Goal: Task Accomplishment & Management: Manage account settings

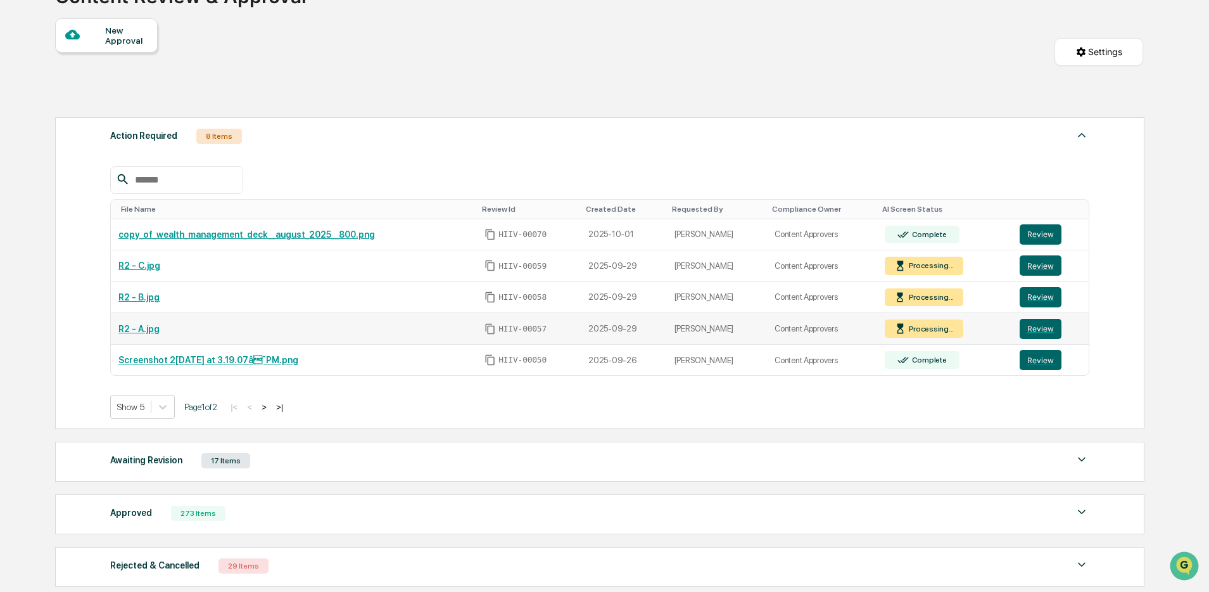
scroll to position [106, 0]
click at [1034, 267] on button "Review" at bounding box center [1041, 265] width 42 height 20
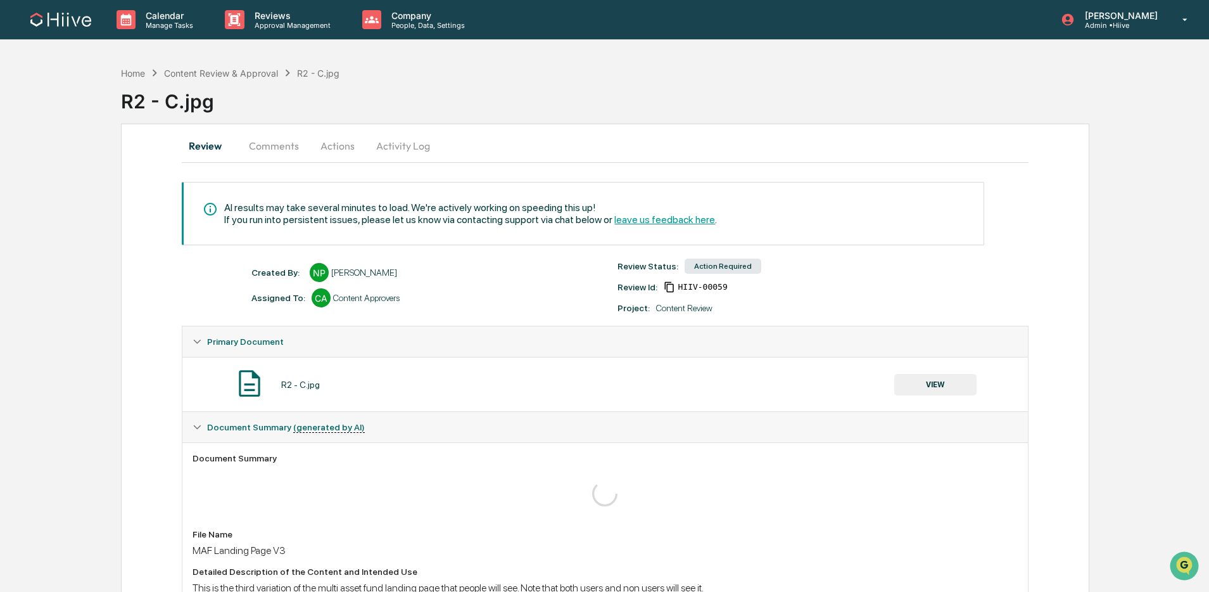
click at [937, 390] on button "VIEW" at bounding box center [935, 385] width 82 height 22
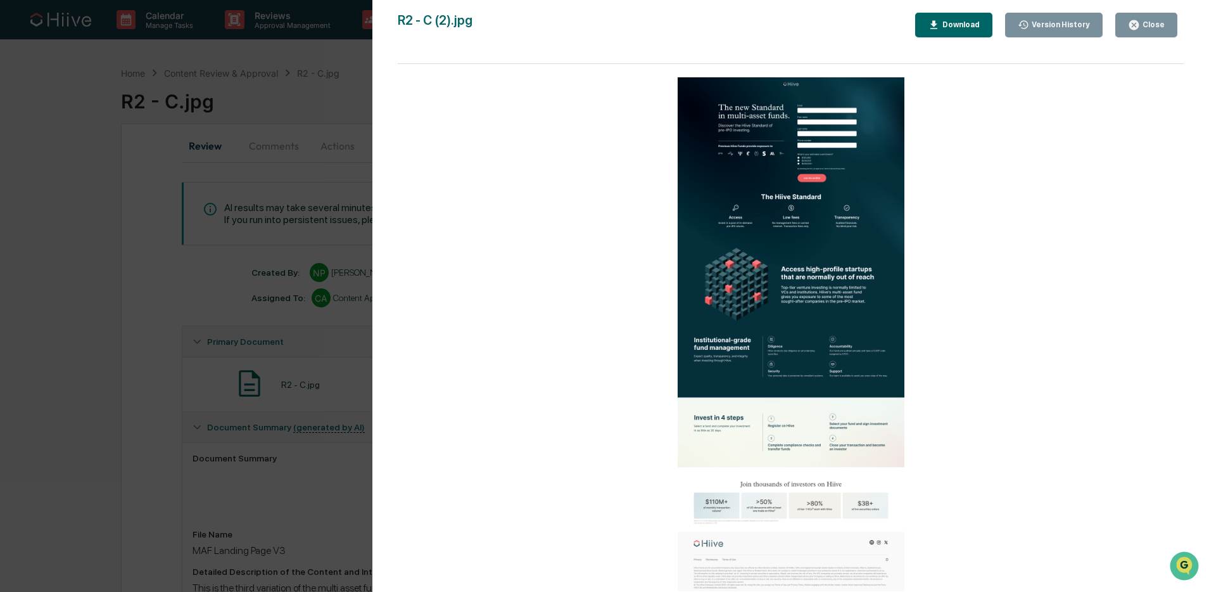
click at [1144, 27] on div "Close" at bounding box center [1152, 24] width 25 height 9
click at [1134, 23] on icon "button" at bounding box center [1134, 25] width 10 height 10
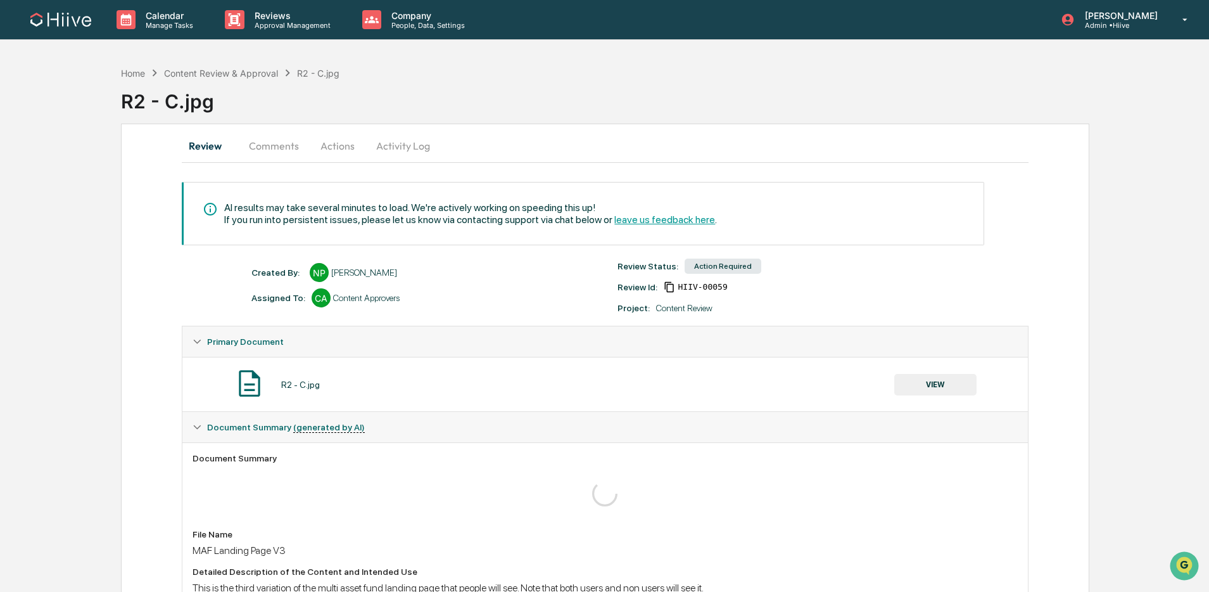
click at [281, 145] on button "Comments" at bounding box center [274, 145] width 70 height 30
click at [275, 147] on button "Comments" at bounding box center [274, 145] width 70 height 30
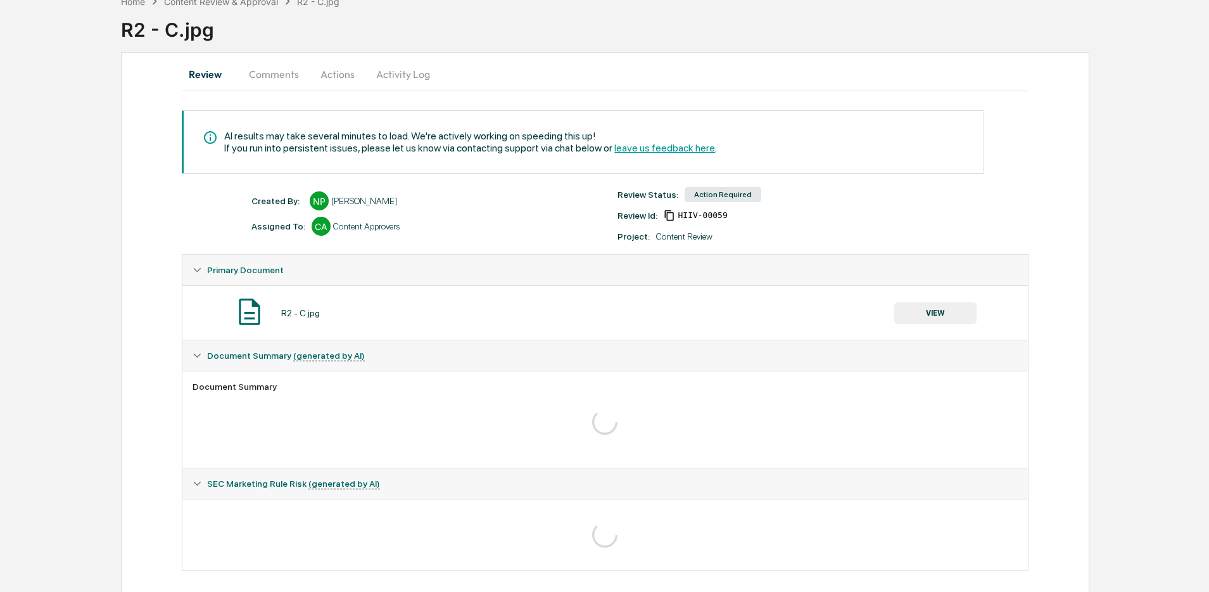
scroll to position [73, 0]
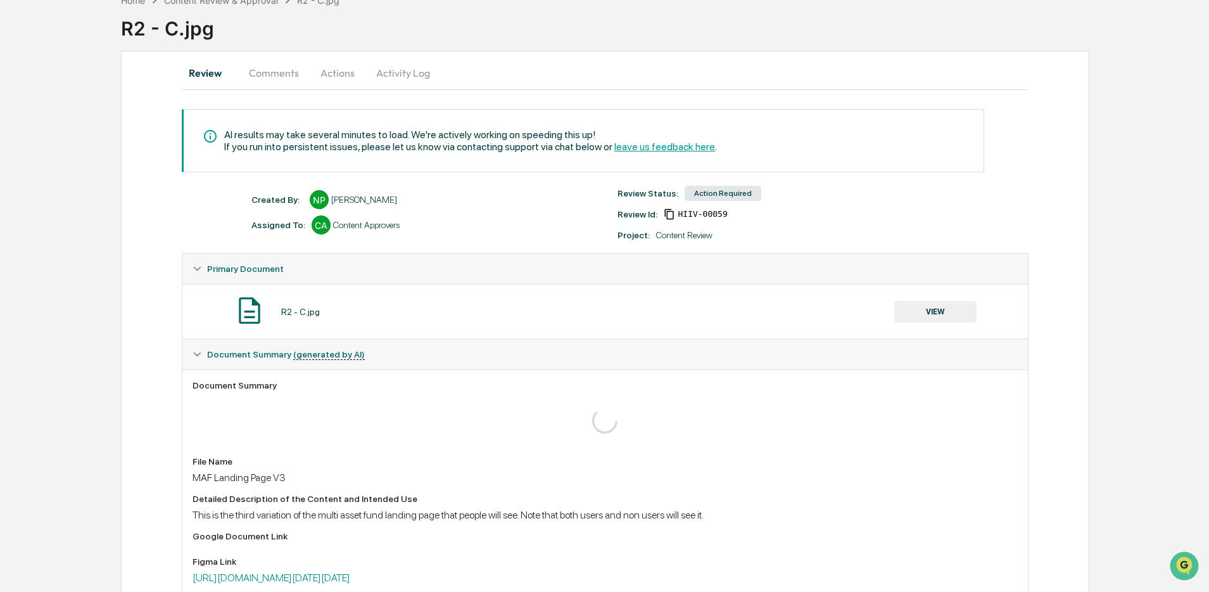
click at [913, 308] on button "VIEW" at bounding box center [935, 312] width 82 height 22
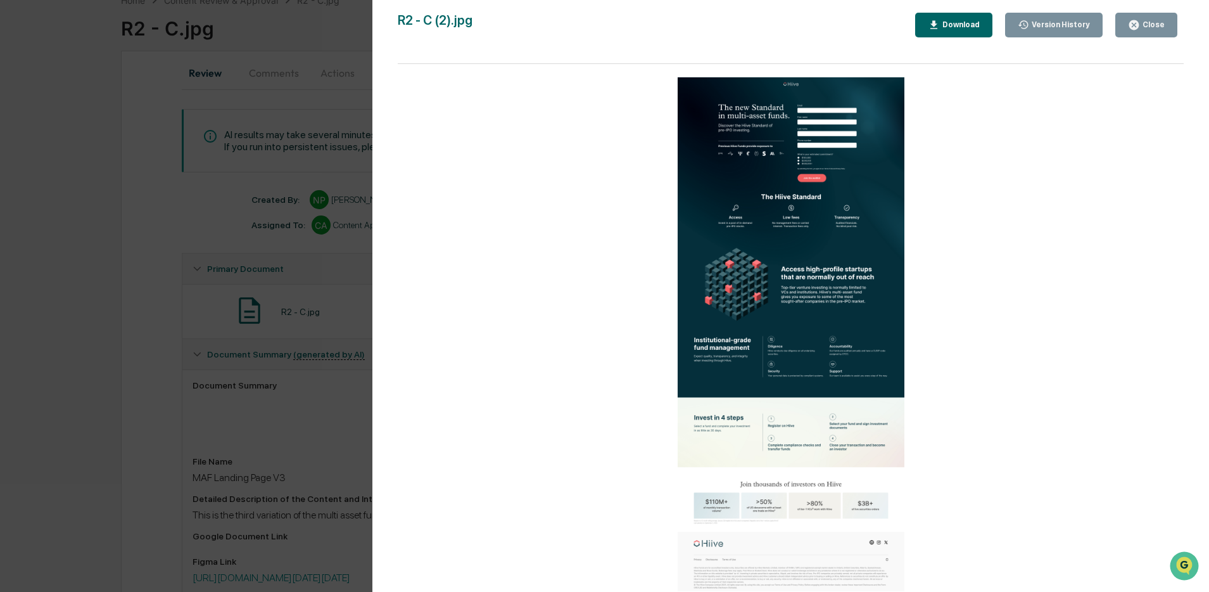
click at [1137, 32] on button "Close" at bounding box center [1146, 25] width 62 height 25
click at [1136, 29] on icon "button" at bounding box center [1134, 25] width 10 height 10
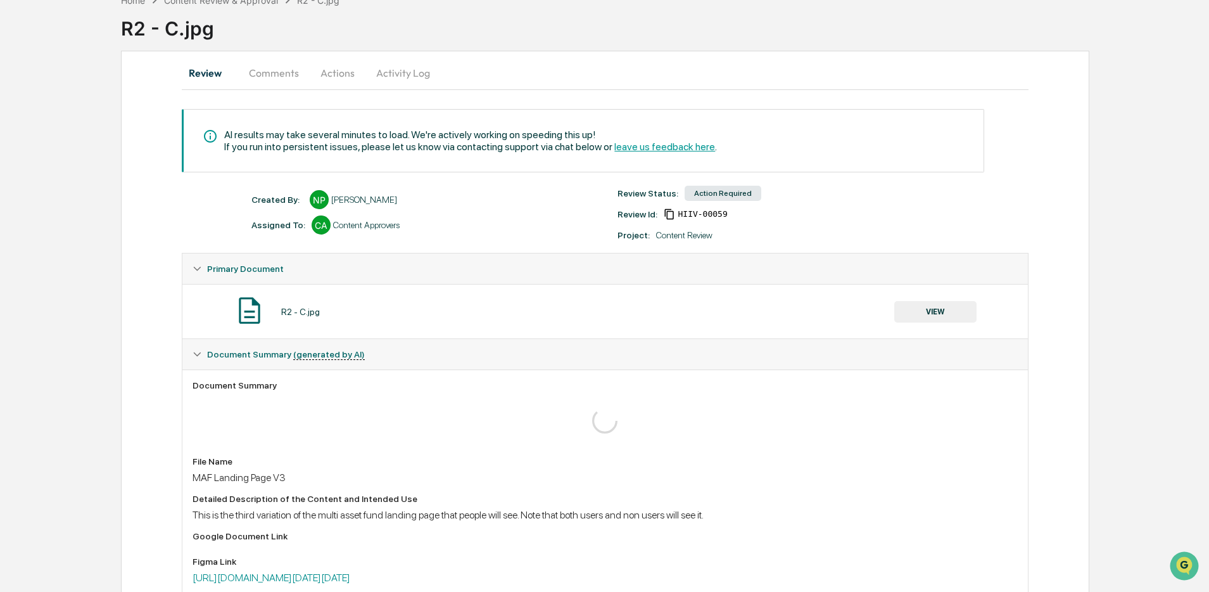
scroll to position [72, 0]
click at [272, 72] on button "Comments" at bounding box center [274, 73] width 70 height 30
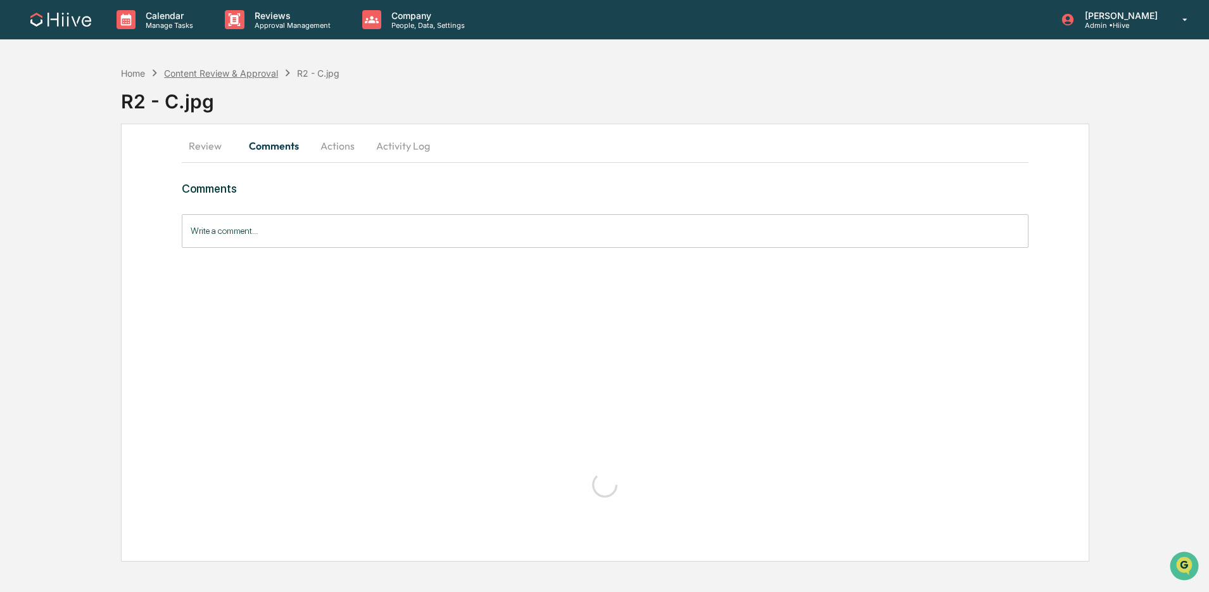
scroll to position [0, 0]
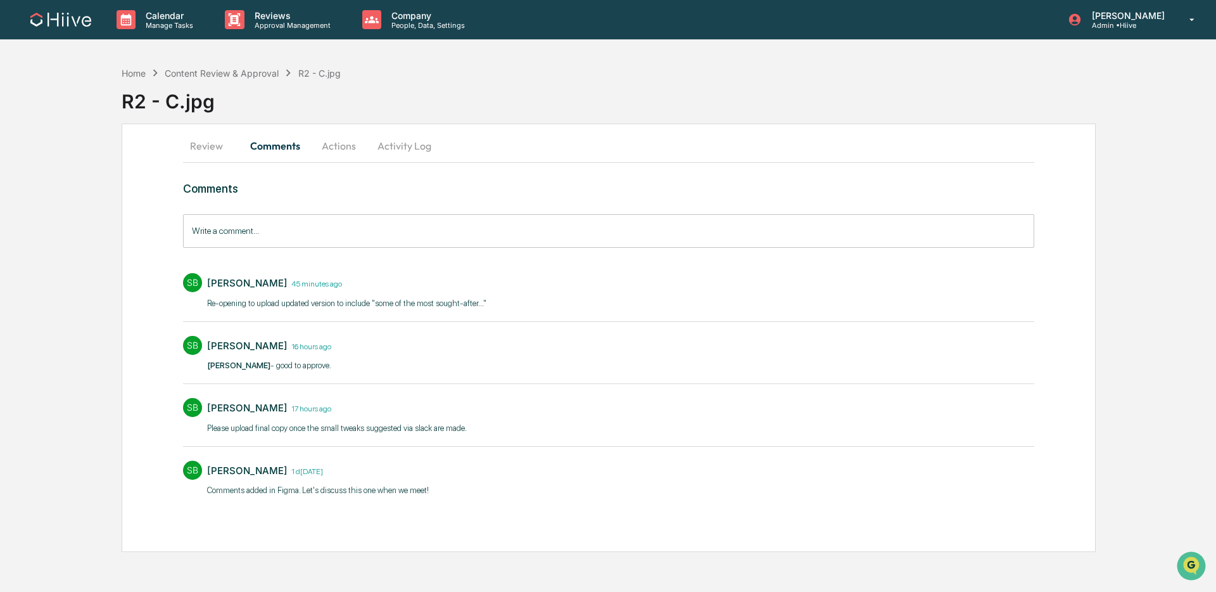
click at [315, 232] on input "Write a comment..." at bounding box center [608, 231] width 851 height 34
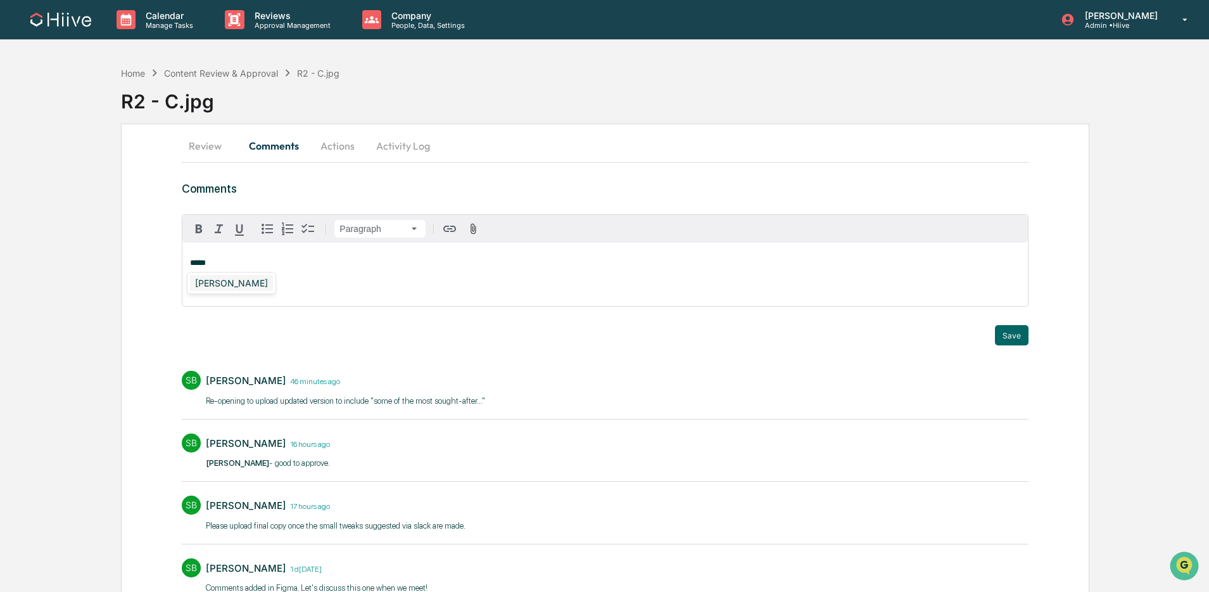
click at [232, 281] on div "Amjad Patel" at bounding box center [231, 283] width 83 height 16
click at [1005, 331] on button "Save" at bounding box center [1012, 335] width 34 height 20
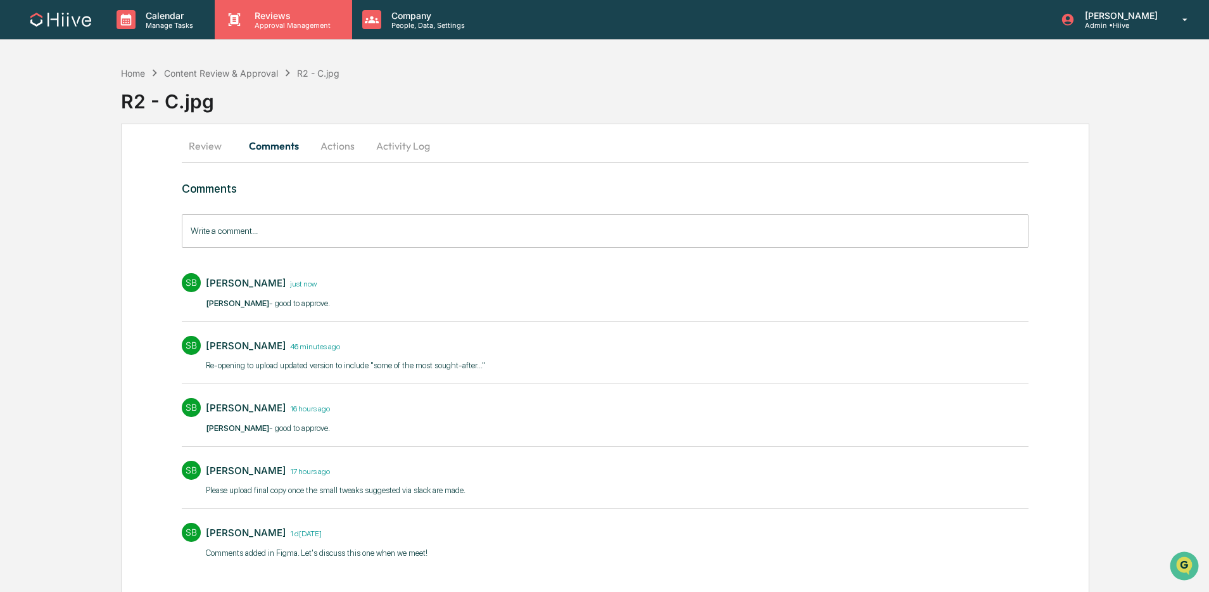
click at [265, 35] on div "Reviews Approval Management" at bounding box center [283, 19] width 137 height 39
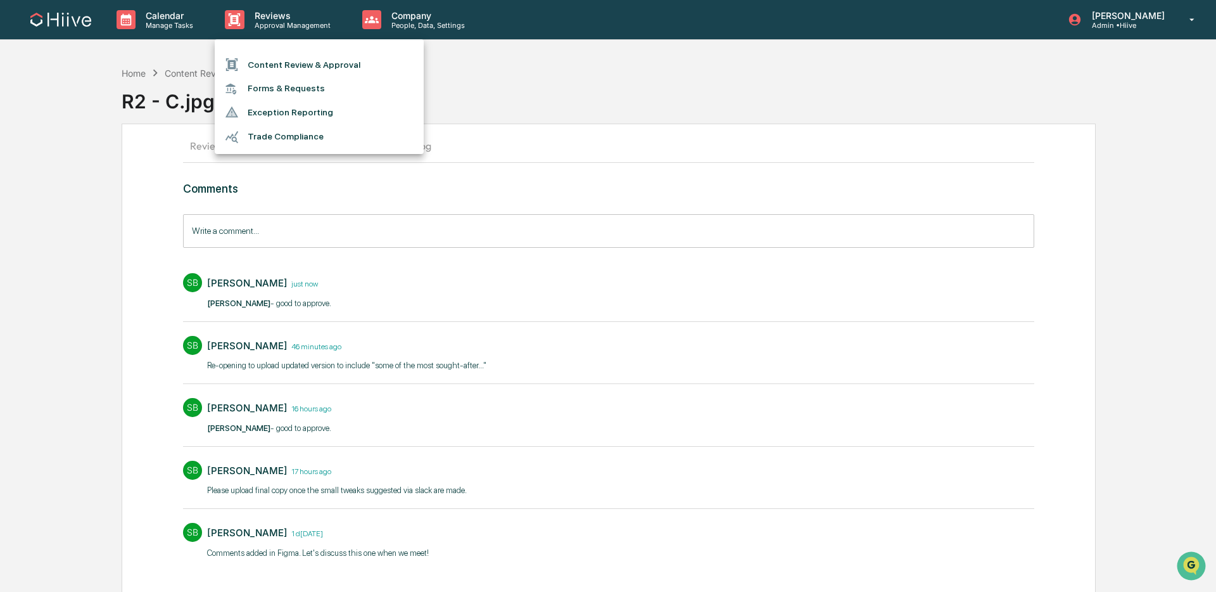
click at [271, 63] on li "Content Review & Approval" at bounding box center [319, 65] width 209 height 24
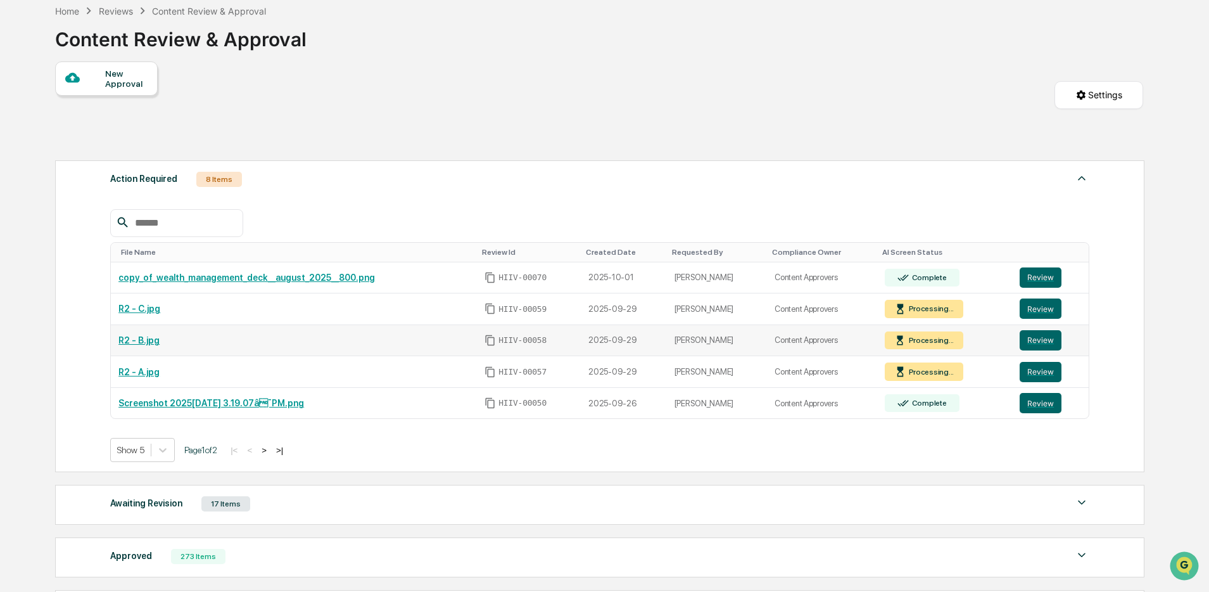
scroll to position [74, 0]
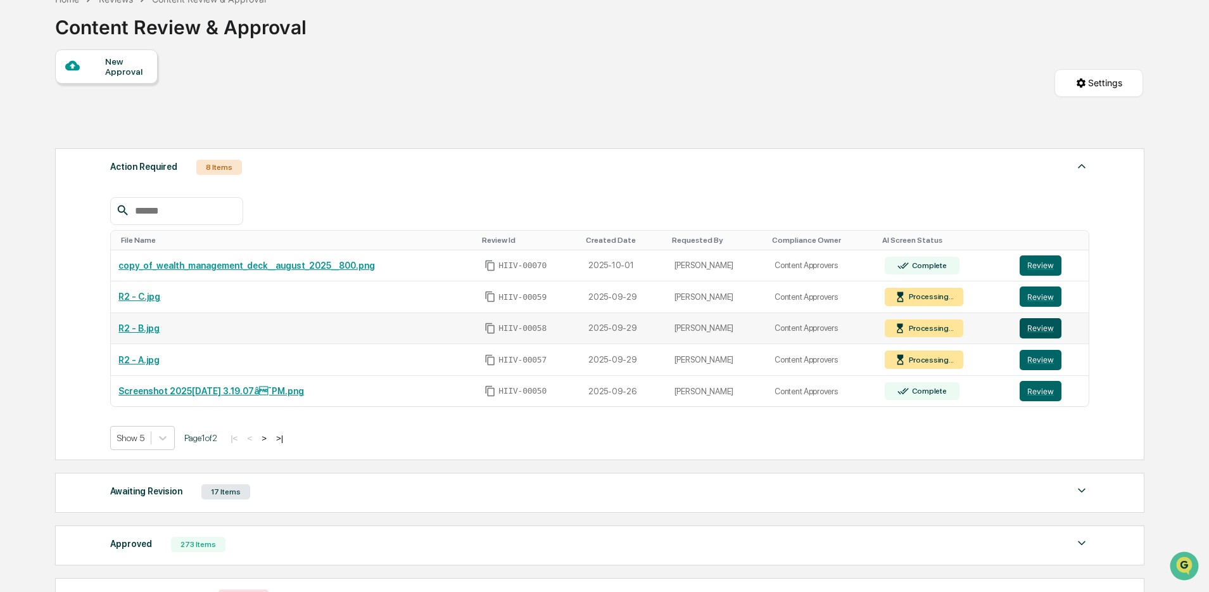
click at [1037, 329] on button "Review" at bounding box center [1041, 328] width 42 height 20
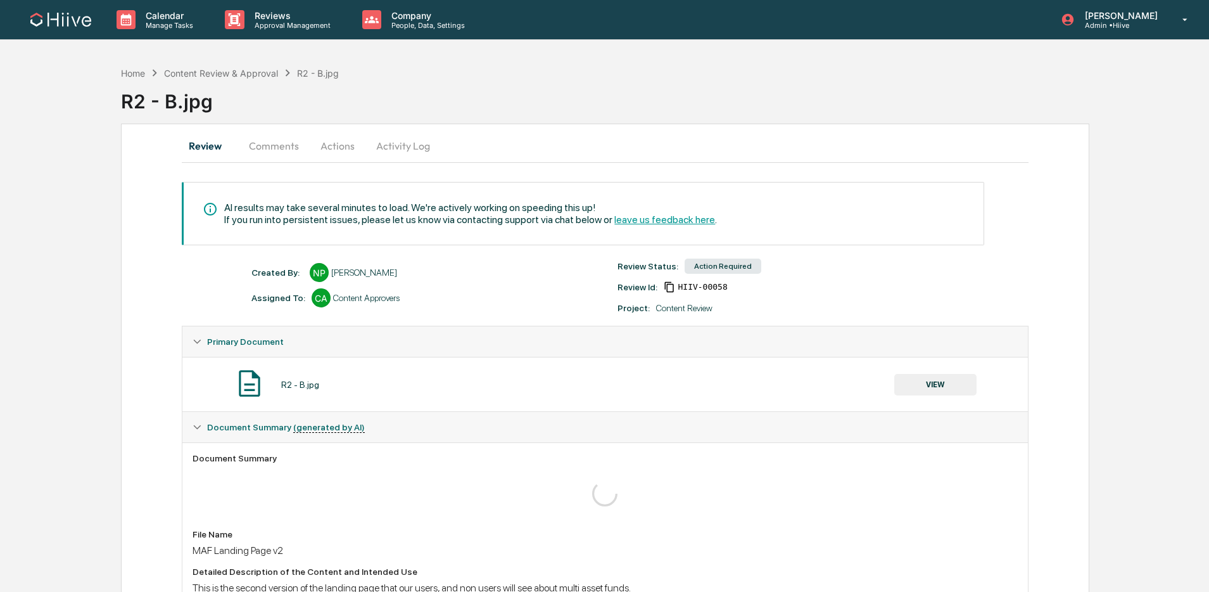
click at [262, 153] on button "Comments" at bounding box center [274, 145] width 70 height 30
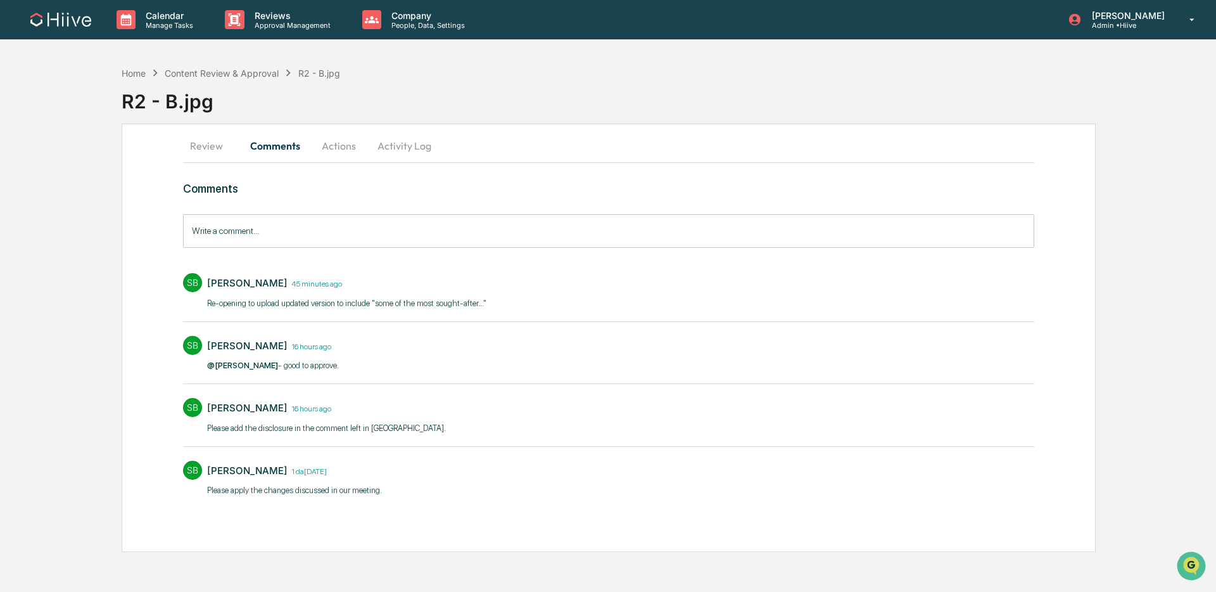
drag, startPoint x: 217, startPoint y: 153, endPoint x: 225, endPoint y: 154, distance: 7.6
click at [217, 153] on button "Review" at bounding box center [211, 145] width 57 height 30
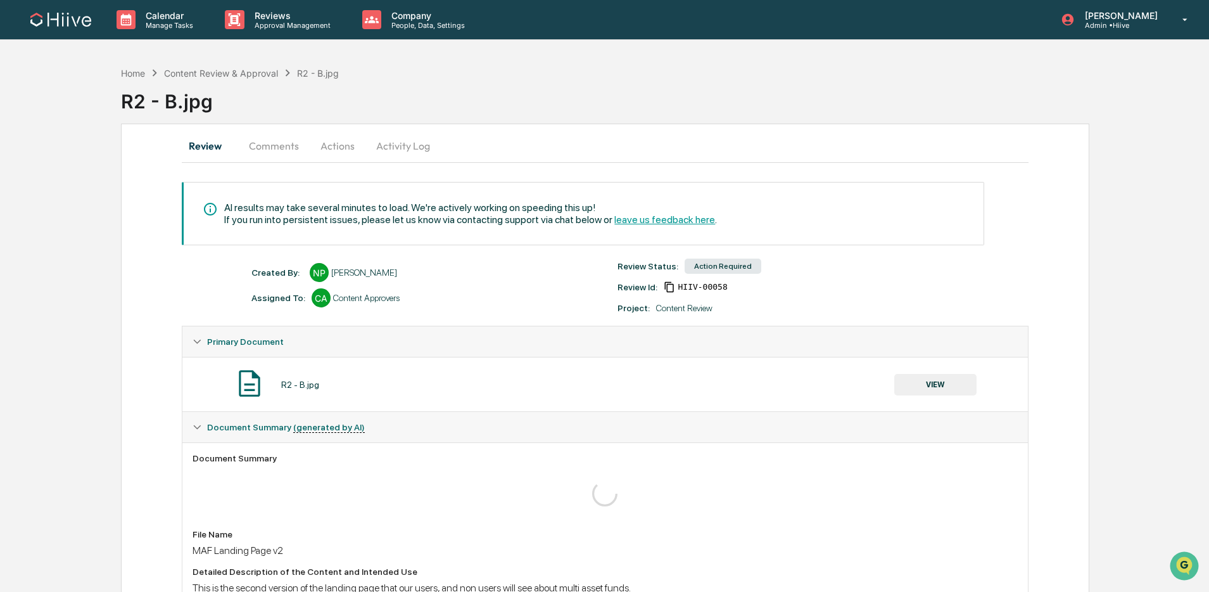
click at [925, 383] on button "VIEW" at bounding box center [935, 385] width 82 height 22
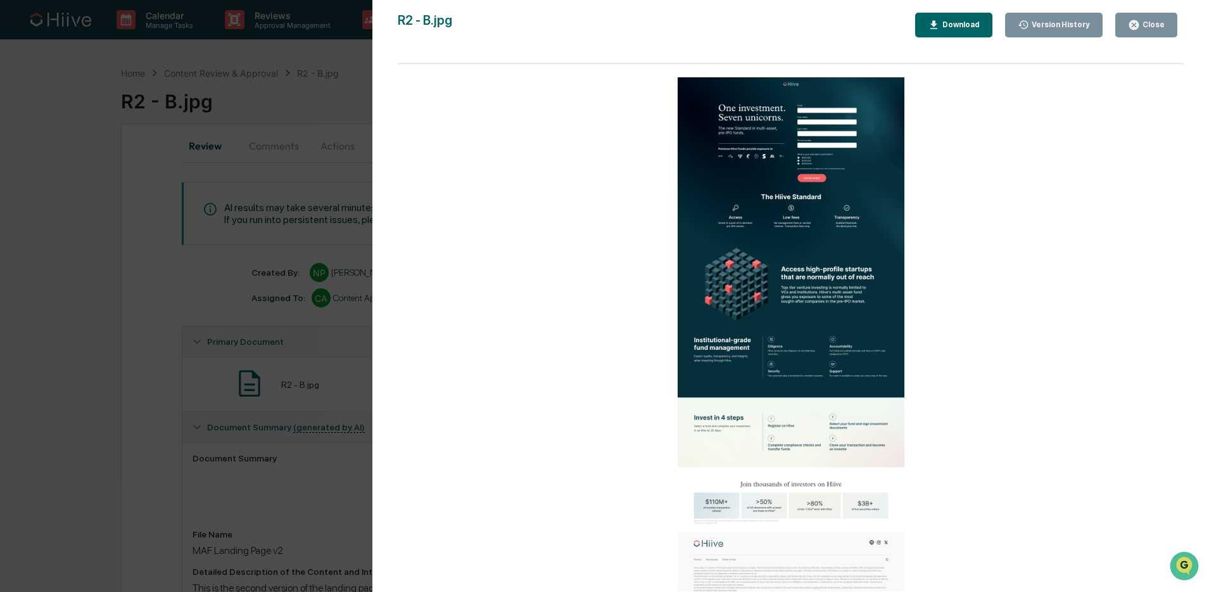
drag, startPoint x: 1136, startPoint y: 28, endPoint x: 220, endPoint y: 271, distance: 947.0
click at [1136, 28] on icon "button" at bounding box center [1134, 25] width 10 height 10
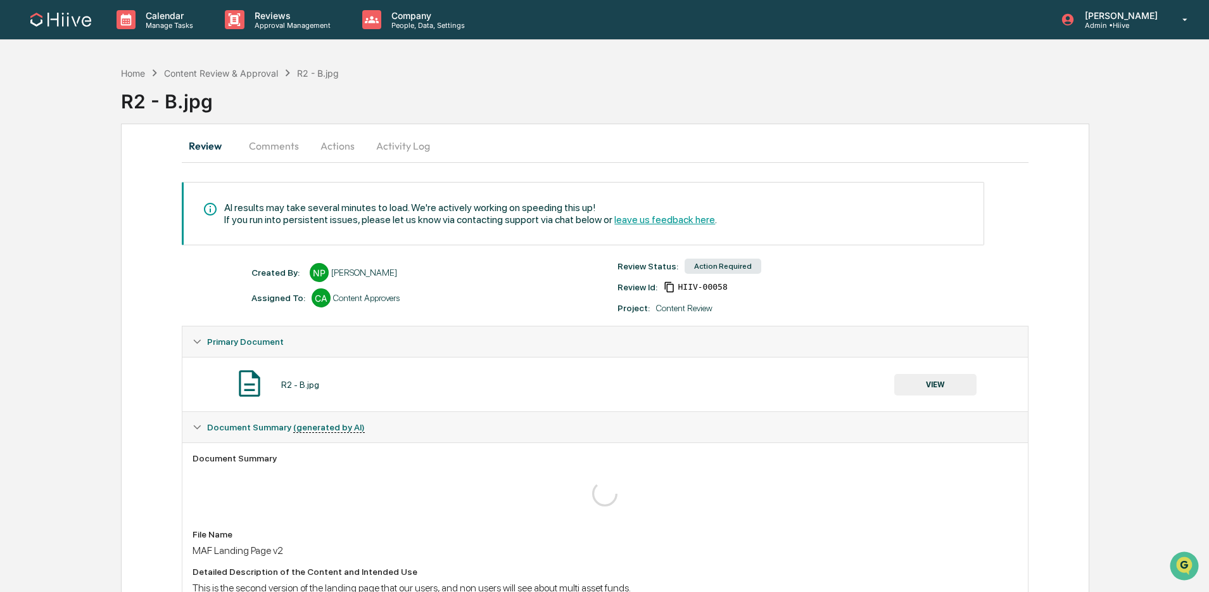
click at [262, 146] on button "Comments" at bounding box center [274, 145] width 70 height 30
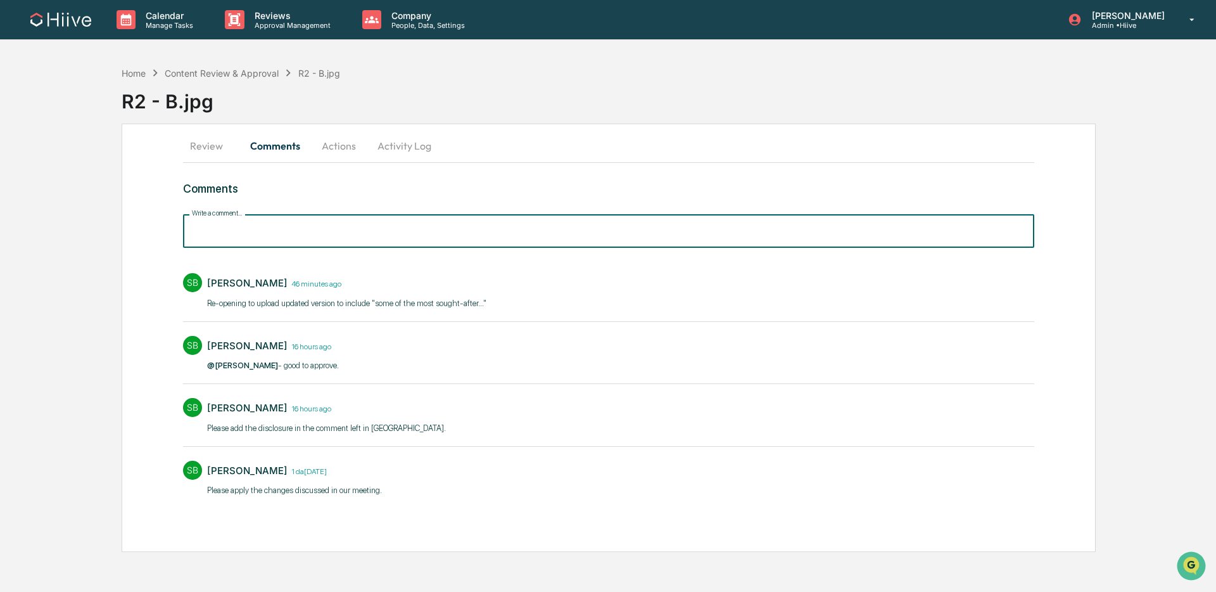
click at [291, 235] on input "Write a comment..." at bounding box center [608, 231] width 851 height 34
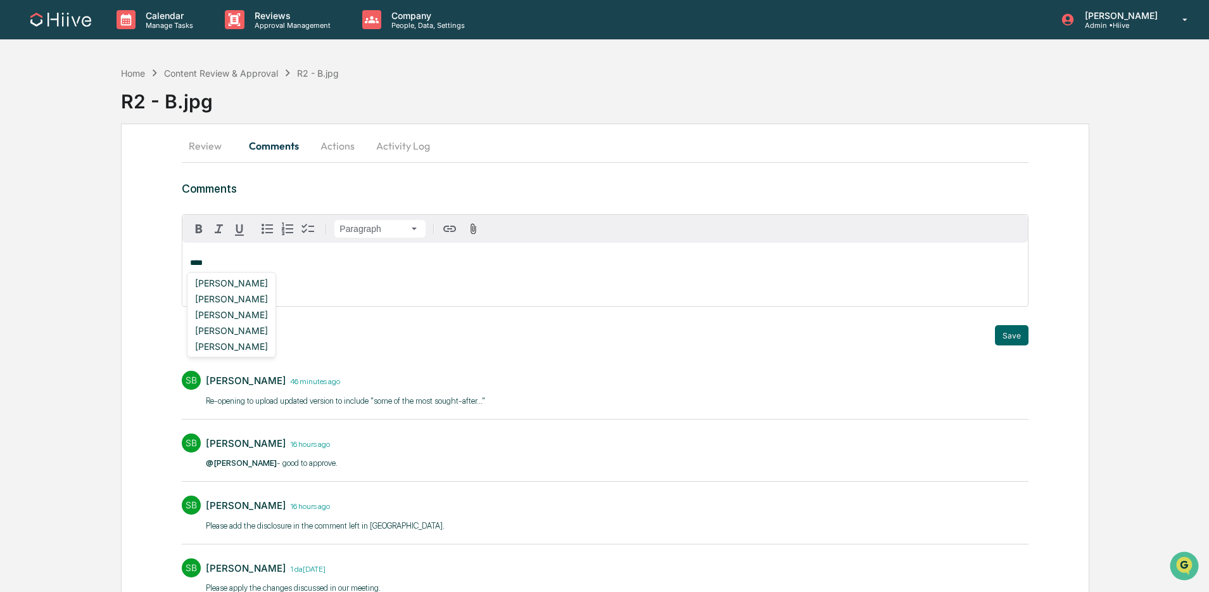
click at [219, 296] on div "Amjad Patel" at bounding box center [231, 299] width 83 height 16
click at [1020, 332] on button "Save" at bounding box center [1012, 335] width 34 height 20
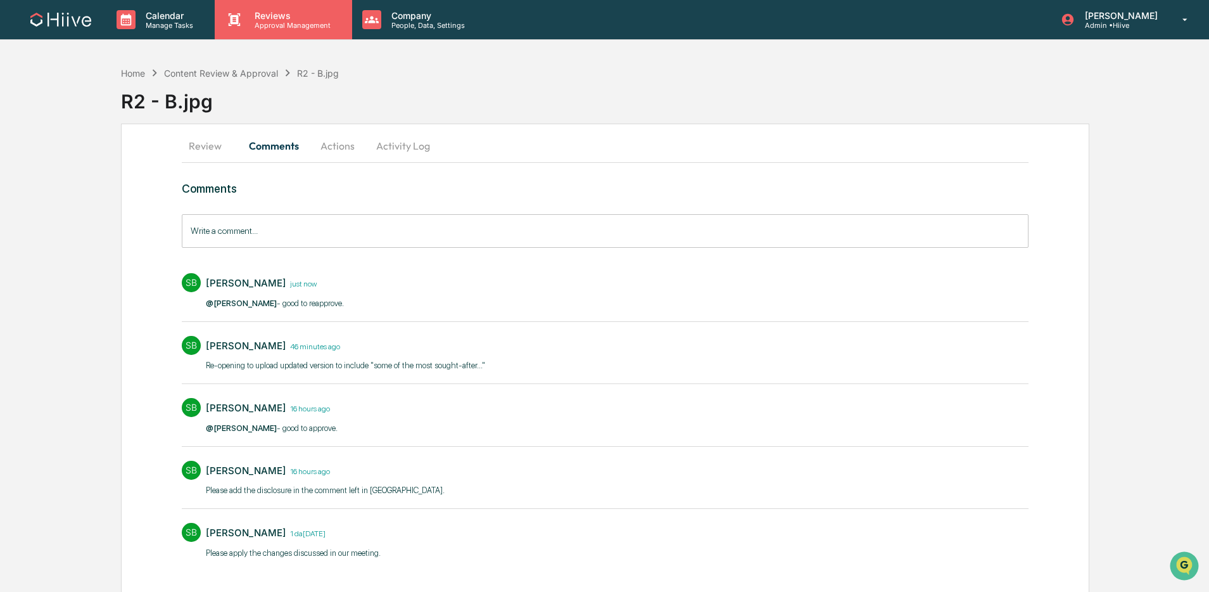
click at [297, 27] on p "Approval Management" at bounding box center [290, 25] width 92 height 9
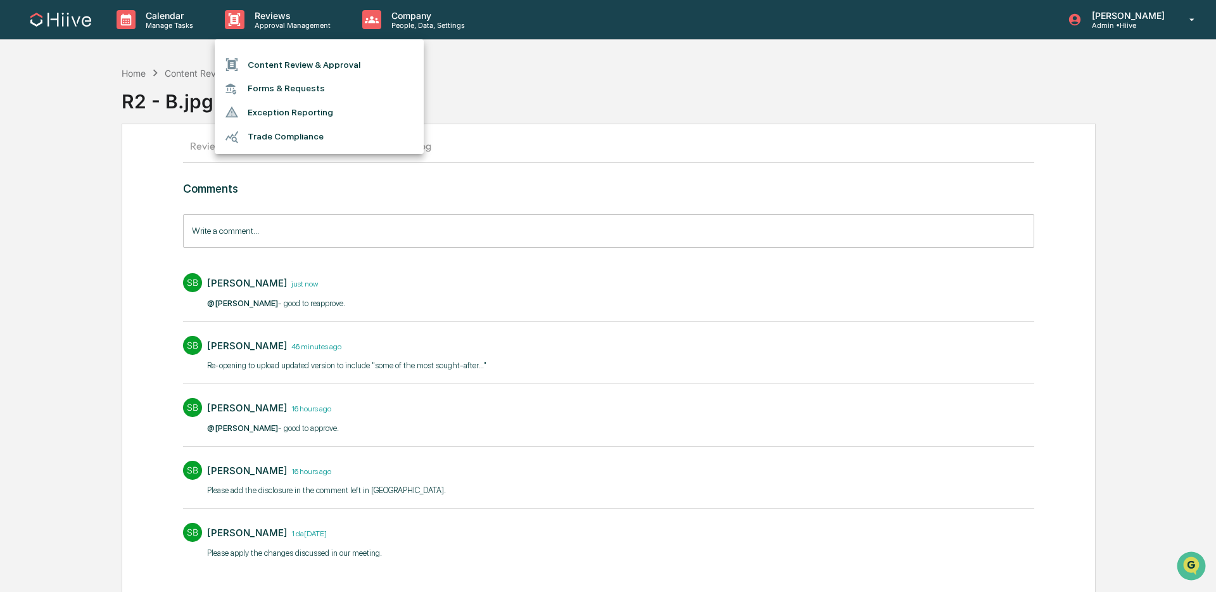
click at [280, 69] on li "Content Review & Approval" at bounding box center [319, 65] width 209 height 24
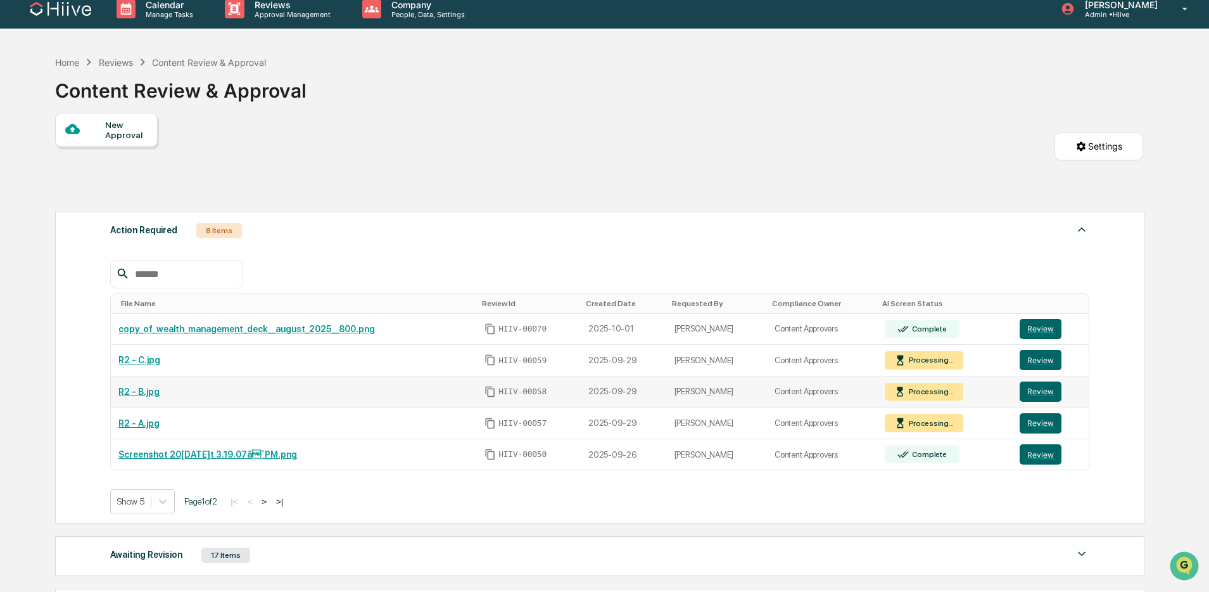
scroll to position [19, 0]
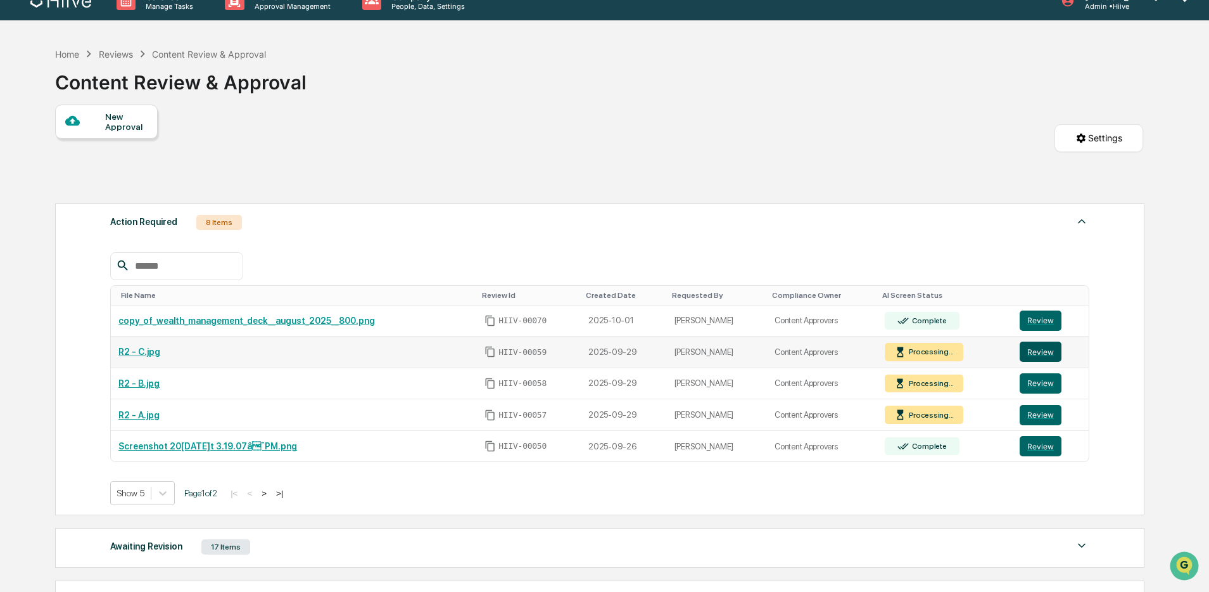
click at [1041, 357] on button "Review" at bounding box center [1041, 351] width 42 height 20
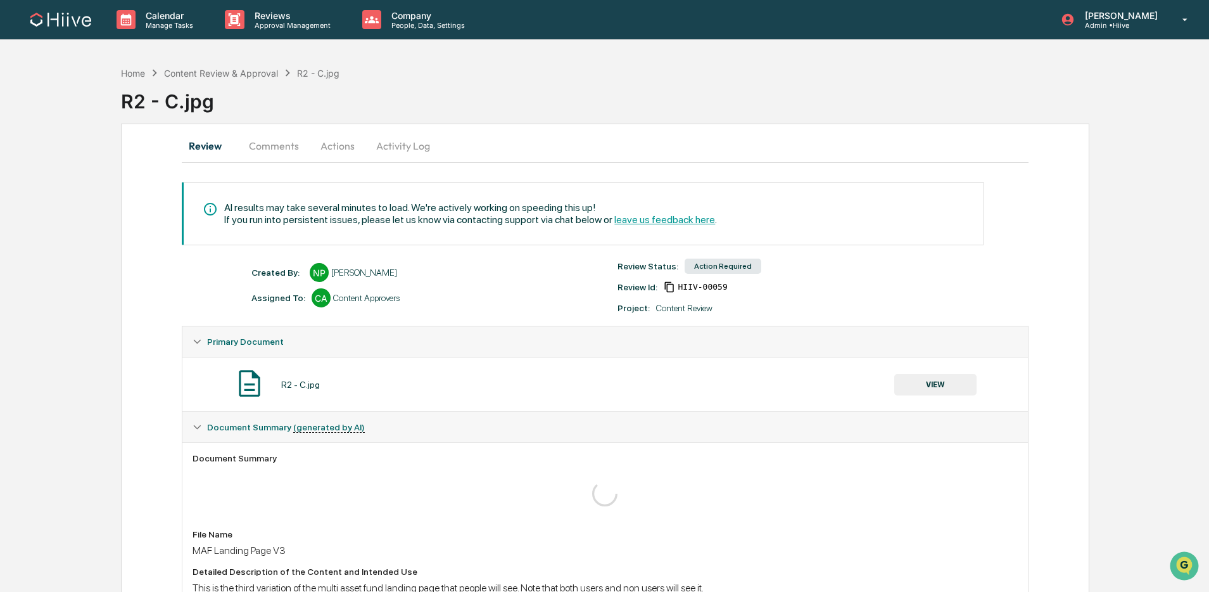
click at [905, 379] on button "VIEW" at bounding box center [935, 385] width 82 height 22
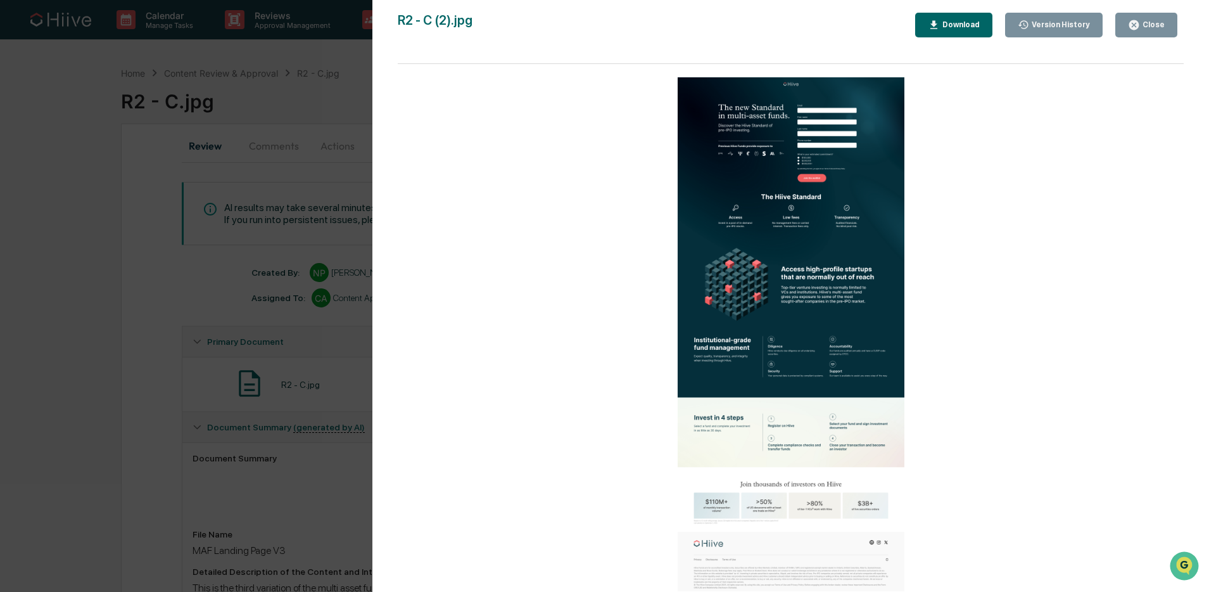
drag, startPoint x: 1154, startPoint y: 28, endPoint x: 1215, endPoint y: 55, distance: 67.2
click at [1154, 28] on div "Close" at bounding box center [1152, 24] width 25 height 9
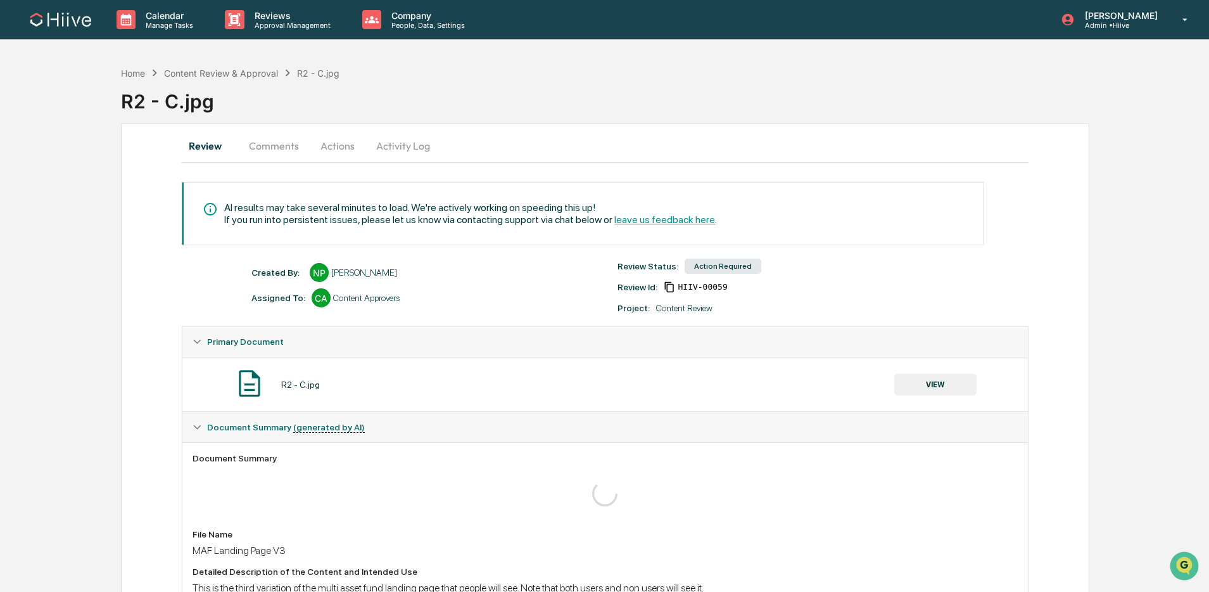
click at [276, 145] on button "Comments" at bounding box center [274, 145] width 70 height 30
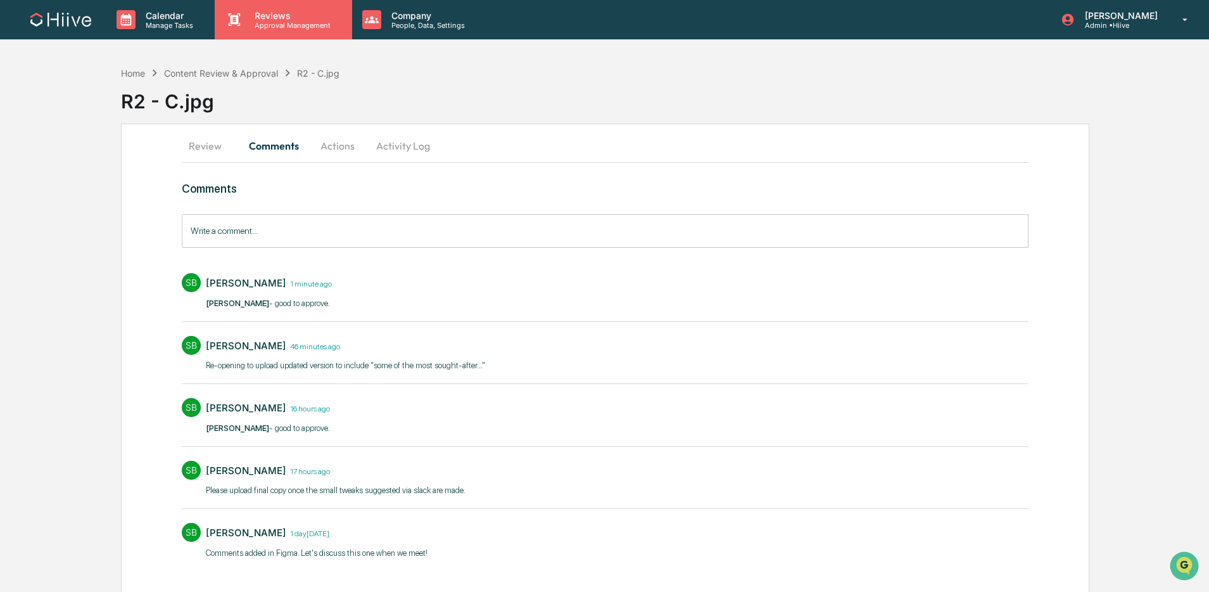
click at [213, 149] on button "Review" at bounding box center [210, 145] width 57 height 30
click at [239, 25] on icon at bounding box center [235, 19] width 12 height 13
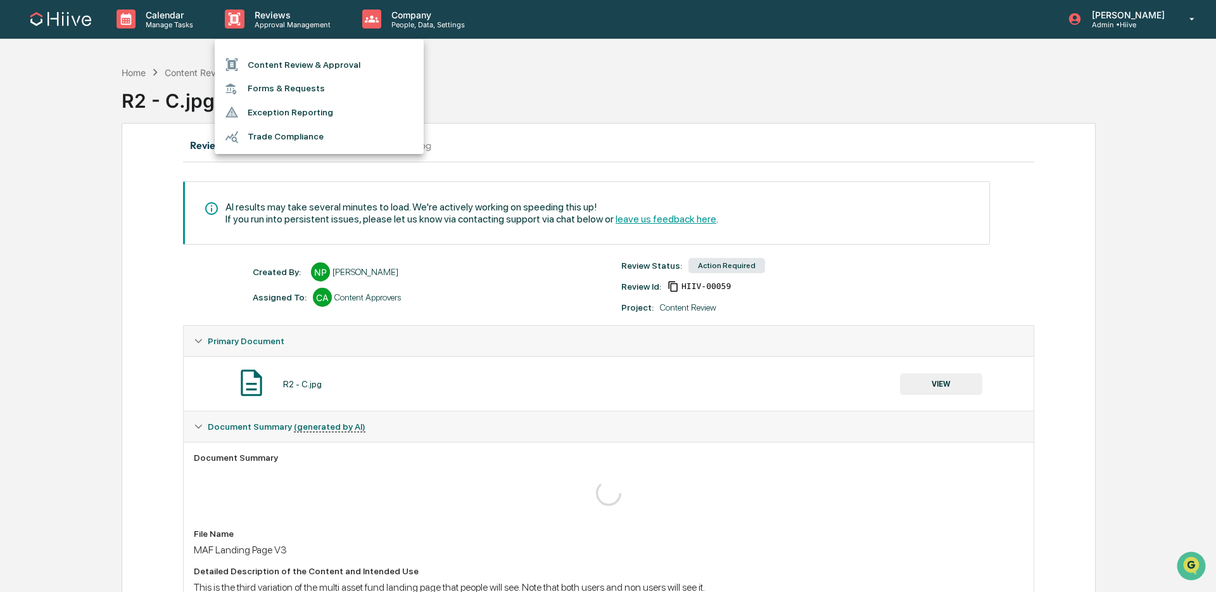
click at [274, 67] on li "Content Review & Approval" at bounding box center [319, 65] width 209 height 24
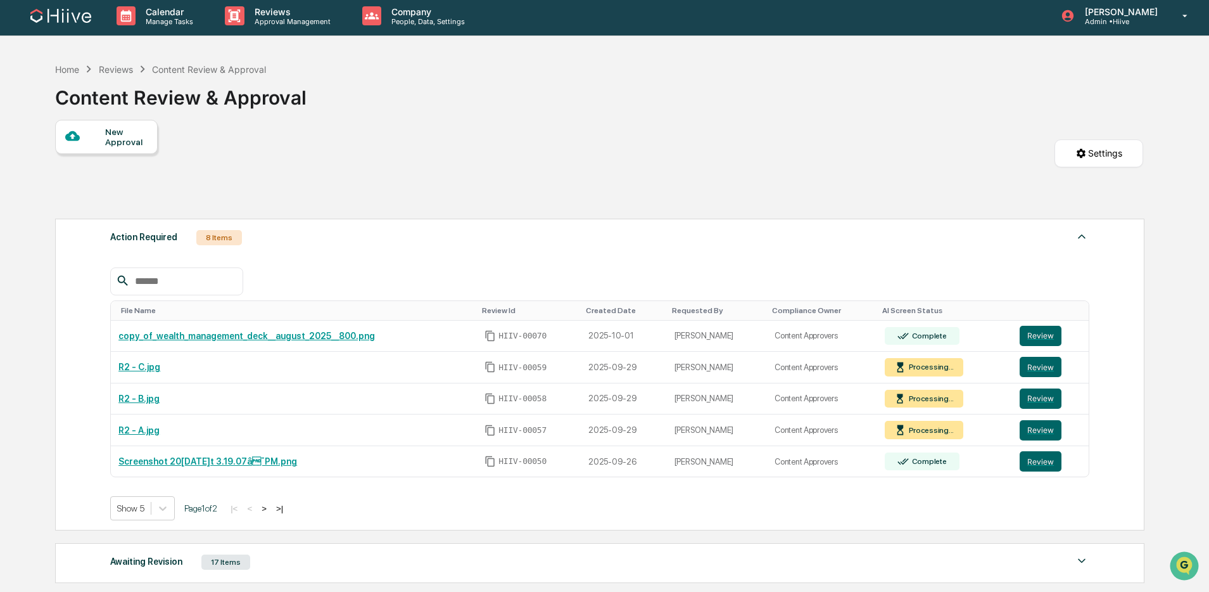
scroll to position [3, 0]
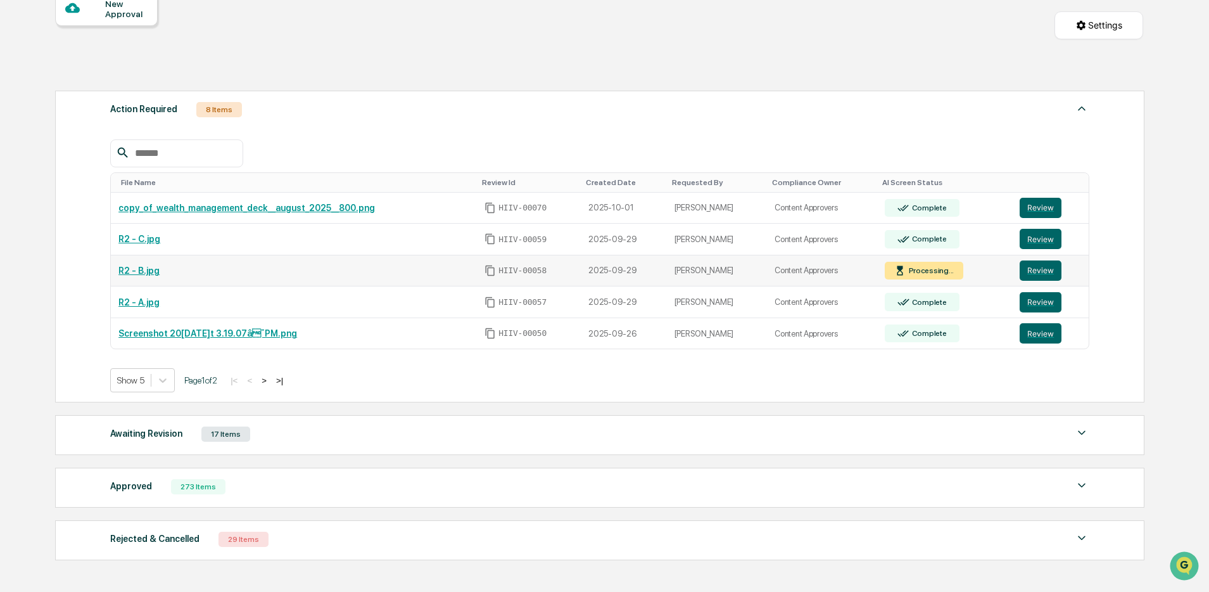
scroll to position [132, 0]
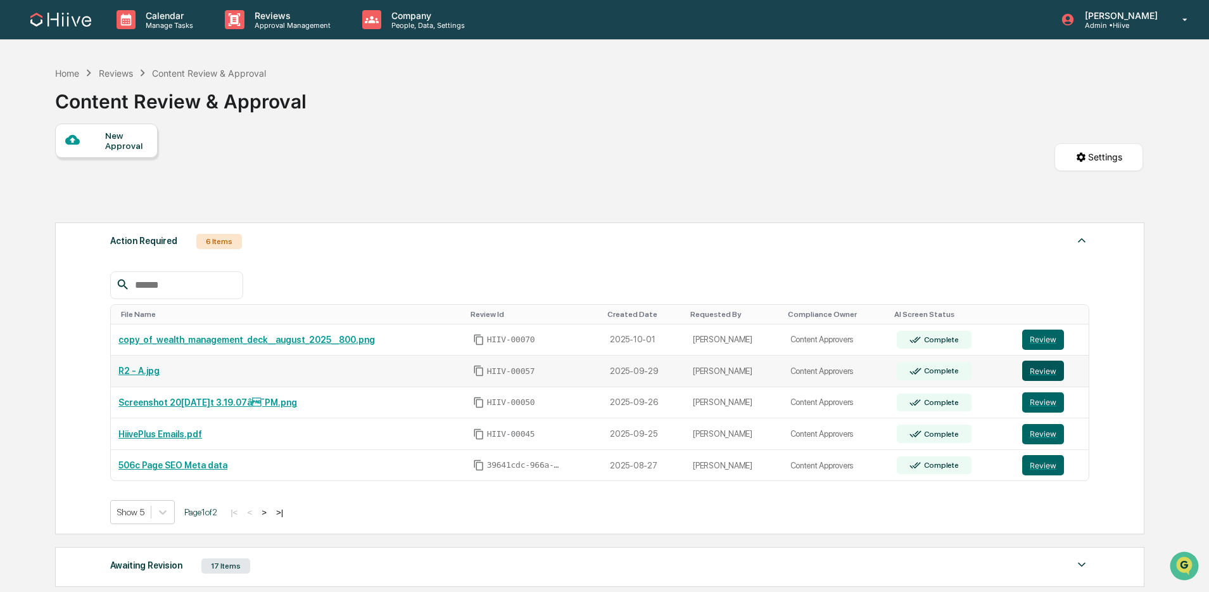
click at [1049, 373] on button "Review" at bounding box center [1043, 370] width 42 height 20
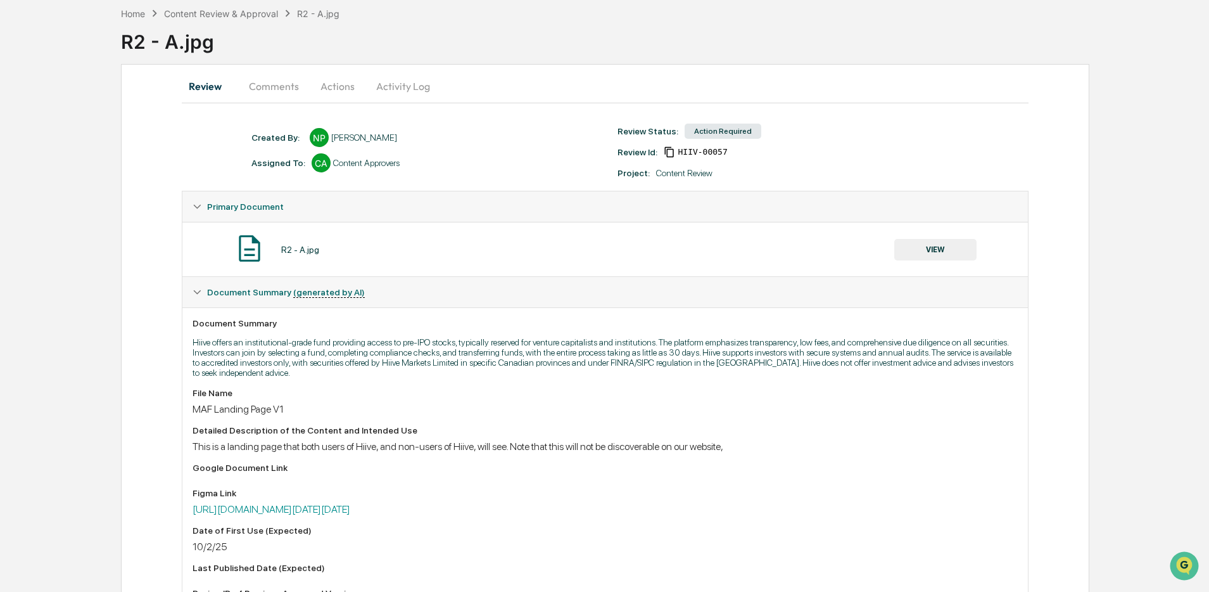
scroll to position [61, 0]
click at [941, 244] on button "VIEW" at bounding box center [935, 249] width 82 height 22
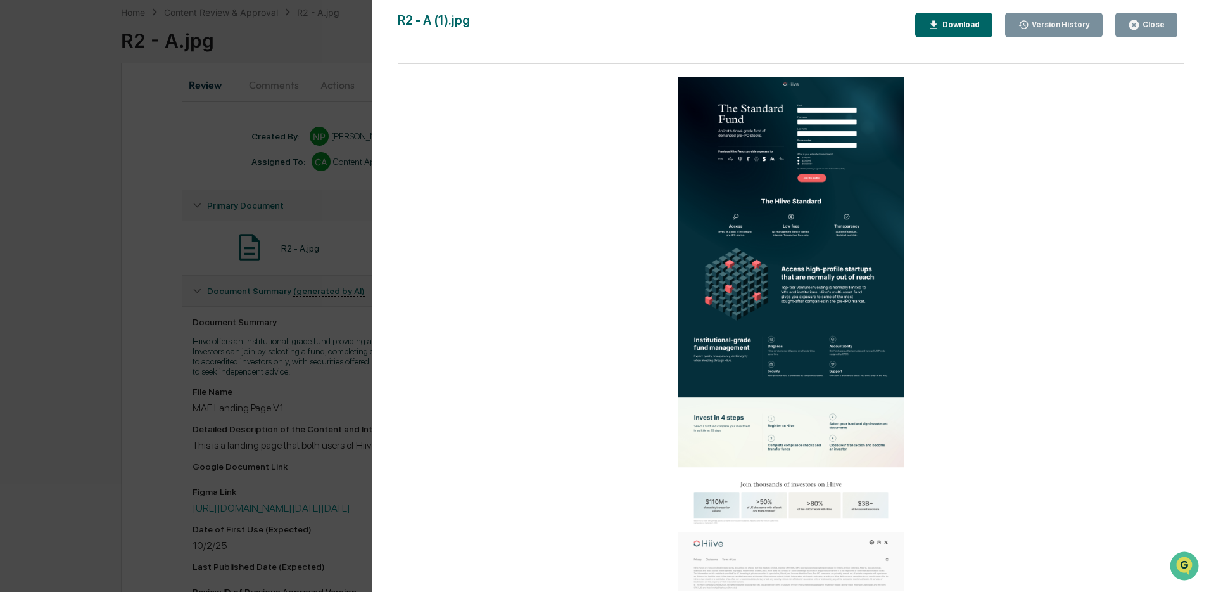
click at [1142, 20] on div "Close" at bounding box center [1152, 24] width 25 height 9
click at [267, 80] on div "Version History 10/02/2025, 04:38 PM Nathan Pitzer 10/02/2025, 12:43 AM Nathan …" at bounding box center [604, 296] width 1209 height 592
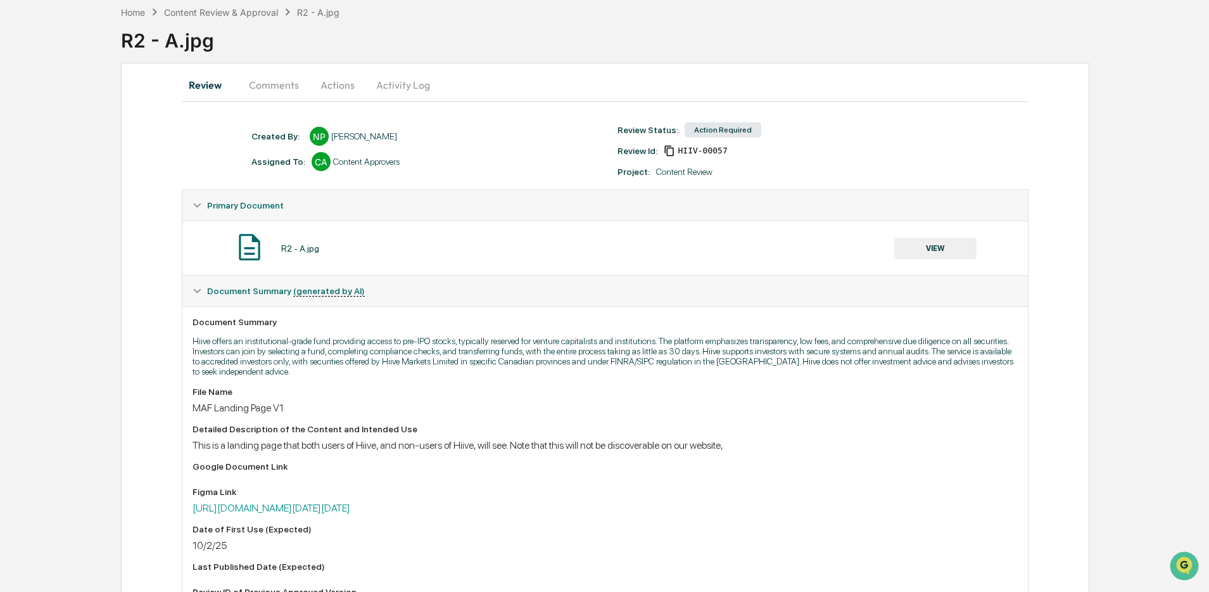
click at [263, 79] on button "Comments" at bounding box center [274, 85] width 70 height 30
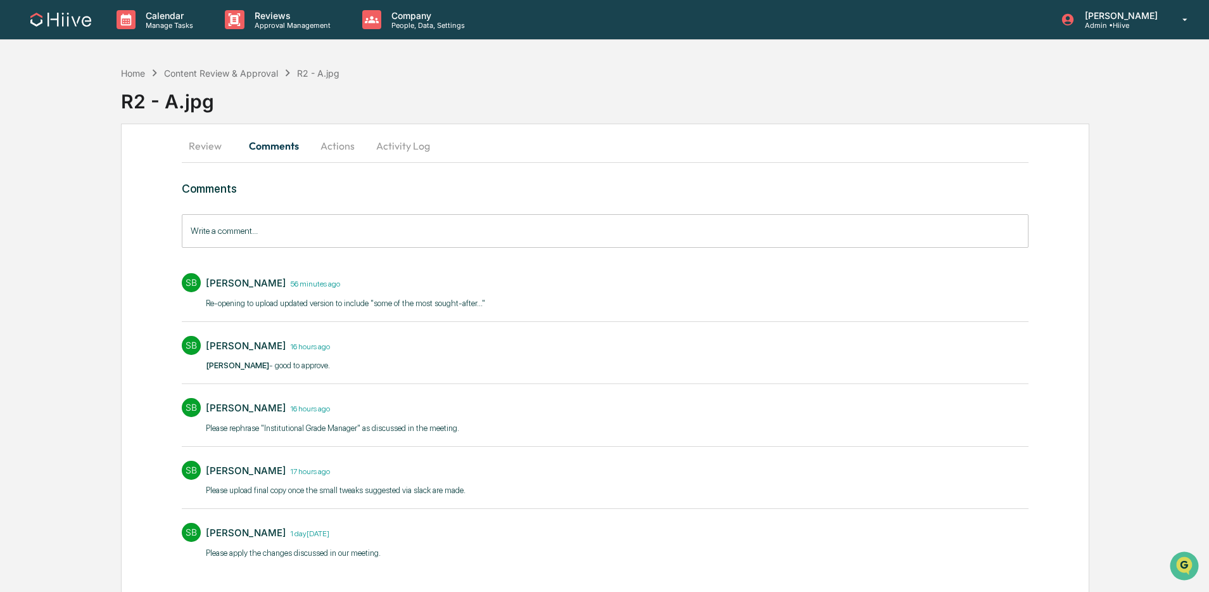
click at [358, 237] on input "Write a comment..." at bounding box center [605, 231] width 846 height 34
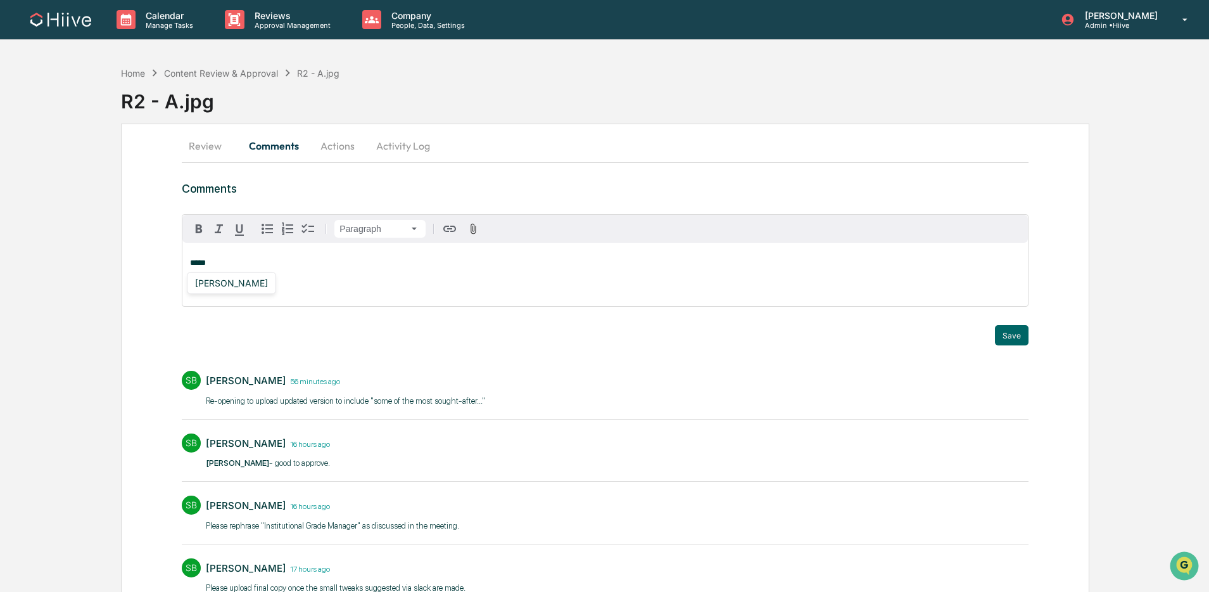
click at [235, 291] on div "Amjad Patel" at bounding box center [231, 283] width 89 height 22
click at [214, 281] on div "Amjad Patel" at bounding box center [231, 283] width 83 height 16
drag, startPoint x: 324, startPoint y: 265, endPoint x: 256, endPoint y: 263, distance: 68.4
click at [256, 263] on strong "**********" at bounding box center [240, 262] width 101 height 8
drag, startPoint x: 201, startPoint y: 231, endPoint x: 432, endPoint y: 266, distance: 233.9
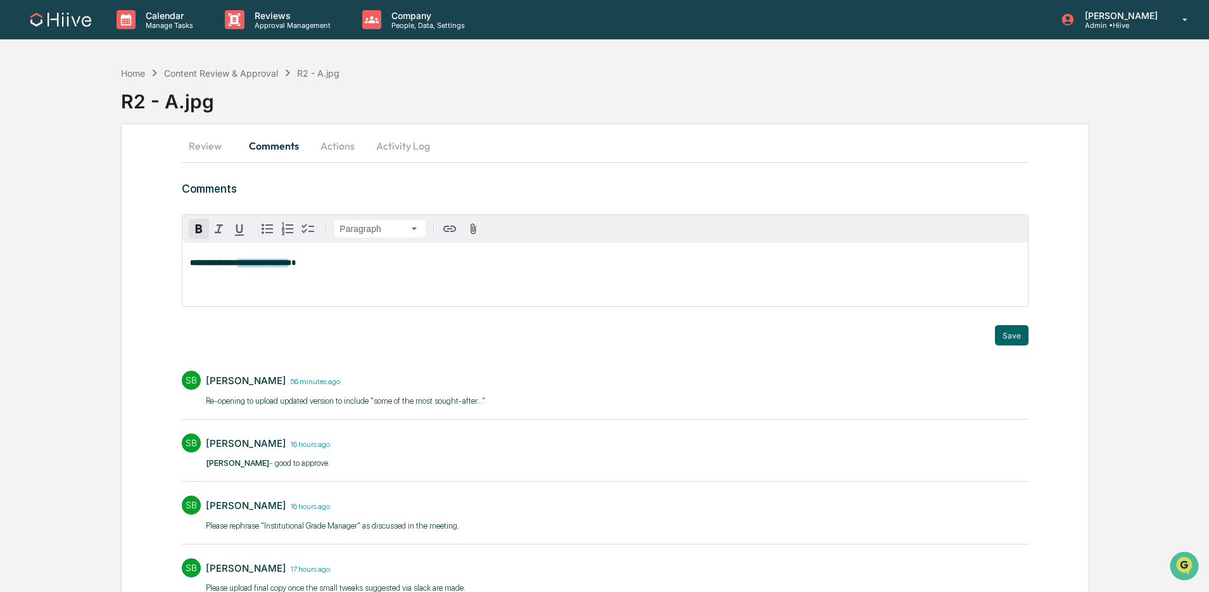
click at [201, 231] on icon "button" at bounding box center [199, 228] width 6 height 9
click at [1008, 333] on button "Save" at bounding box center [1012, 335] width 34 height 20
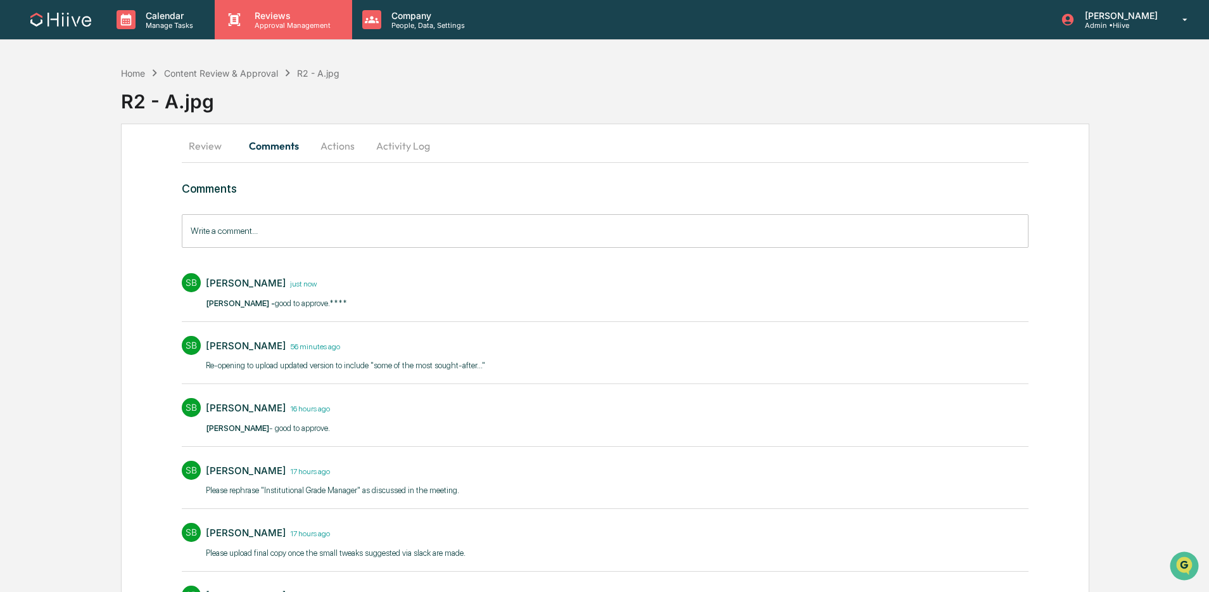
click at [279, 32] on div "Reviews Approval Management" at bounding box center [283, 19] width 137 height 39
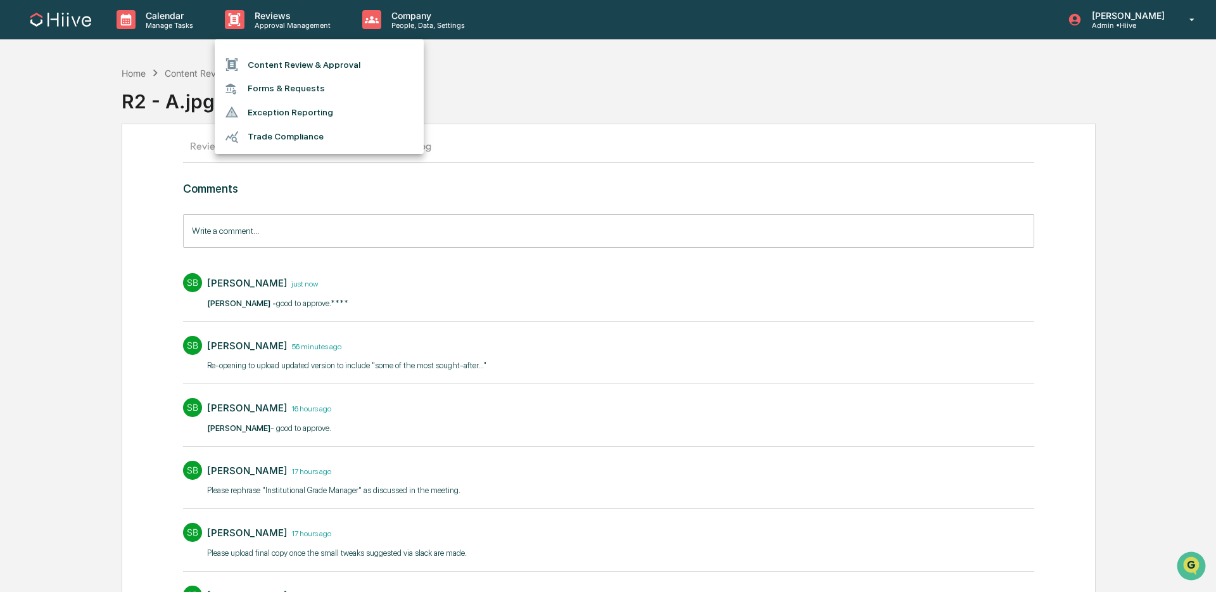
click at [281, 62] on li "Content Review & Approval" at bounding box center [319, 65] width 209 height 24
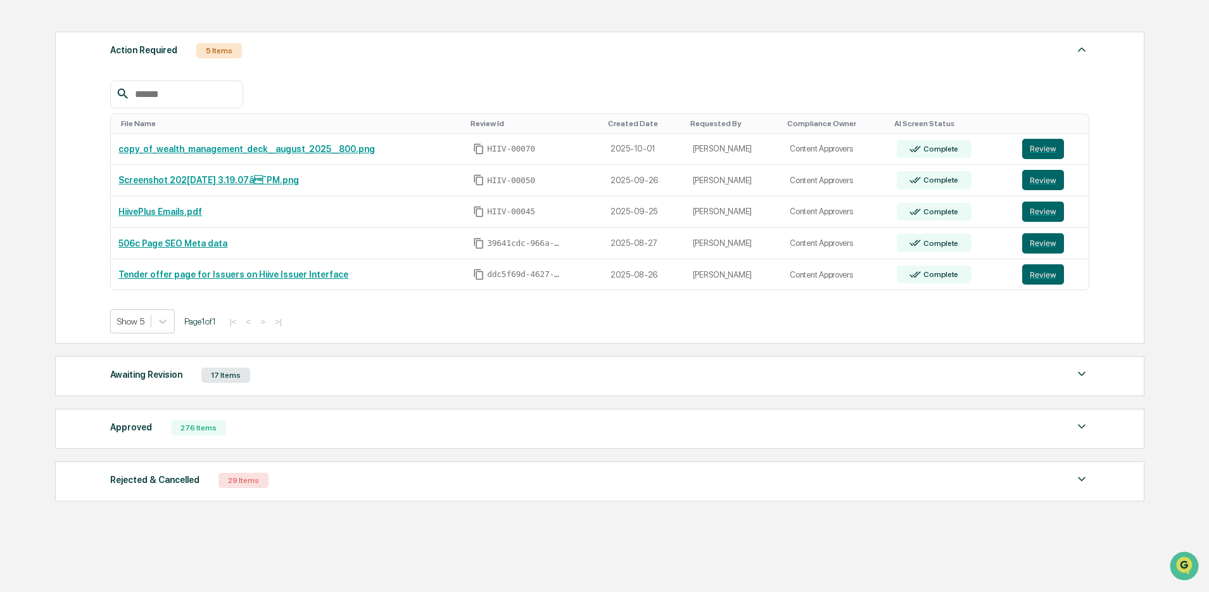
scroll to position [220, 0]
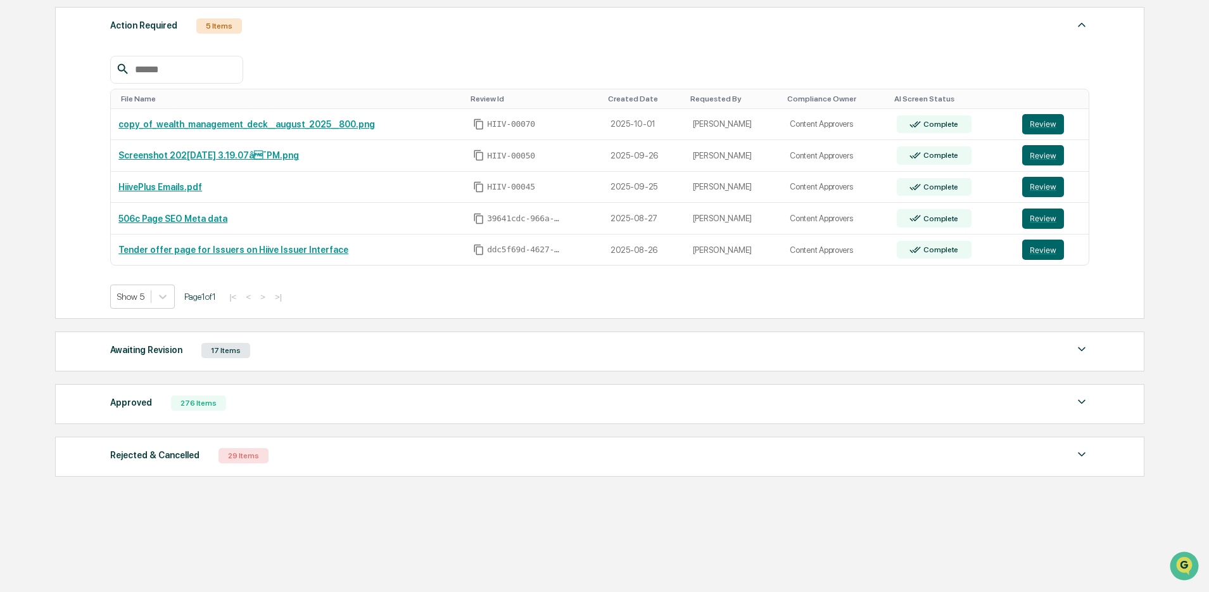
click at [390, 407] on div "Approved 276 Items" at bounding box center [599, 403] width 979 height 18
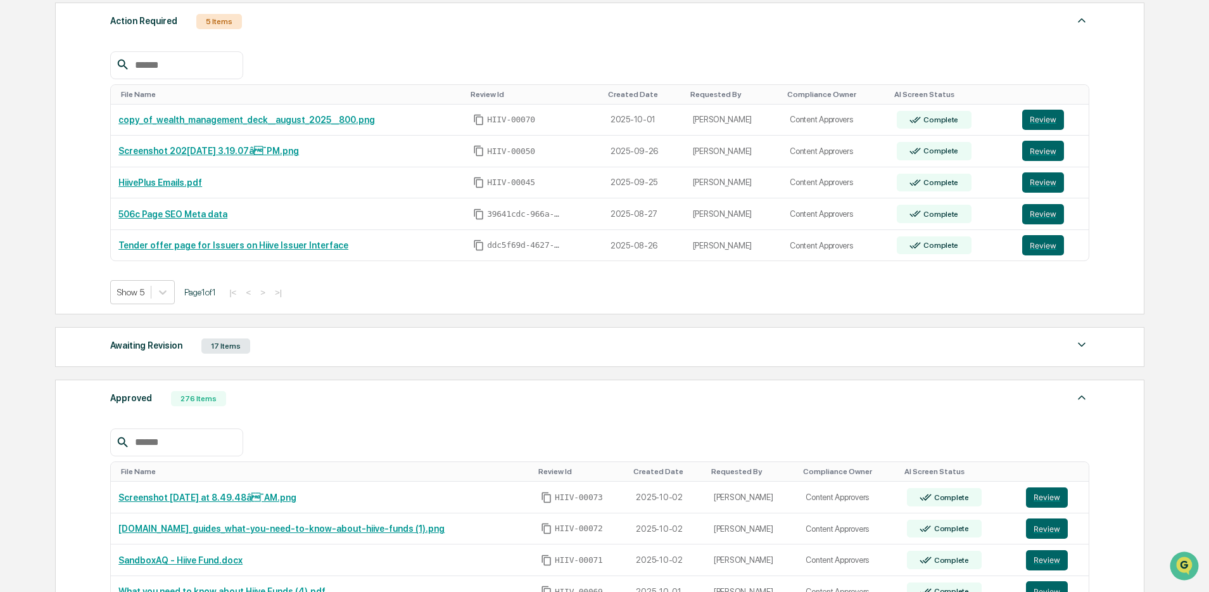
click at [386, 405] on div "Approved 276 Items" at bounding box center [599, 399] width 979 height 18
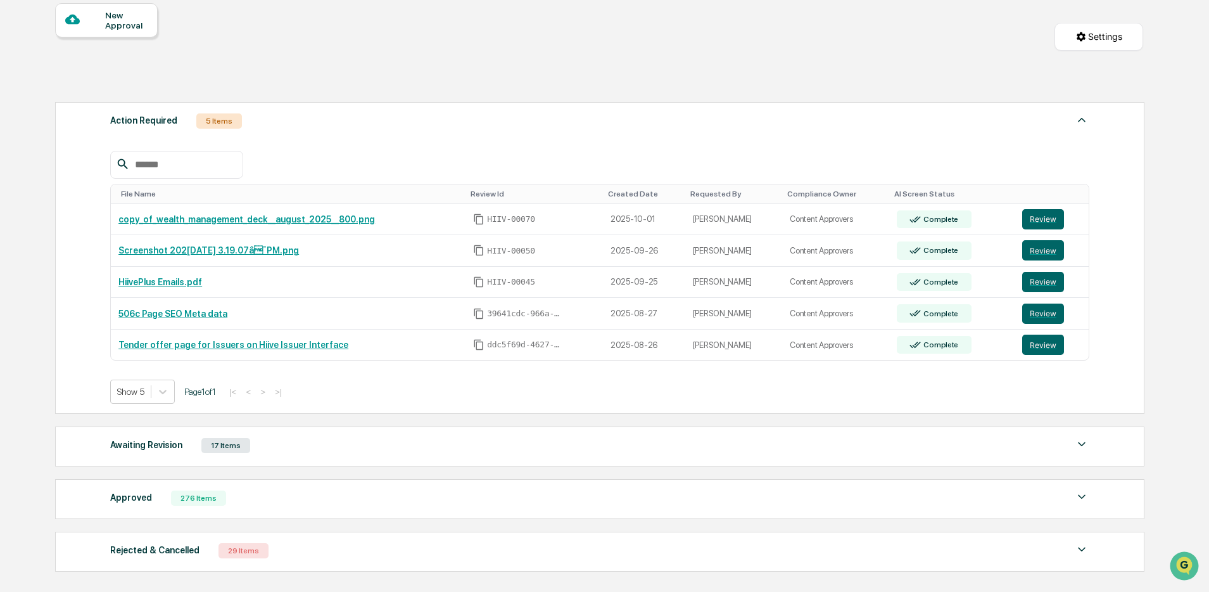
scroll to position [0, 0]
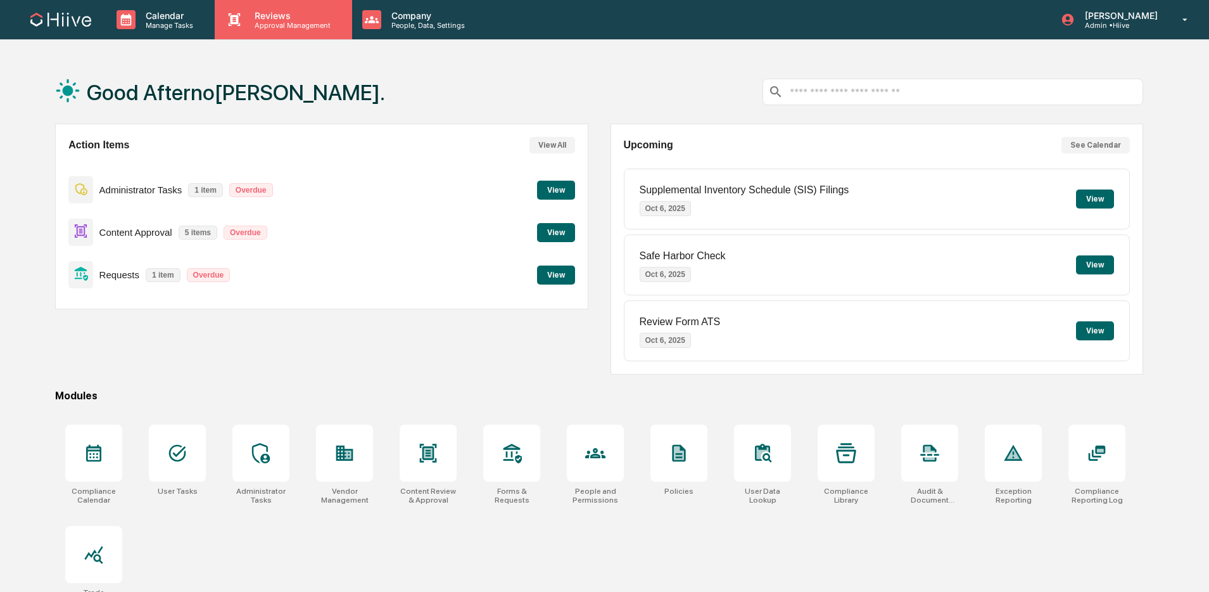
click at [258, 25] on p "Approval Management" at bounding box center [290, 25] width 92 height 9
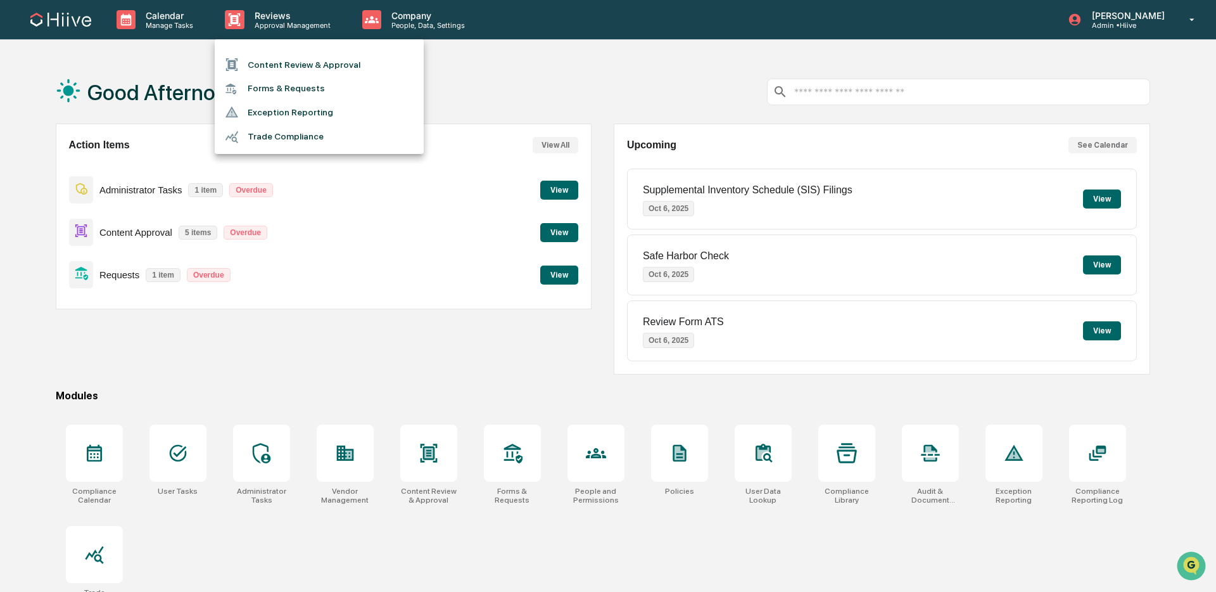
click at [281, 63] on li "Content Review & Approval" at bounding box center [319, 65] width 209 height 24
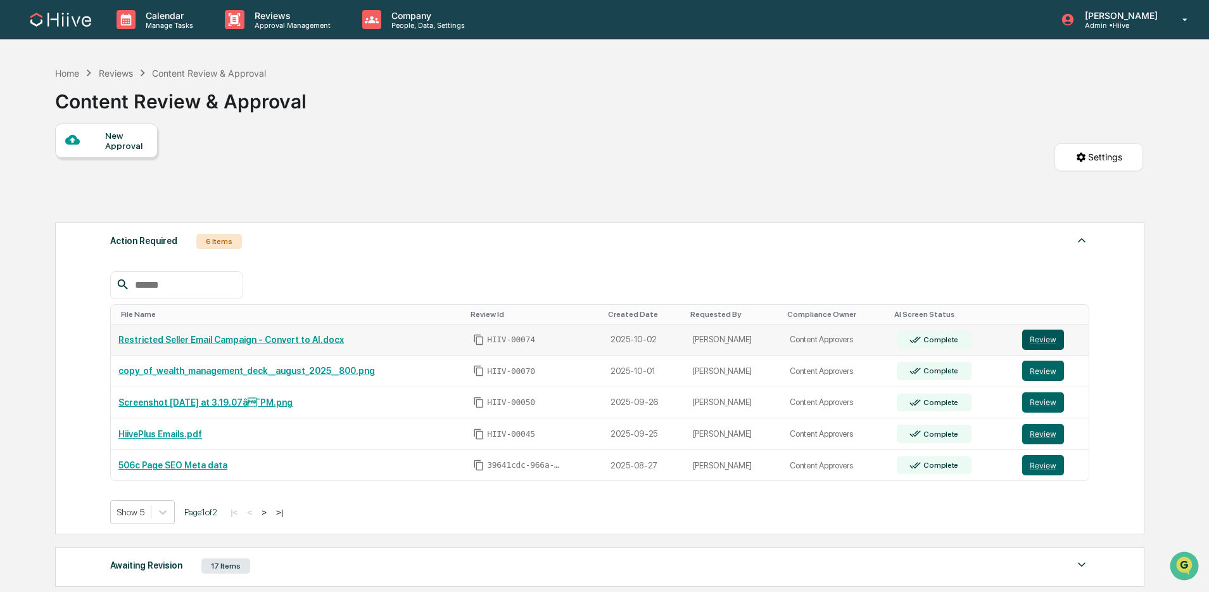
click at [1046, 341] on button "Review" at bounding box center [1043, 339] width 42 height 20
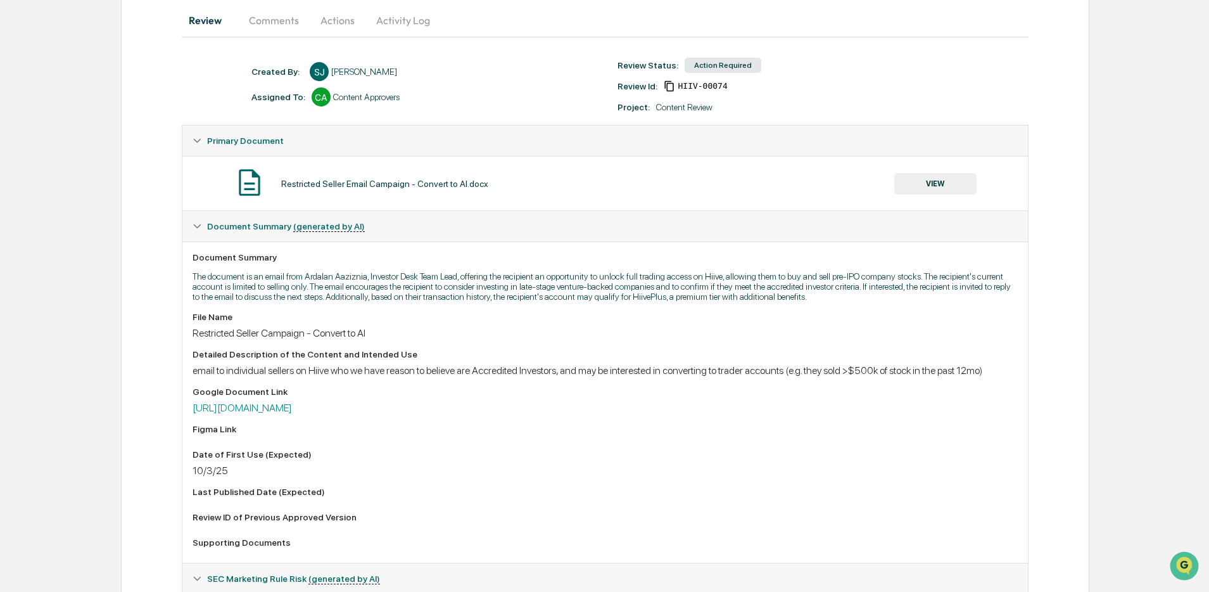
scroll to position [471, 0]
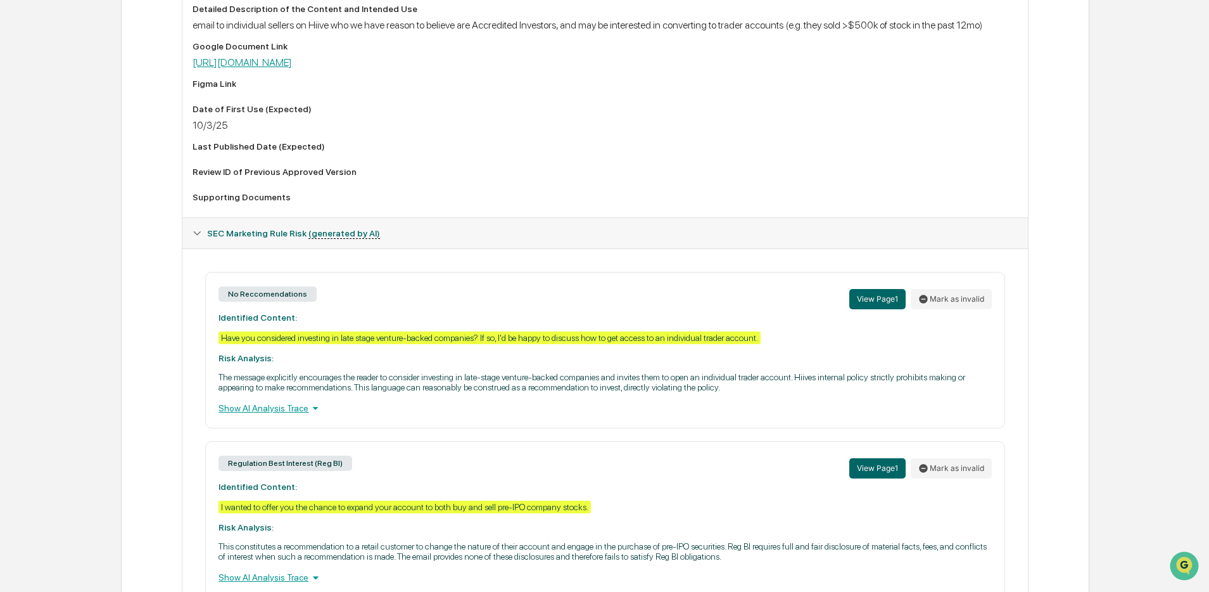
click at [292, 68] on link "[URL][DOMAIN_NAME]" at bounding box center [242, 62] width 99 height 12
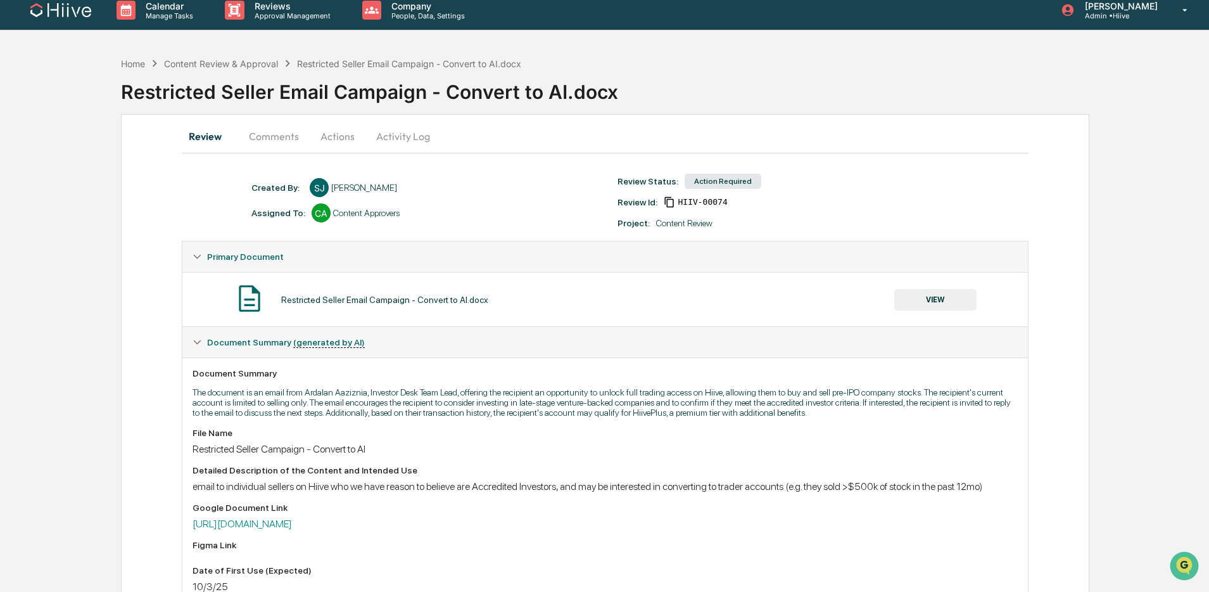
scroll to position [0, 0]
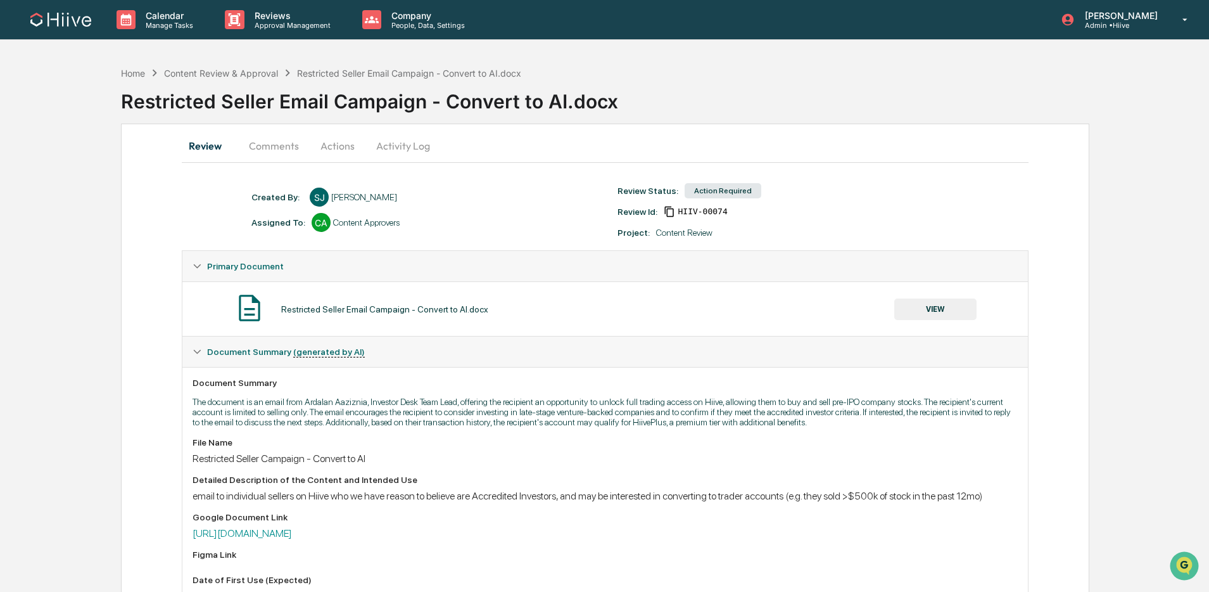
click at [377, 156] on button "Activity Log" at bounding box center [403, 145] width 74 height 30
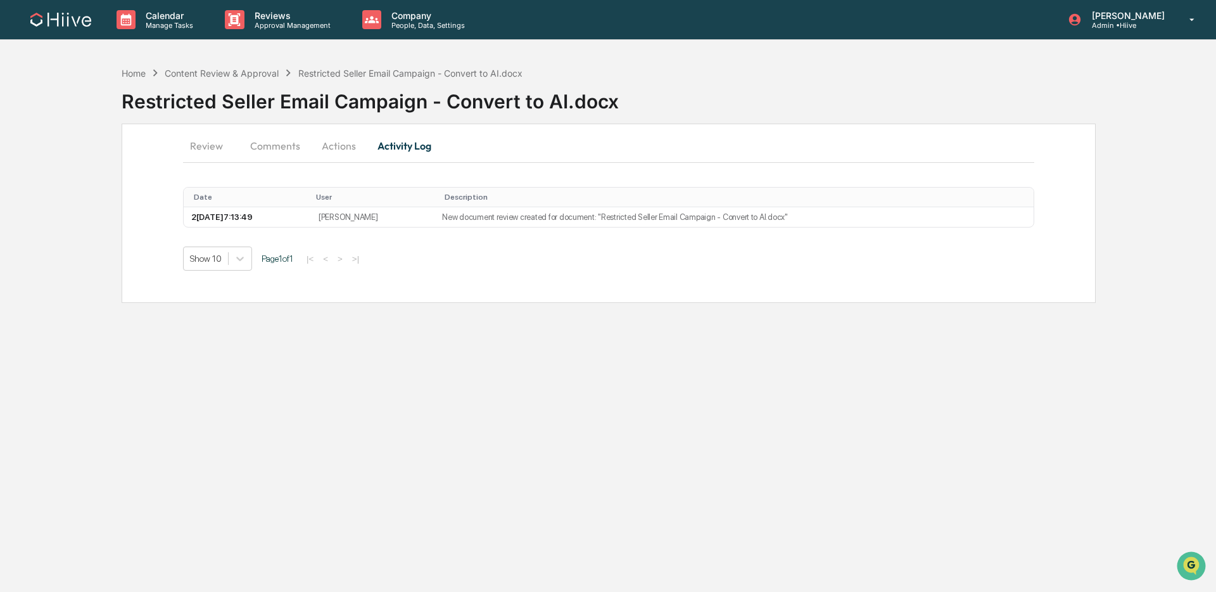
click at [319, 143] on button "Actions" at bounding box center [338, 145] width 57 height 30
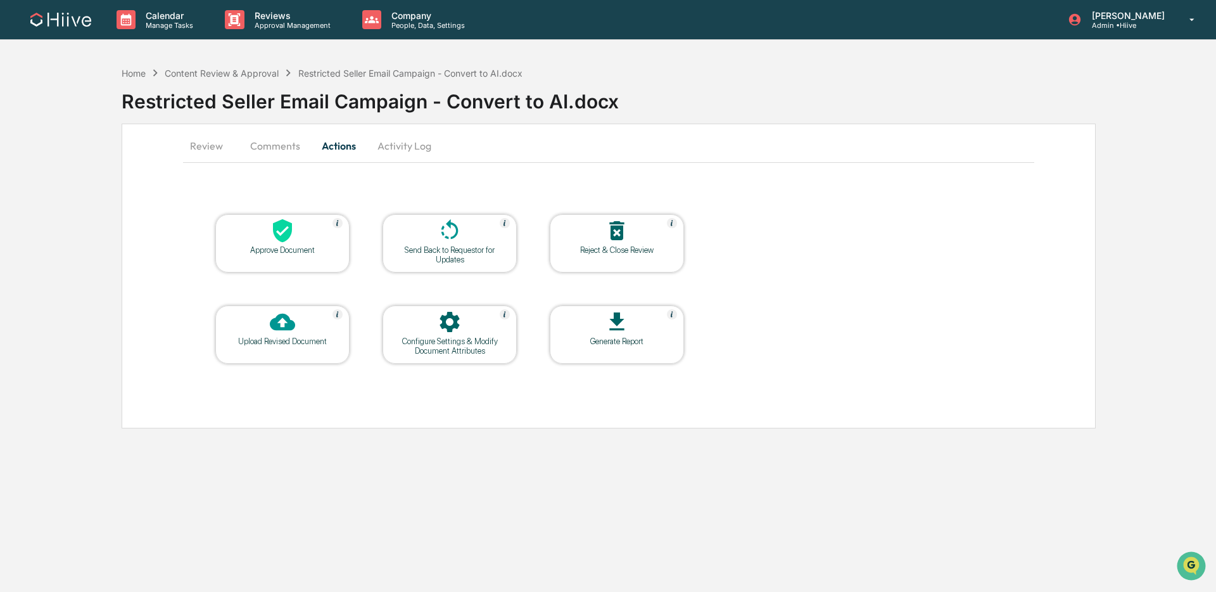
click at [447, 238] on icon at bounding box center [449, 229] width 17 height 20
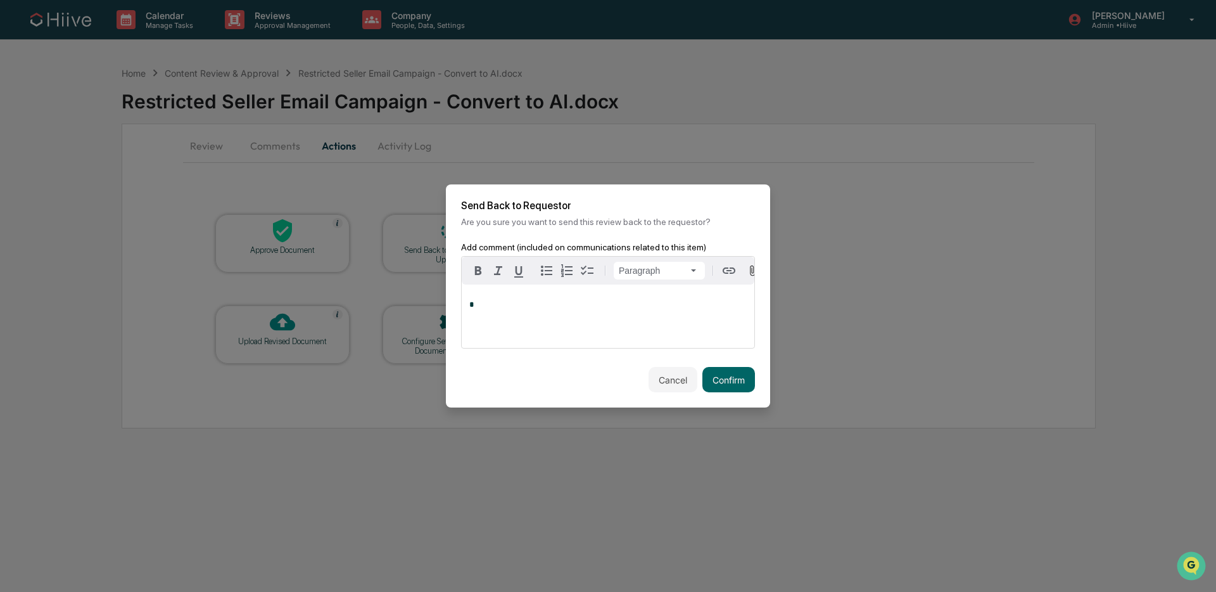
click at [516, 301] on p "*" at bounding box center [607, 304] width 277 height 9
click at [713, 374] on button "Confirm" at bounding box center [728, 379] width 53 height 25
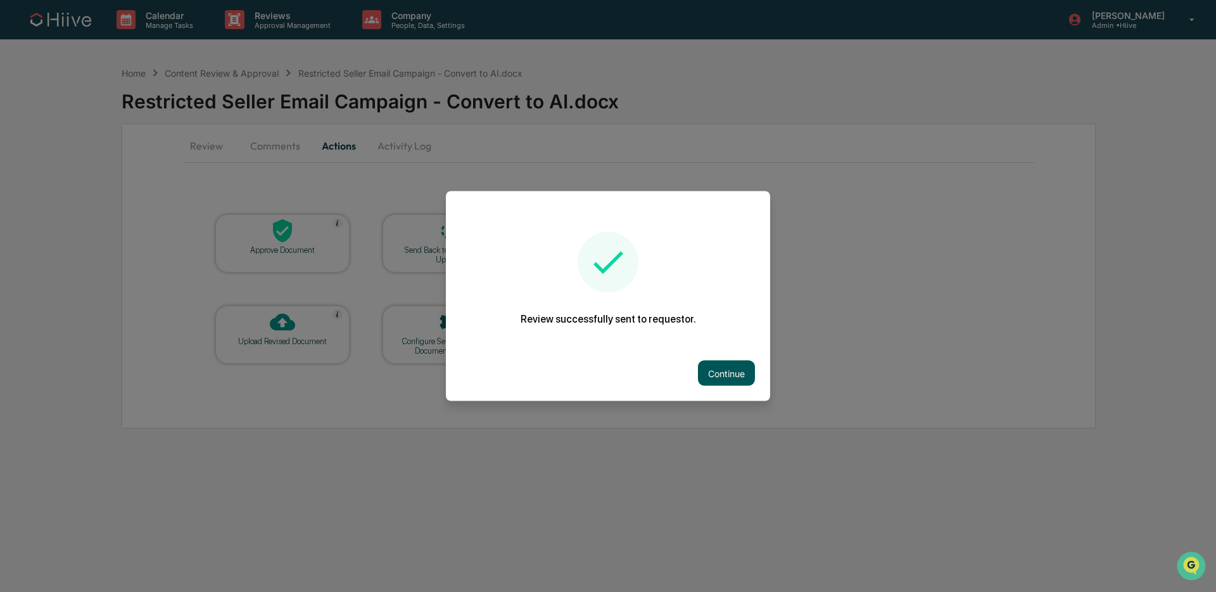
click at [725, 372] on button "Continue" at bounding box center [726, 372] width 57 height 25
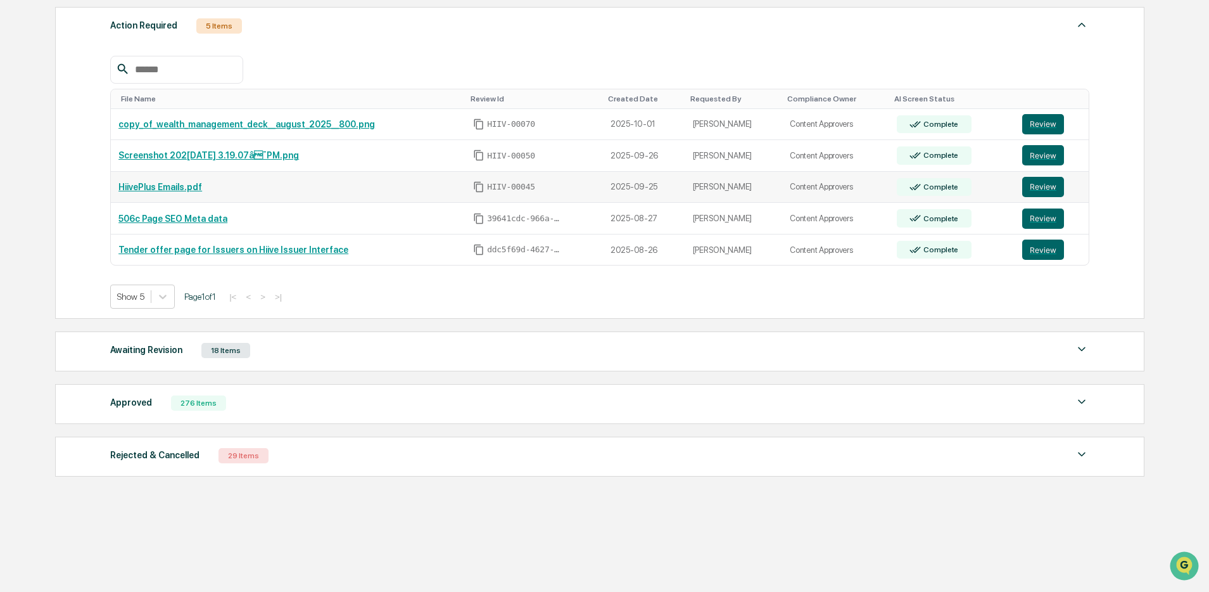
scroll to position [220, 0]
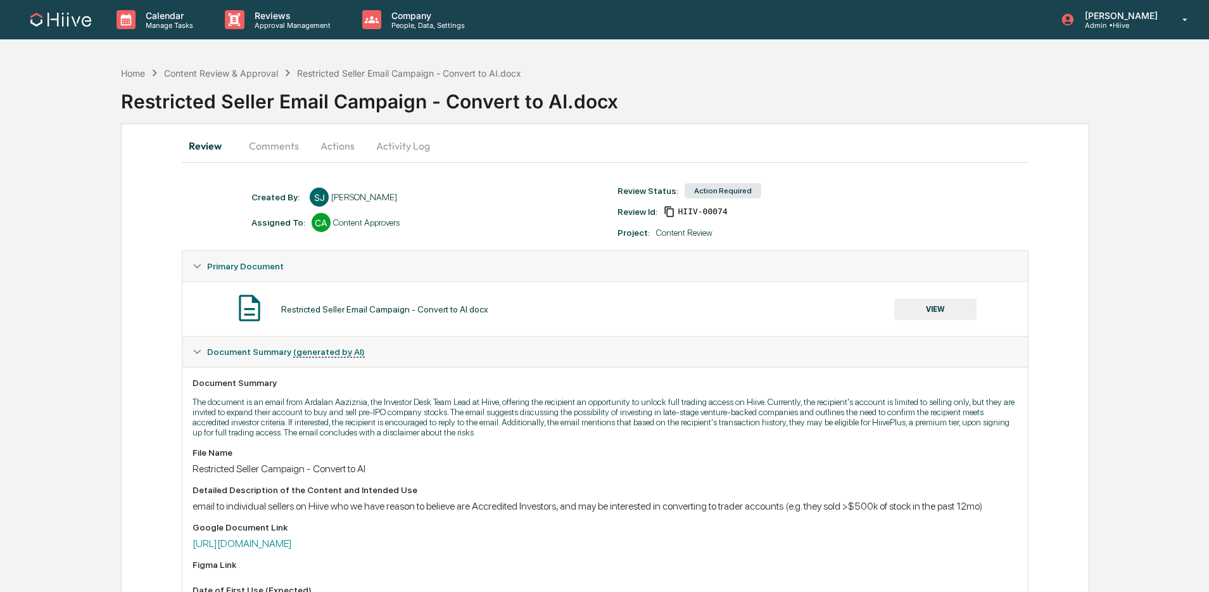
click at [252, 147] on button "Comments" at bounding box center [274, 145] width 70 height 30
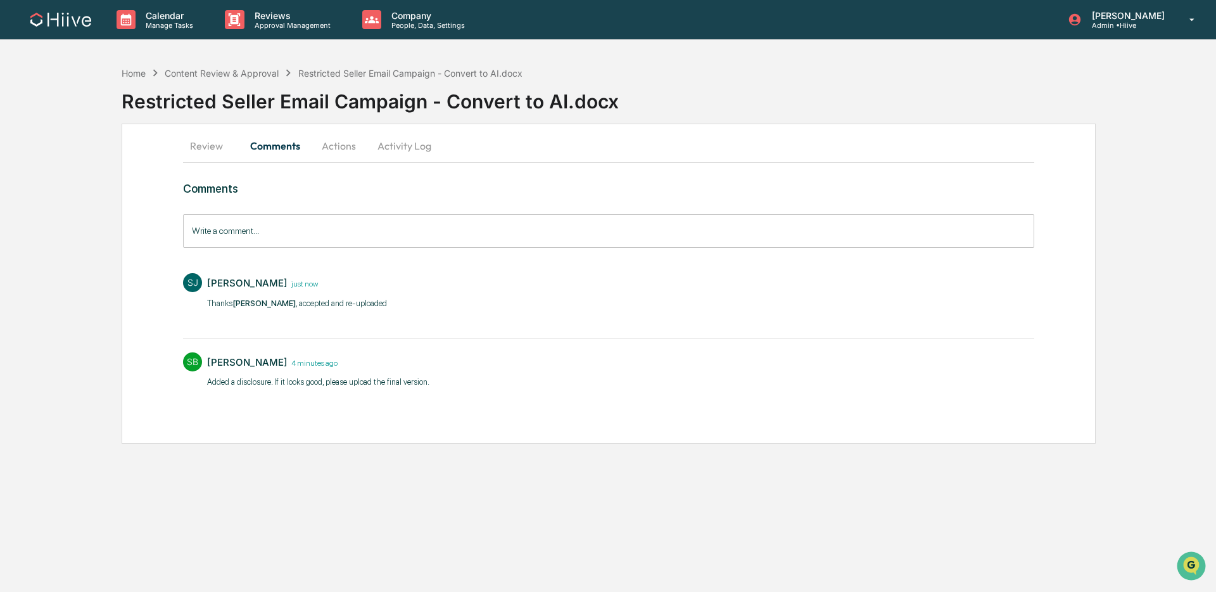
click at [403, 150] on button "Activity Log" at bounding box center [404, 145] width 74 height 30
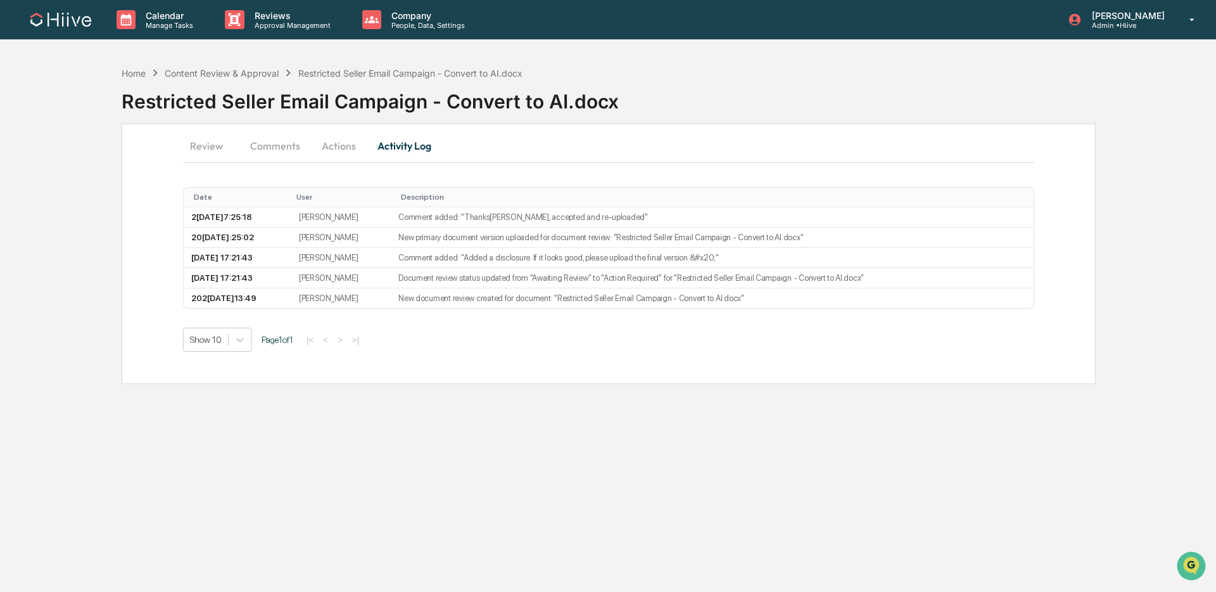
click at [336, 147] on button "Actions" at bounding box center [338, 145] width 57 height 30
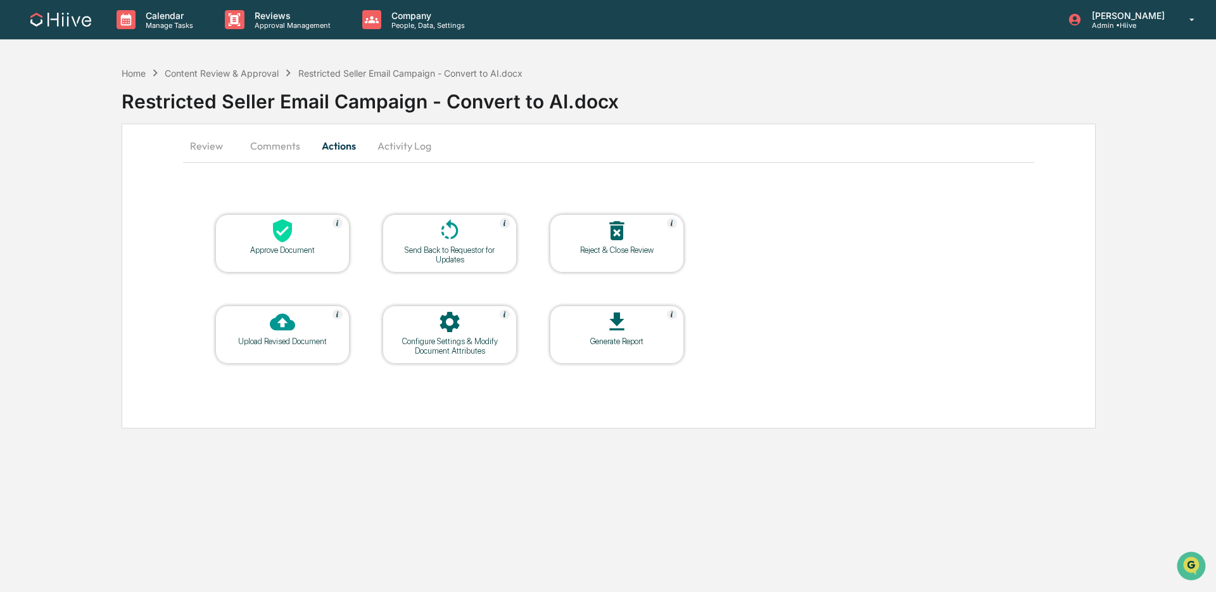
drag, startPoint x: 225, startPoint y: 148, endPoint x: 241, endPoint y: 149, distance: 15.9
click at [225, 148] on button "Review" at bounding box center [211, 145] width 57 height 30
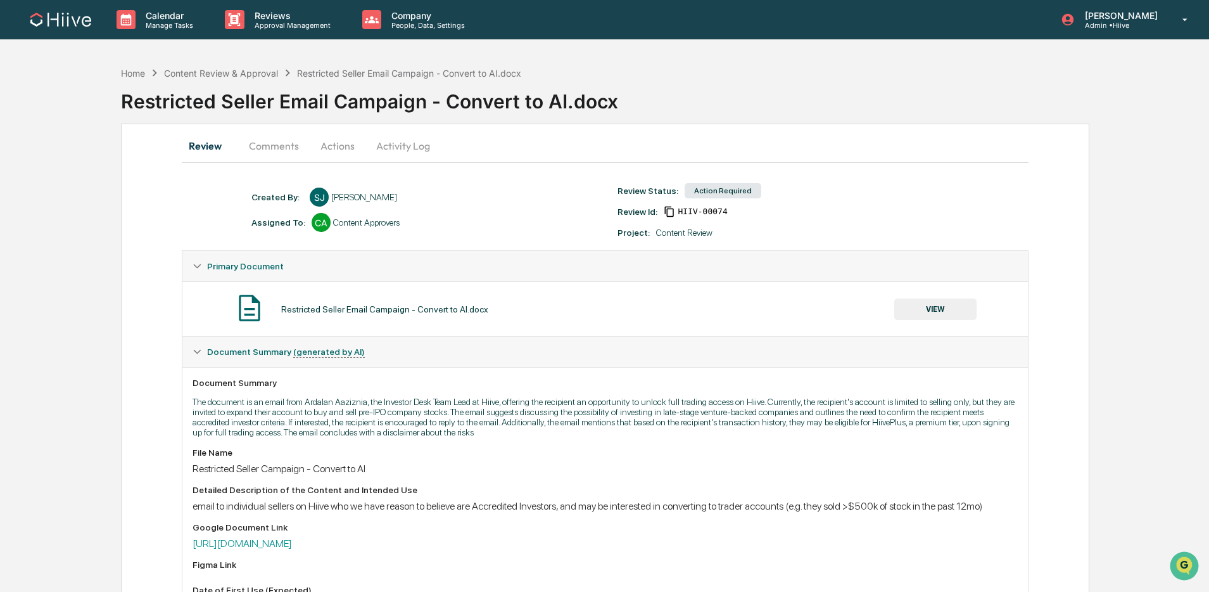
click at [906, 308] on button "VIEW" at bounding box center [935, 309] width 82 height 22
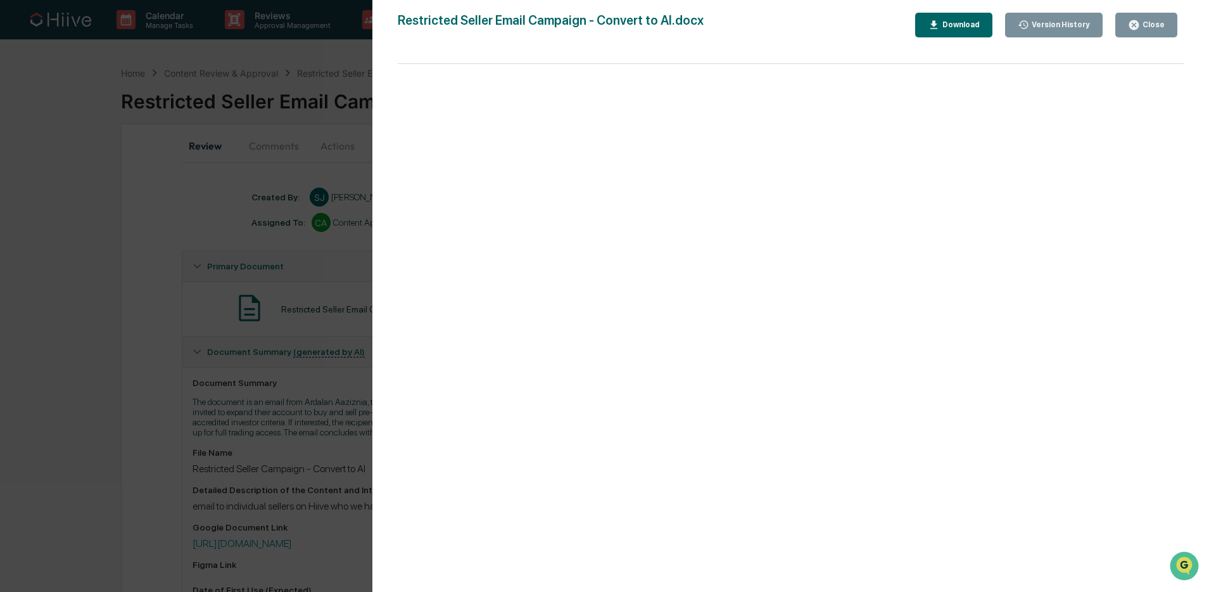
click at [312, 300] on div "Version History 1[DATE]5:25 PM[PERSON_NAME] 1[DATE]5:13 PM[PERSON_NAME] Restric…" at bounding box center [604, 296] width 1209 height 592
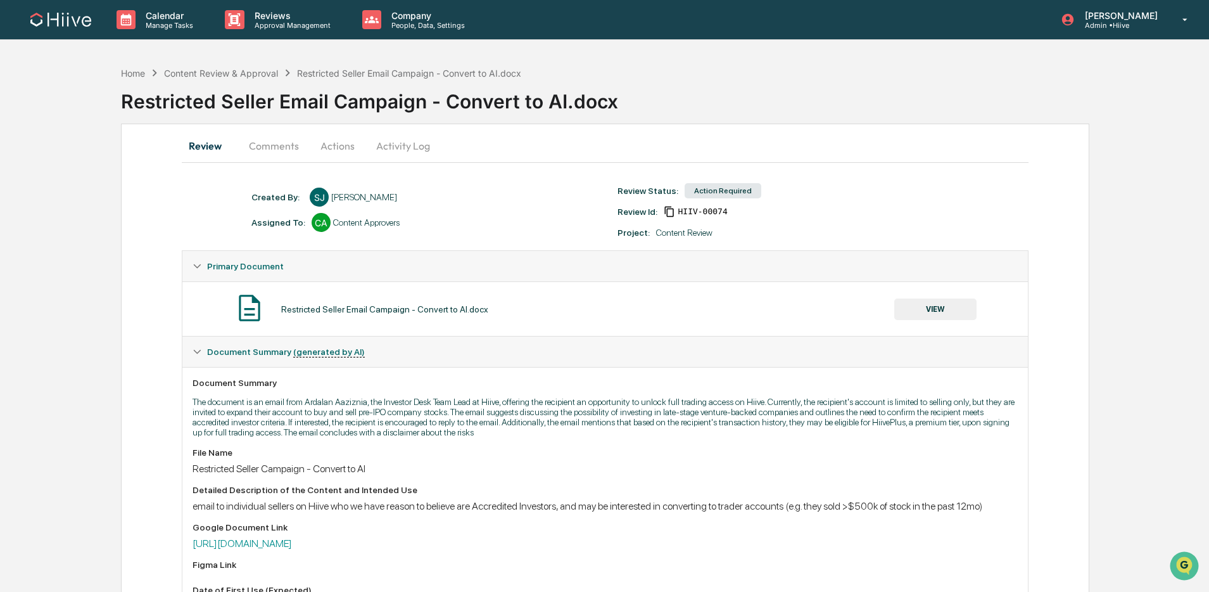
click at [290, 149] on button "Comments" at bounding box center [274, 145] width 70 height 30
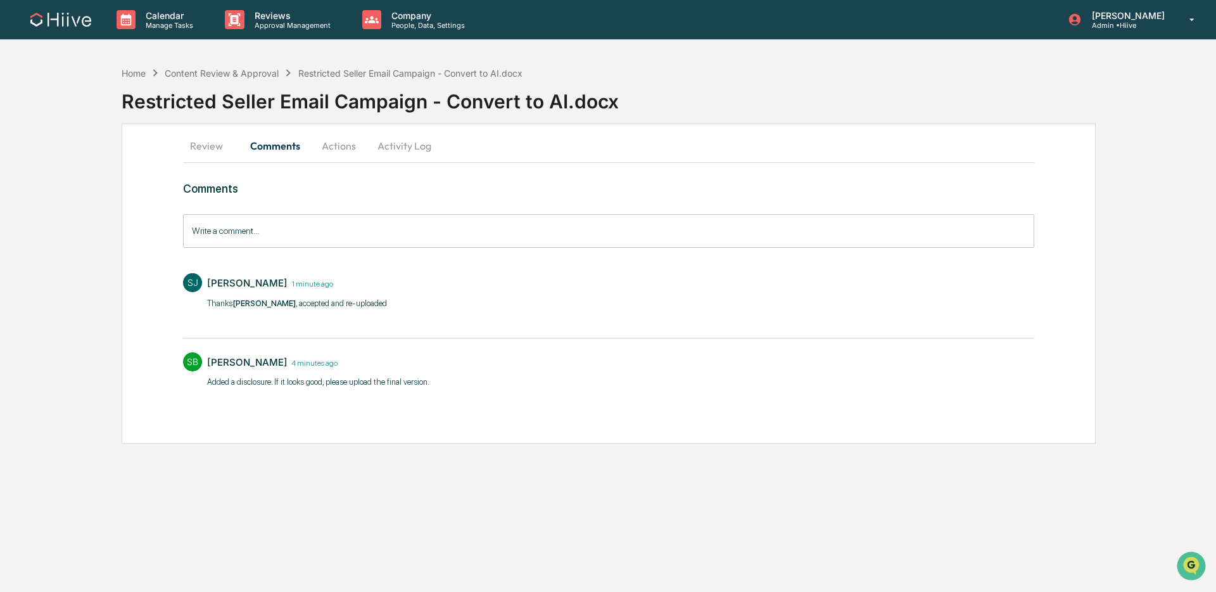
click at [332, 250] on div "Comments Write a comment... Write a comment... [PERSON_NAME] 1 minute ago Thank…" at bounding box center [608, 287] width 851 height 210
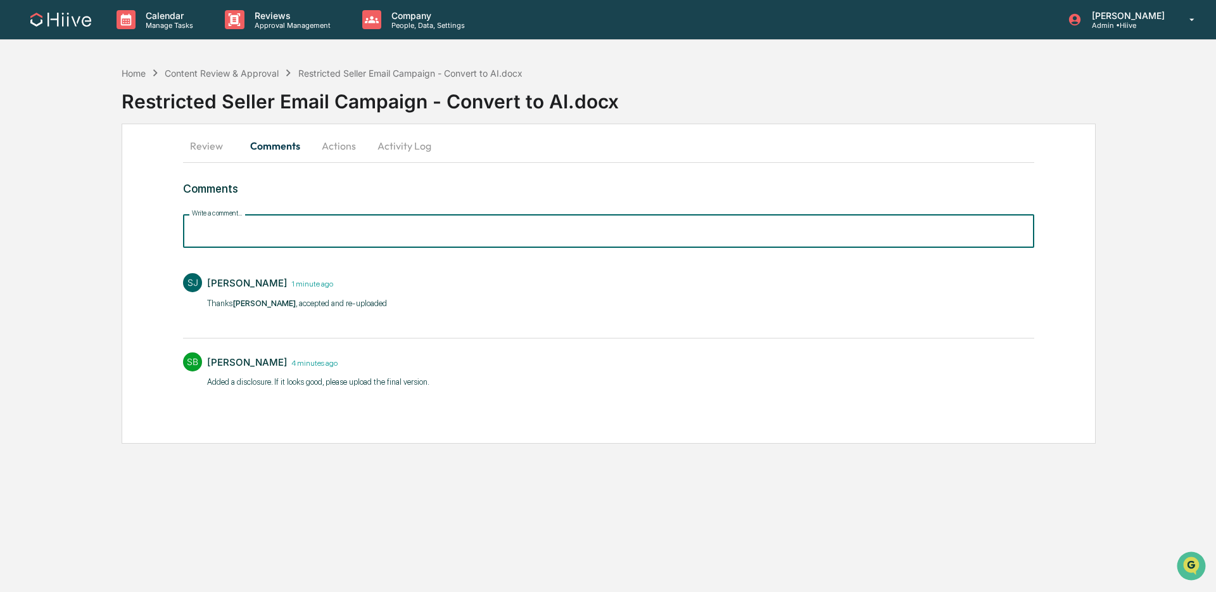
click at [346, 241] on input "Write a comment..." at bounding box center [608, 231] width 851 height 34
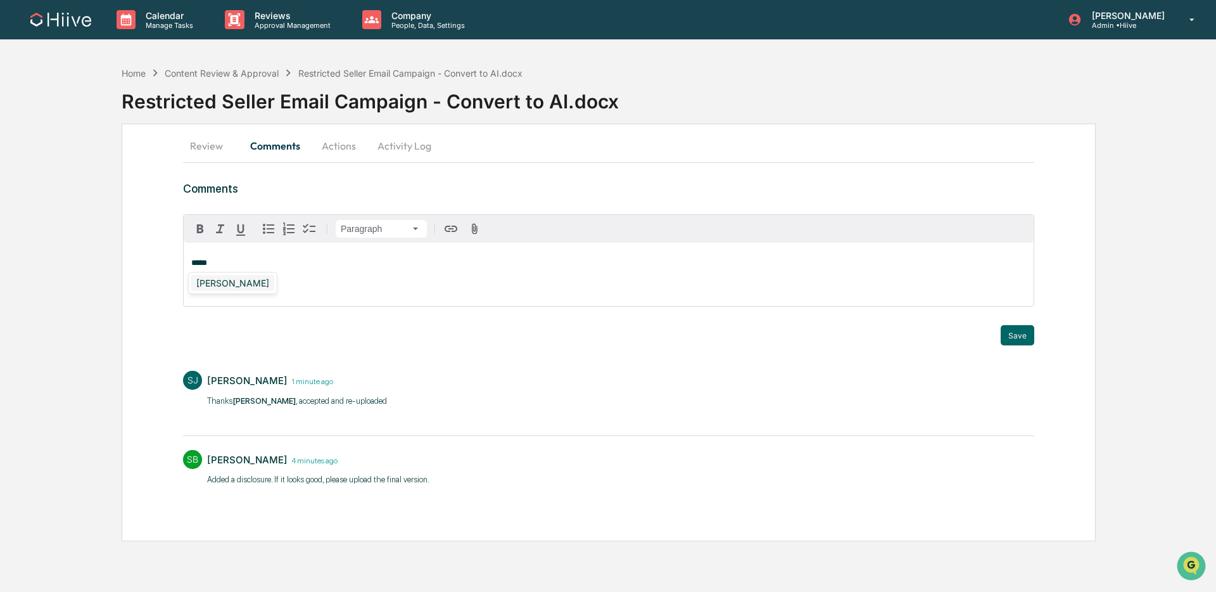
click at [240, 279] on div "[PERSON_NAME]" at bounding box center [232, 283] width 83 height 16
click at [1020, 338] on button "Save" at bounding box center [1018, 335] width 34 height 20
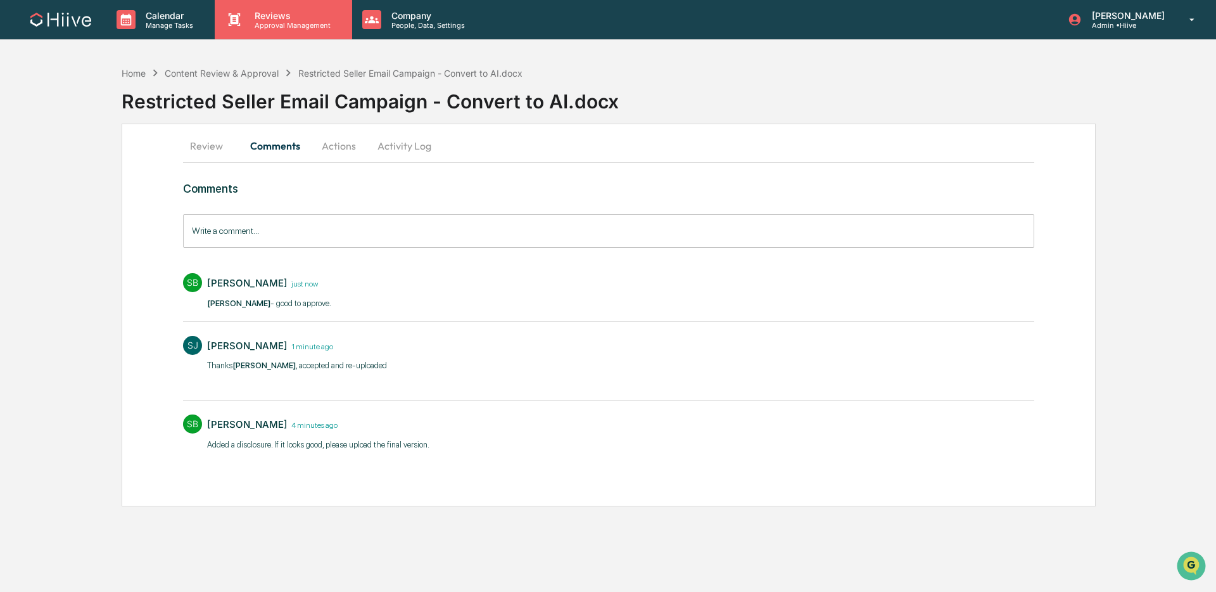
click at [274, 18] on p "Reviews" at bounding box center [290, 15] width 92 height 11
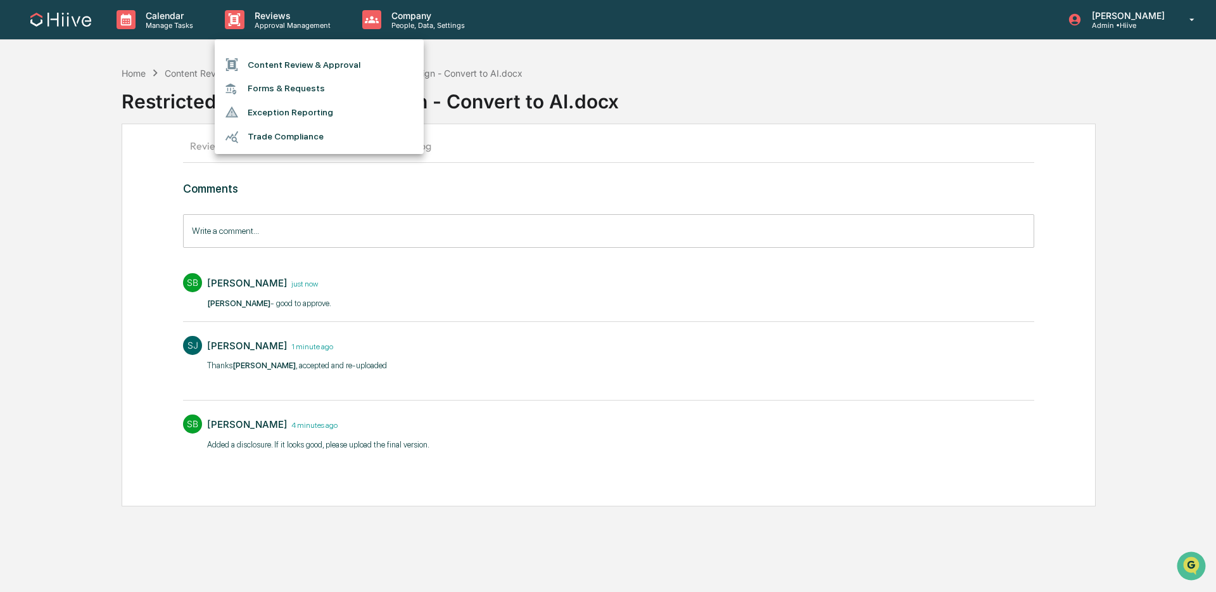
click at [284, 57] on li "Content Review & Approval" at bounding box center [319, 65] width 209 height 24
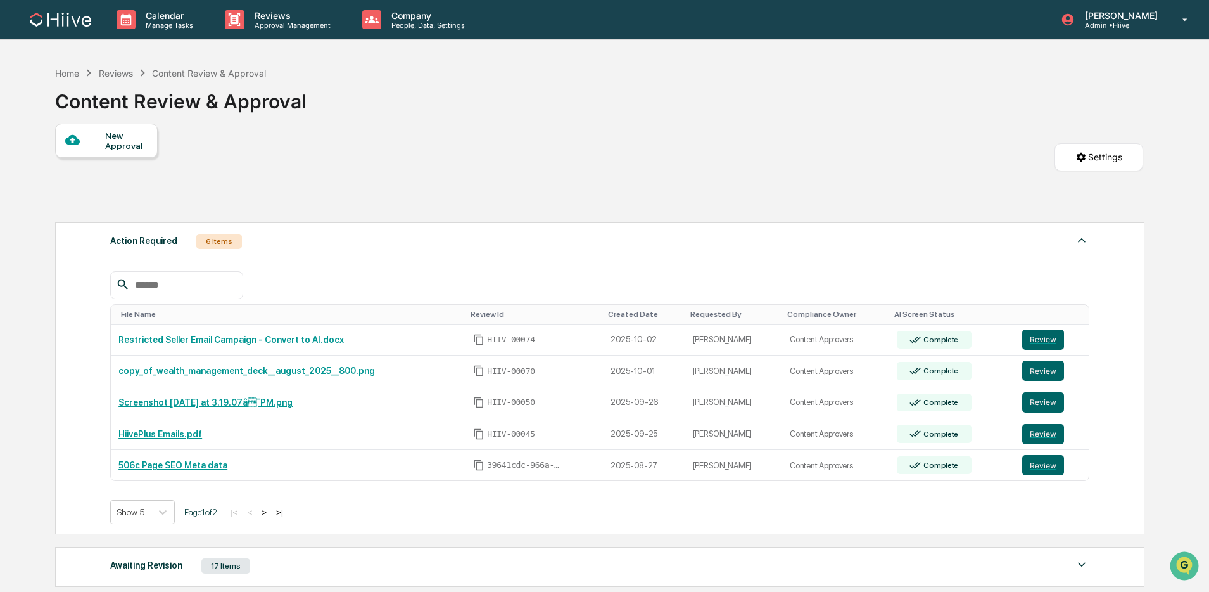
scroll to position [1, 0]
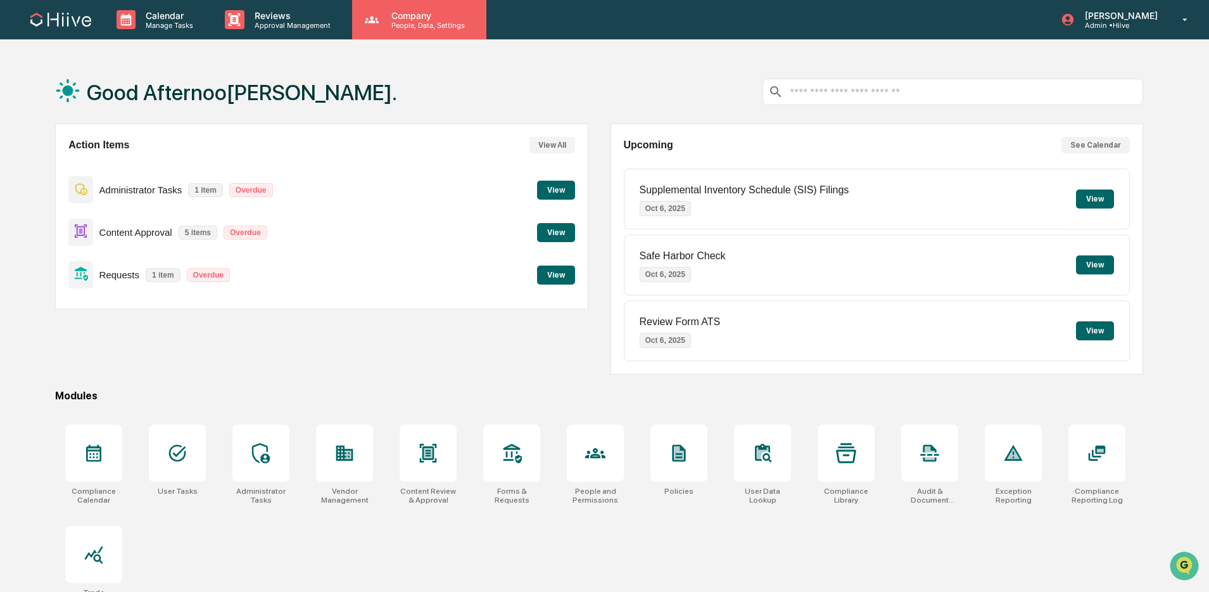
click at [398, 25] on p "People, Data, Settings" at bounding box center [426, 25] width 90 height 9
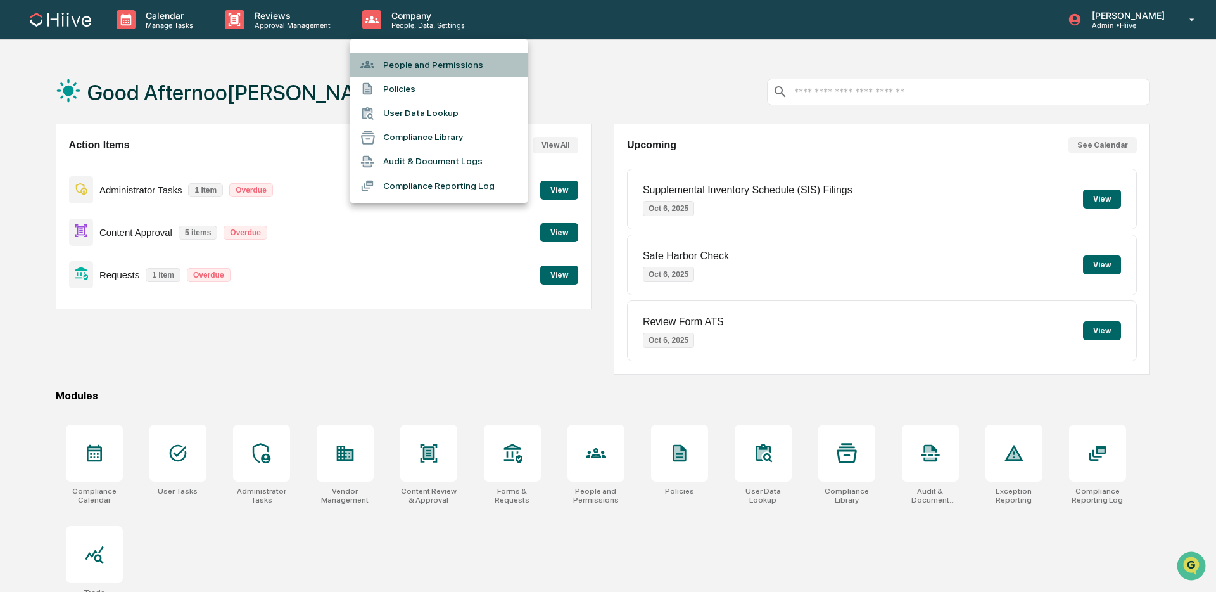
click at [441, 70] on li "People and Permissions" at bounding box center [438, 65] width 177 height 24
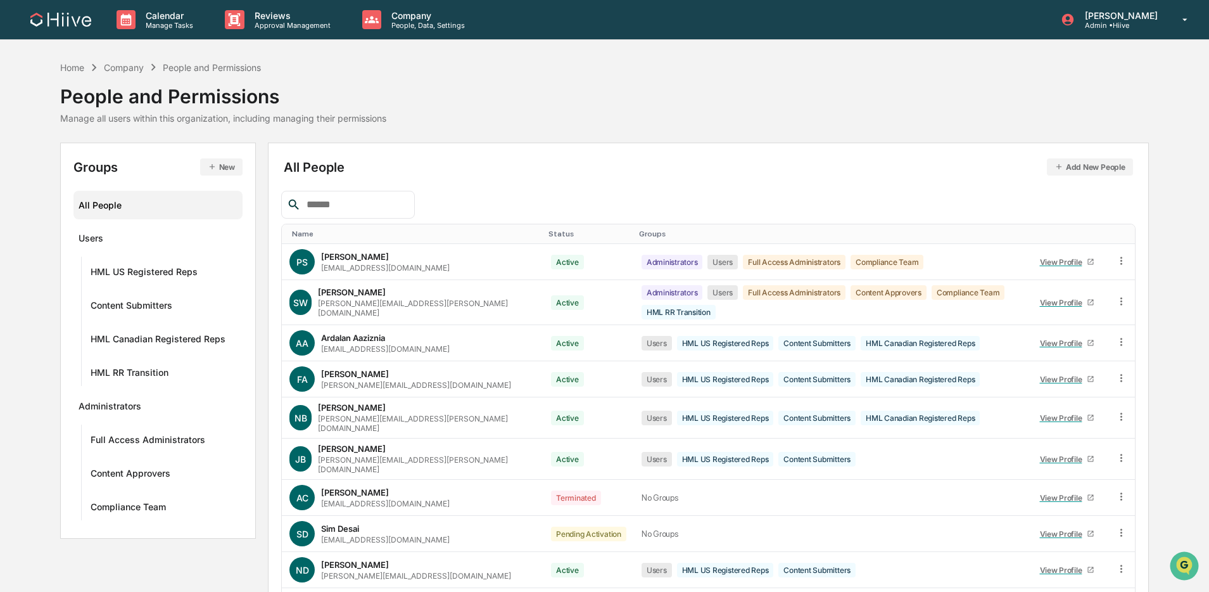
click at [1108, 172] on button "Add New People" at bounding box center [1090, 166] width 86 height 17
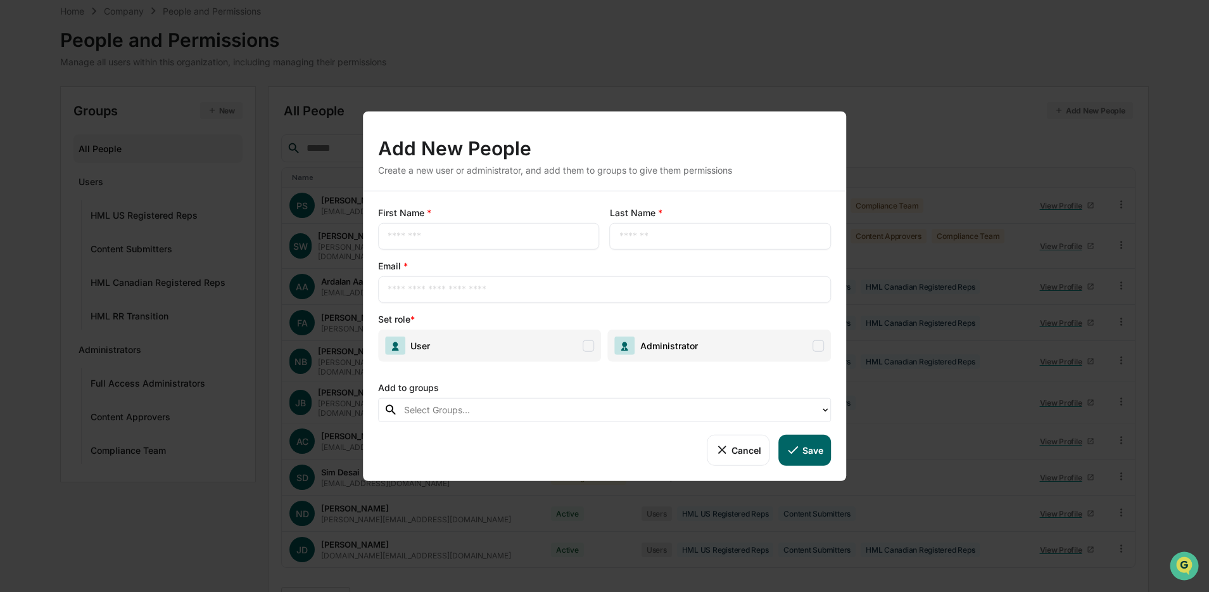
scroll to position [70, 0]
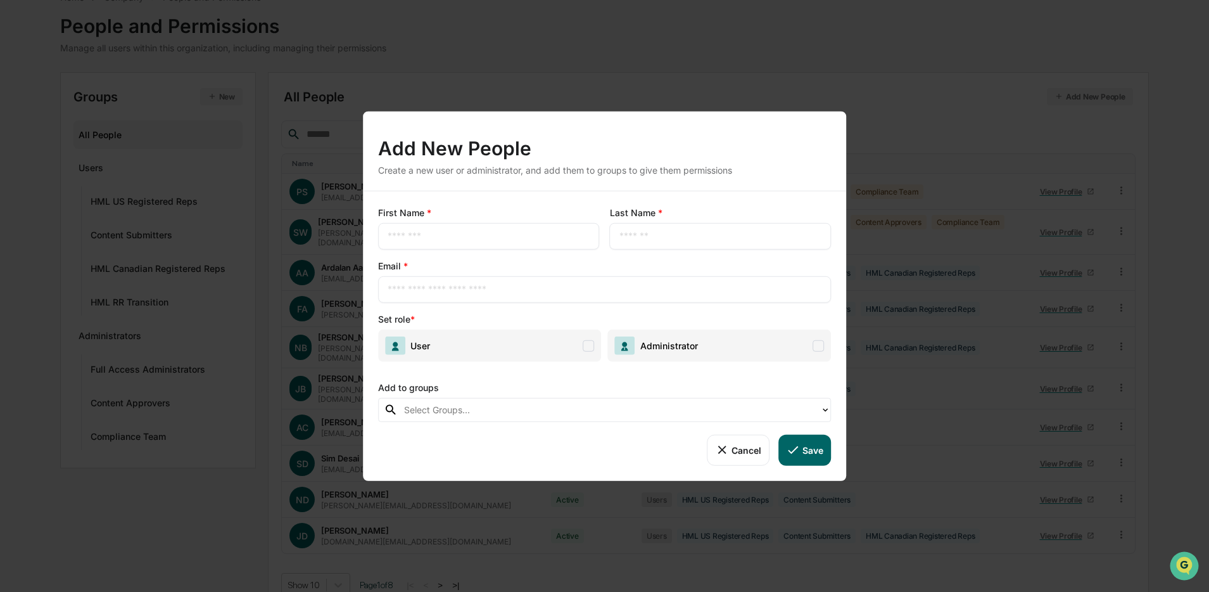
click at [508, 239] on input "text" at bounding box center [489, 236] width 203 height 13
type input "******"
type input "*****"
click at [438, 296] on div "​" at bounding box center [604, 289] width 453 height 27
click at [452, 295] on input "text" at bounding box center [605, 289] width 434 height 13
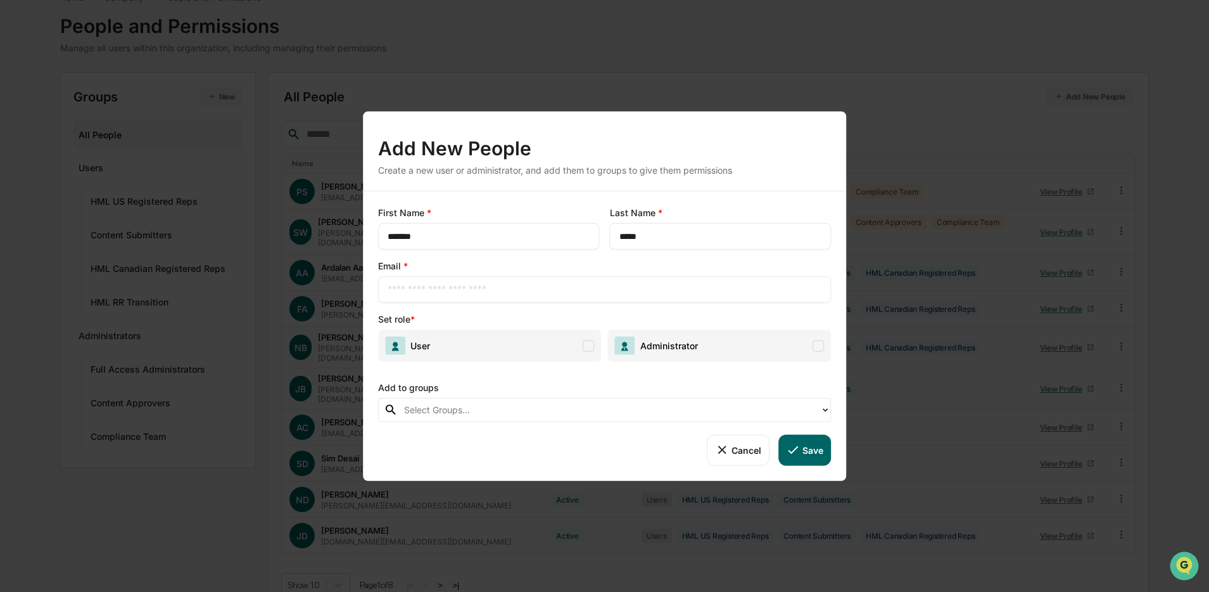
paste input "**********"
type input "**********"
click at [580, 272] on div "**********" at bounding box center [604, 281] width 453 height 43
click at [564, 343] on span "User" at bounding box center [490, 345] width 224 height 32
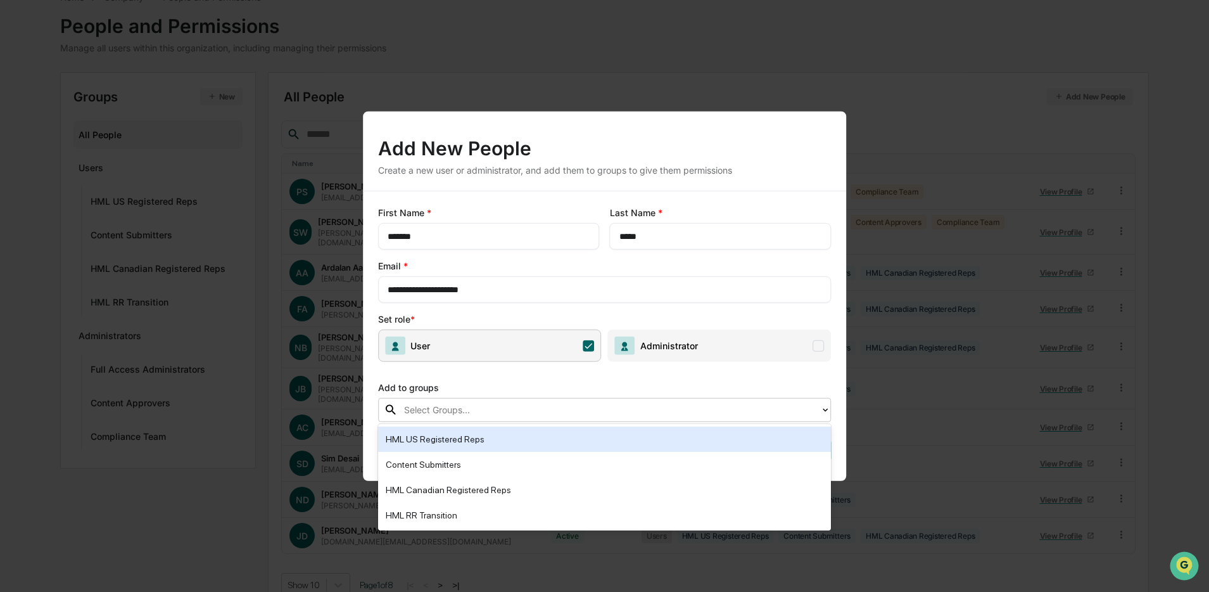
click at [470, 418] on div "Select Groups..." at bounding box center [609, 410] width 422 height 20
click at [577, 440] on div "HML US Registered Reps" at bounding box center [605, 438] width 438 height 15
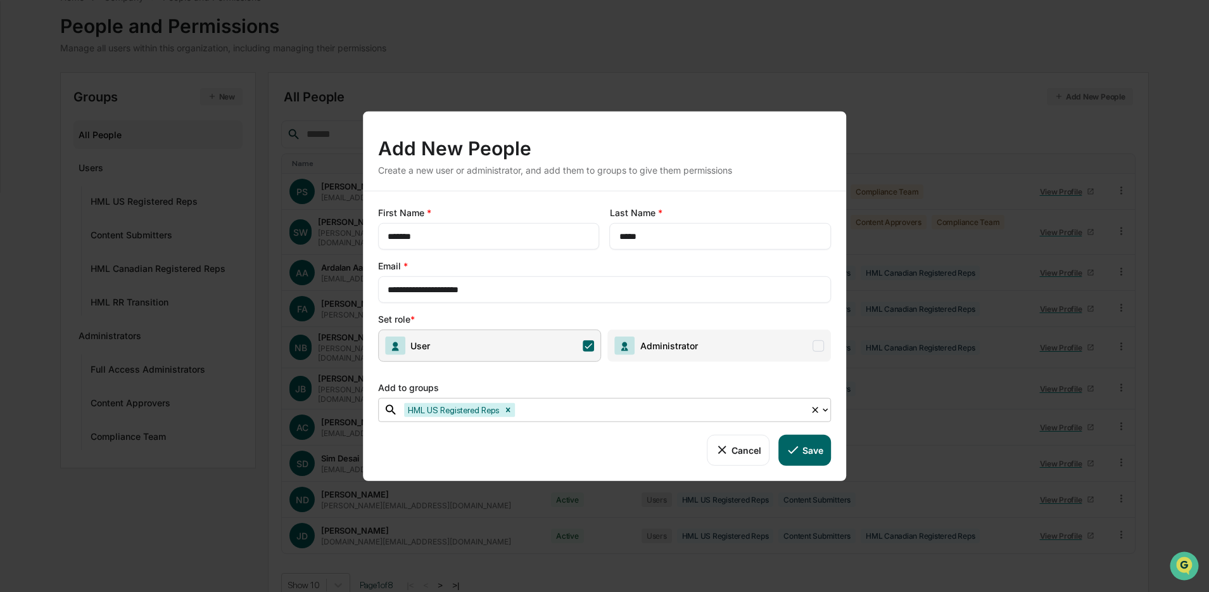
click at [568, 415] on div at bounding box center [660, 409] width 286 height 15
click at [550, 405] on div at bounding box center [660, 409] width 286 height 15
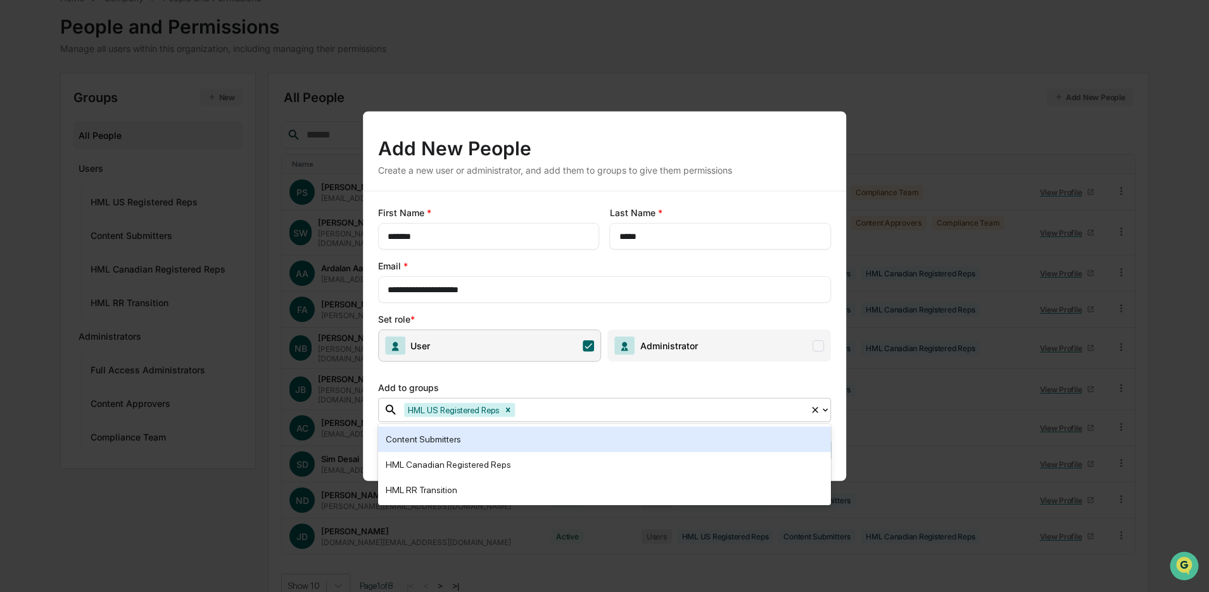
click at [474, 441] on div "Content Submitters" at bounding box center [605, 438] width 438 height 15
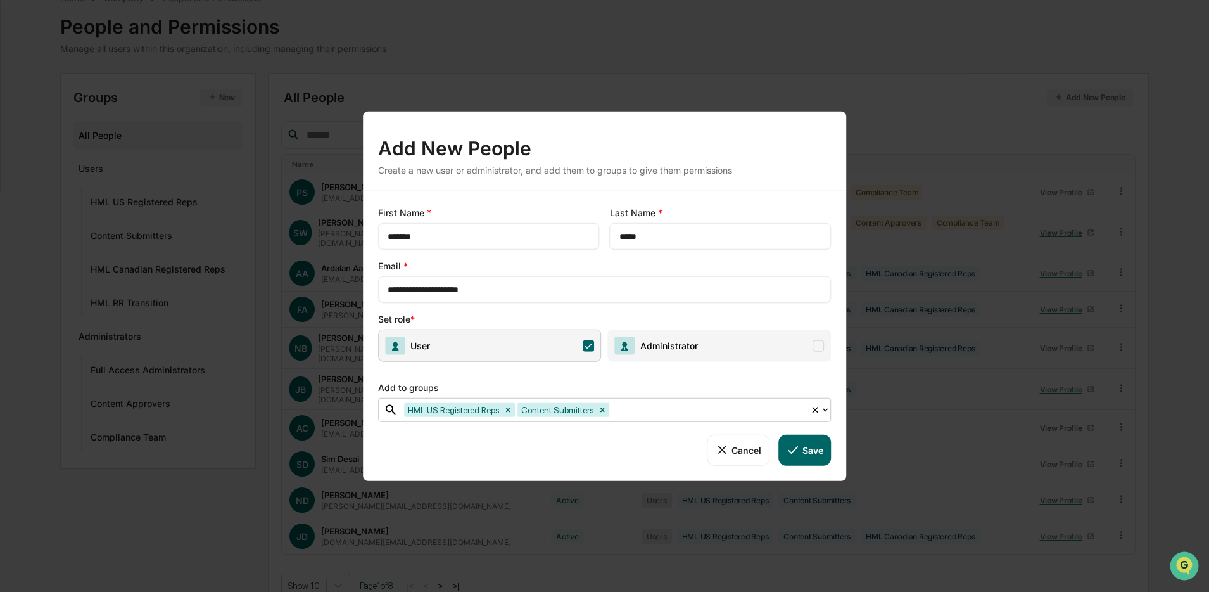
scroll to position [68, 0]
drag, startPoint x: 669, startPoint y: 407, endPoint x: 608, endPoint y: 422, distance: 62.5
click at [669, 407] on div at bounding box center [708, 409] width 192 height 15
click at [653, 419] on div "HML US Registered Reps Content Submitters" at bounding box center [604, 410] width 453 height 24
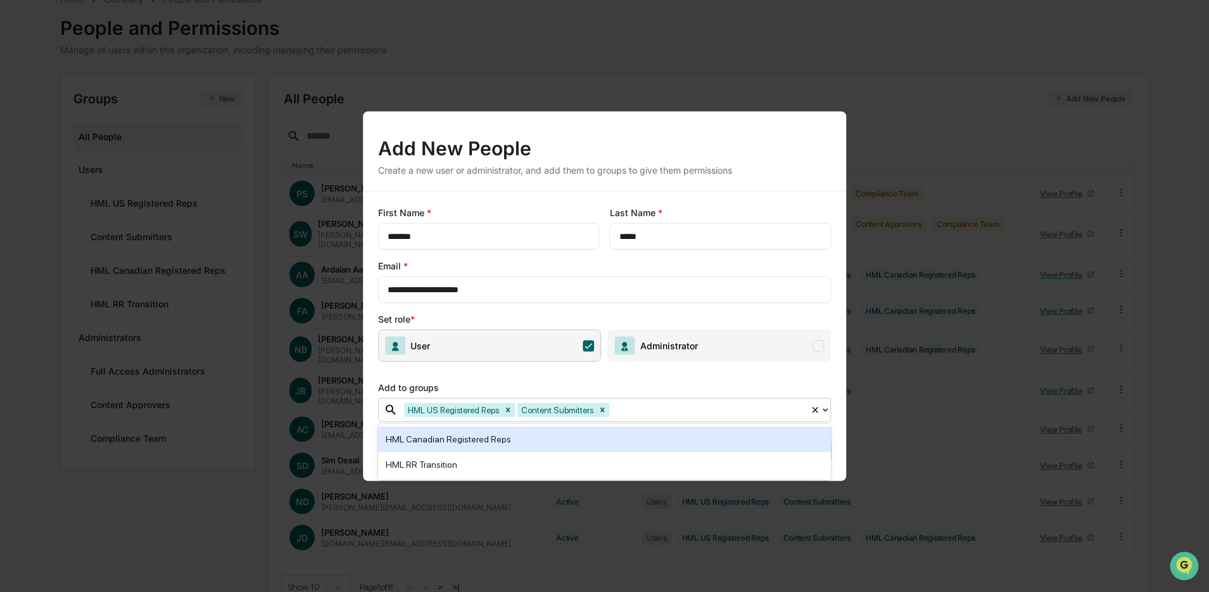
click at [547, 440] on div "HML Canadian Registered Reps" at bounding box center [605, 438] width 438 height 15
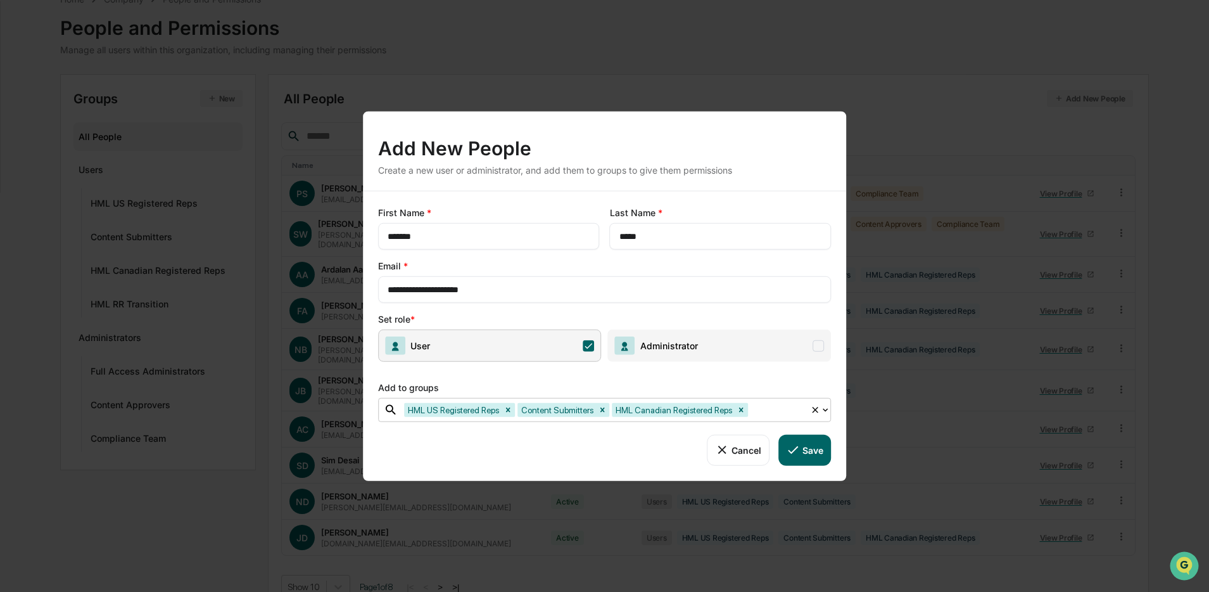
click at [816, 450] on button "Save" at bounding box center [804, 449] width 53 height 30
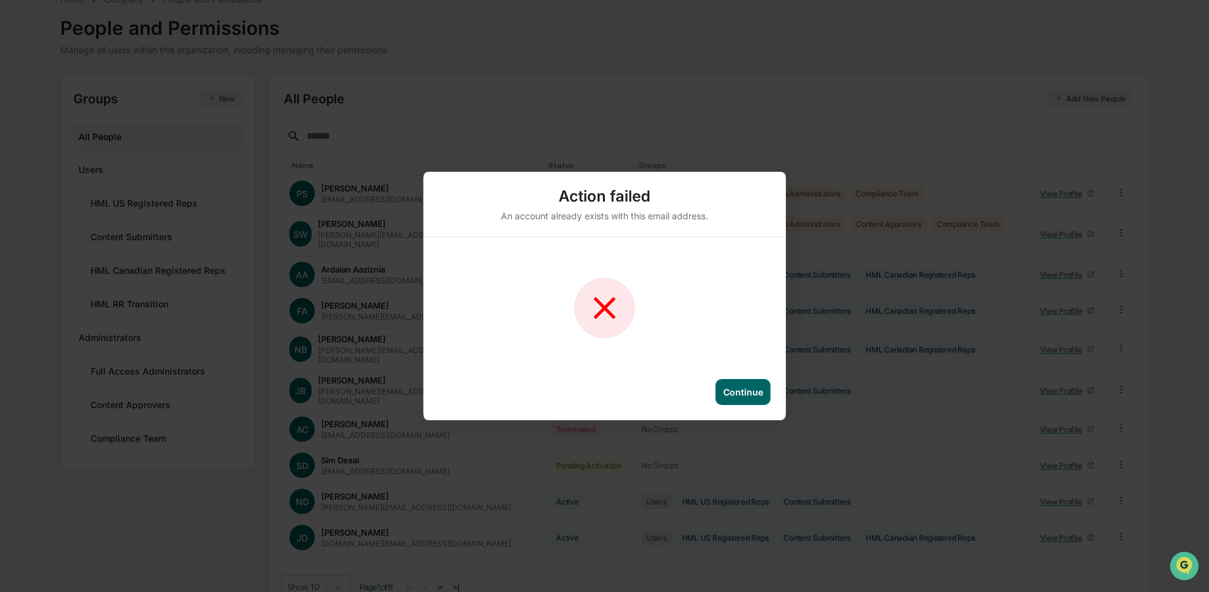
click at [750, 389] on div "Continue" at bounding box center [743, 391] width 40 height 11
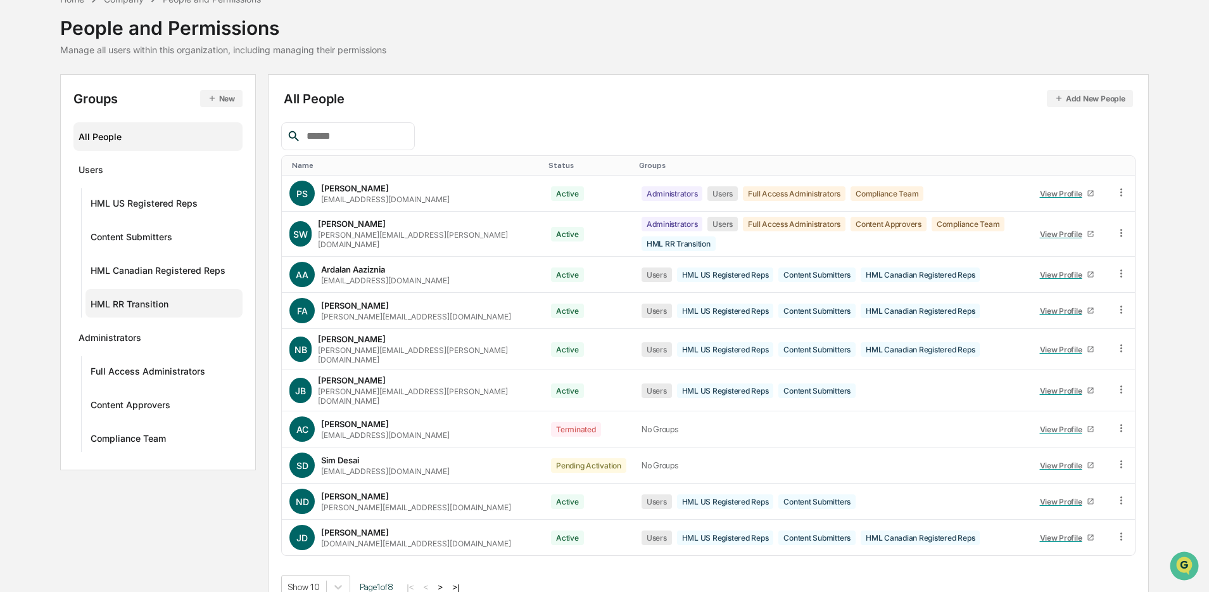
scroll to position [0, 0]
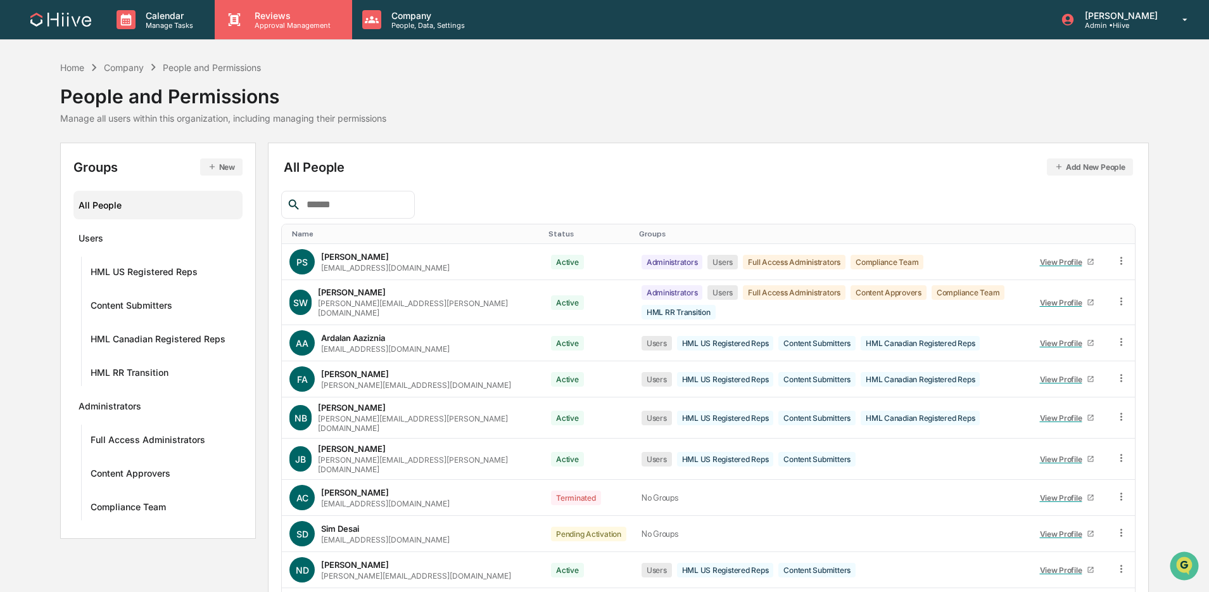
click at [284, 22] on p "Approval Management" at bounding box center [290, 25] width 92 height 9
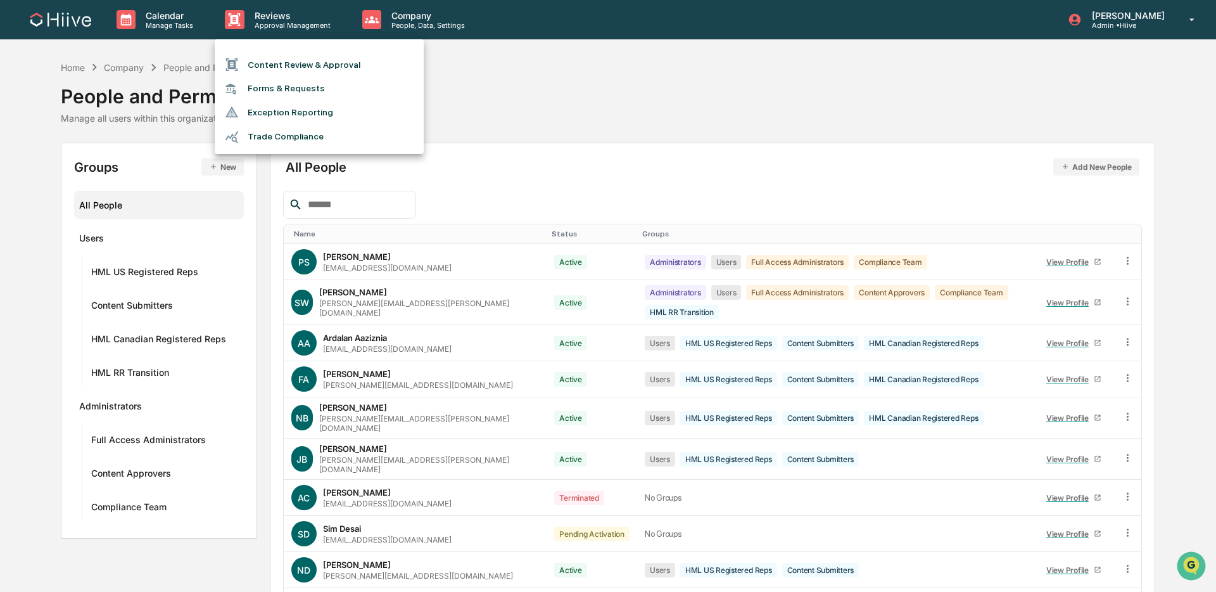
click at [284, 62] on li "Content Review & Approval" at bounding box center [319, 65] width 209 height 24
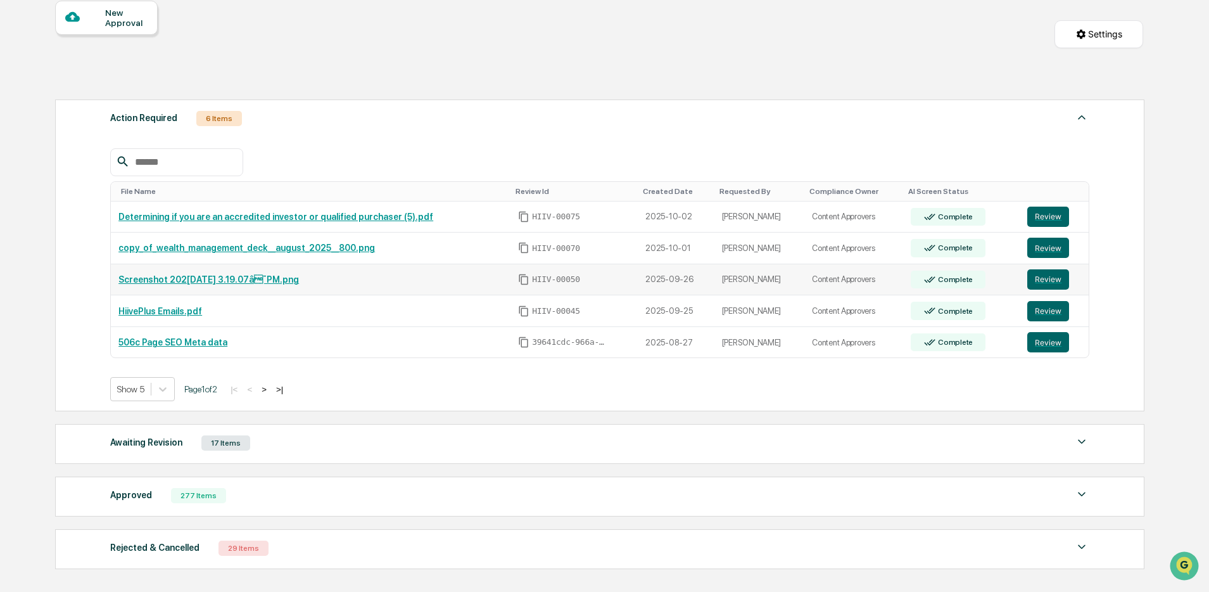
scroll to position [122, 0]
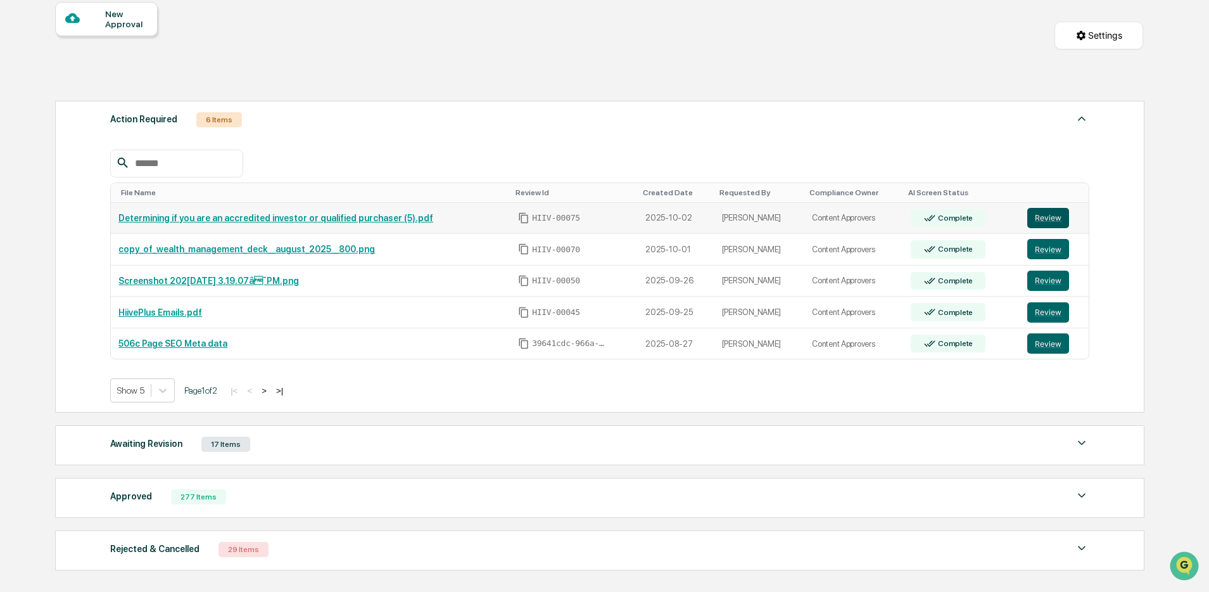
click at [1056, 222] on button "Review" at bounding box center [1048, 218] width 42 height 20
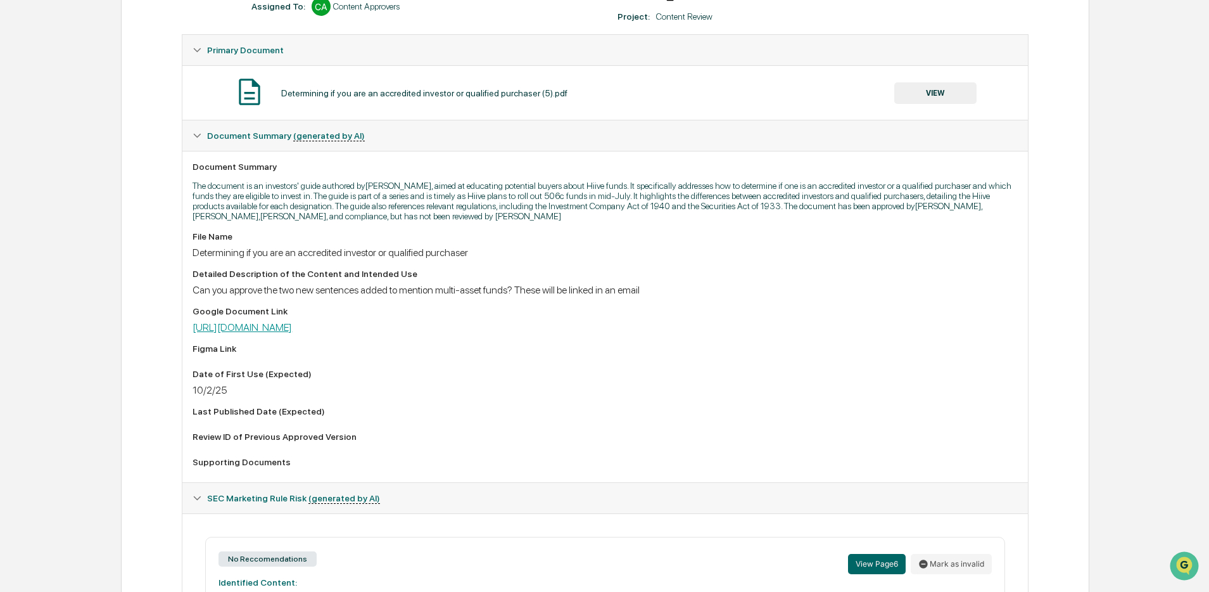
scroll to position [240, 0]
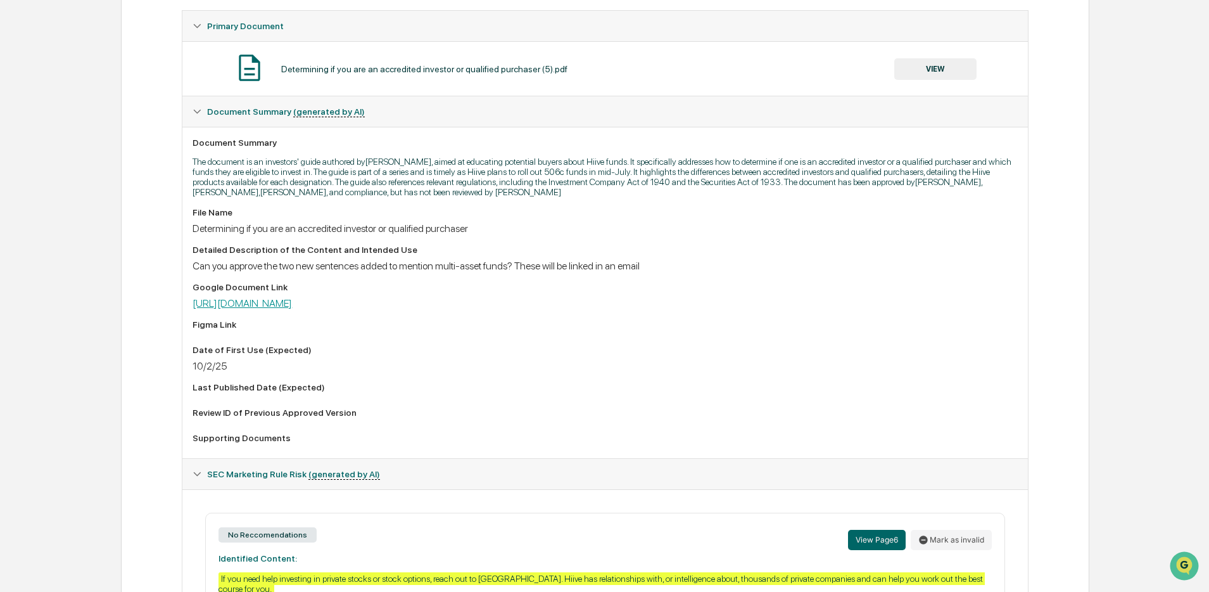
click at [292, 309] on link "[URL][DOMAIN_NAME]" at bounding box center [242, 303] width 99 height 12
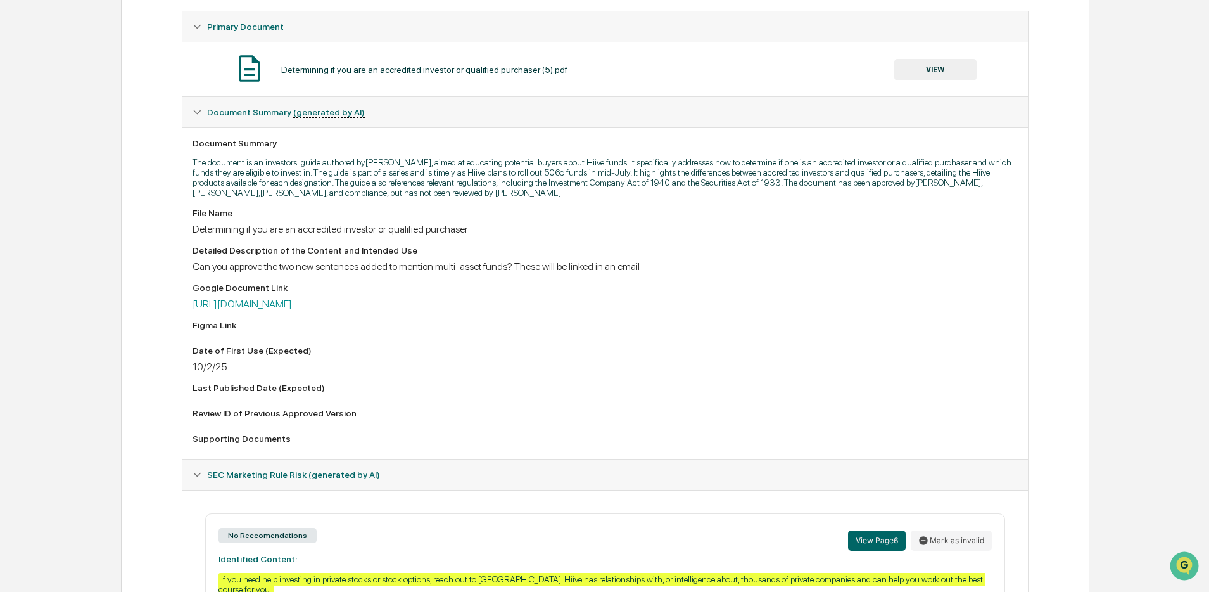
scroll to position [0, 0]
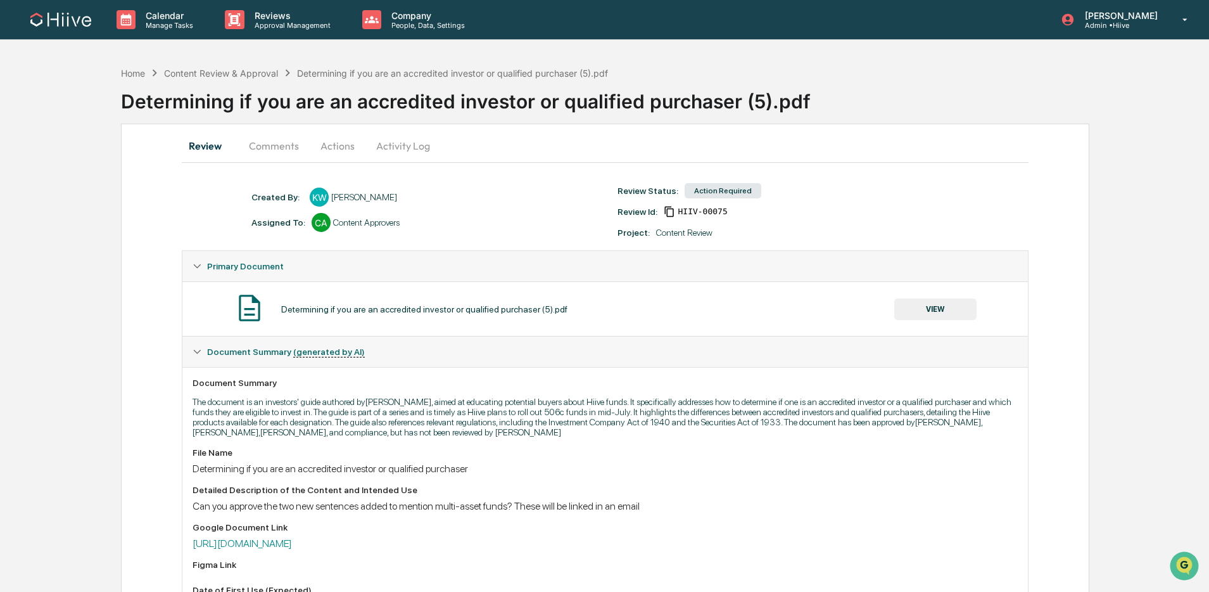
click at [399, 142] on button "Activity Log" at bounding box center [403, 145] width 74 height 30
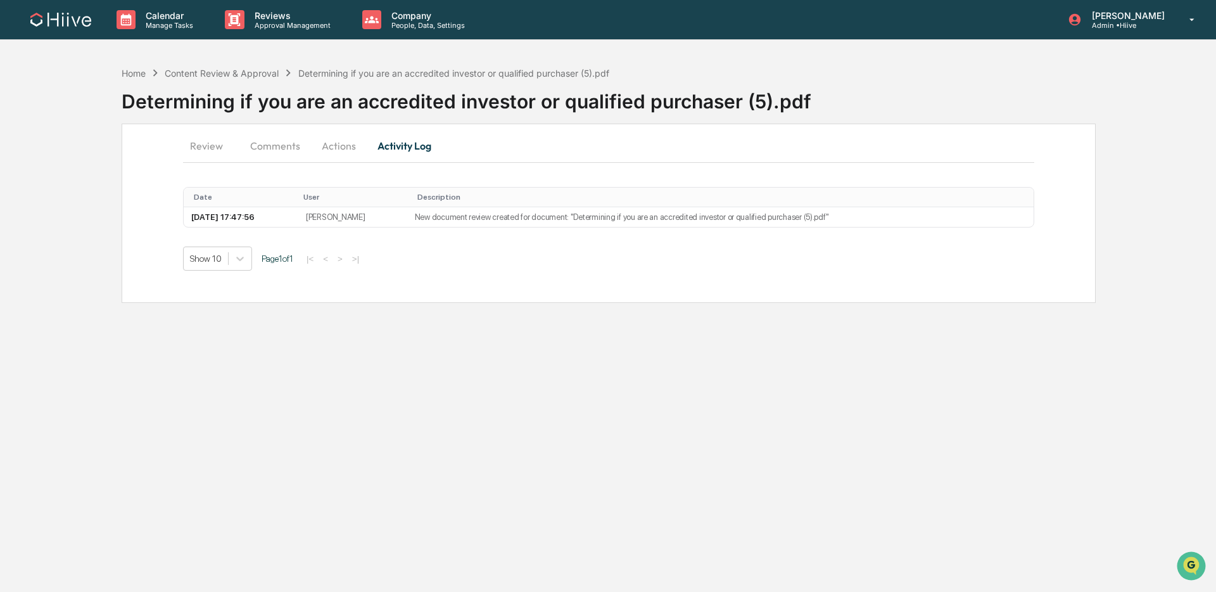
drag, startPoint x: 352, startPoint y: 146, endPoint x: 353, endPoint y: 163, distance: 17.1
click at [352, 146] on button "Actions" at bounding box center [338, 145] width 57 height 30
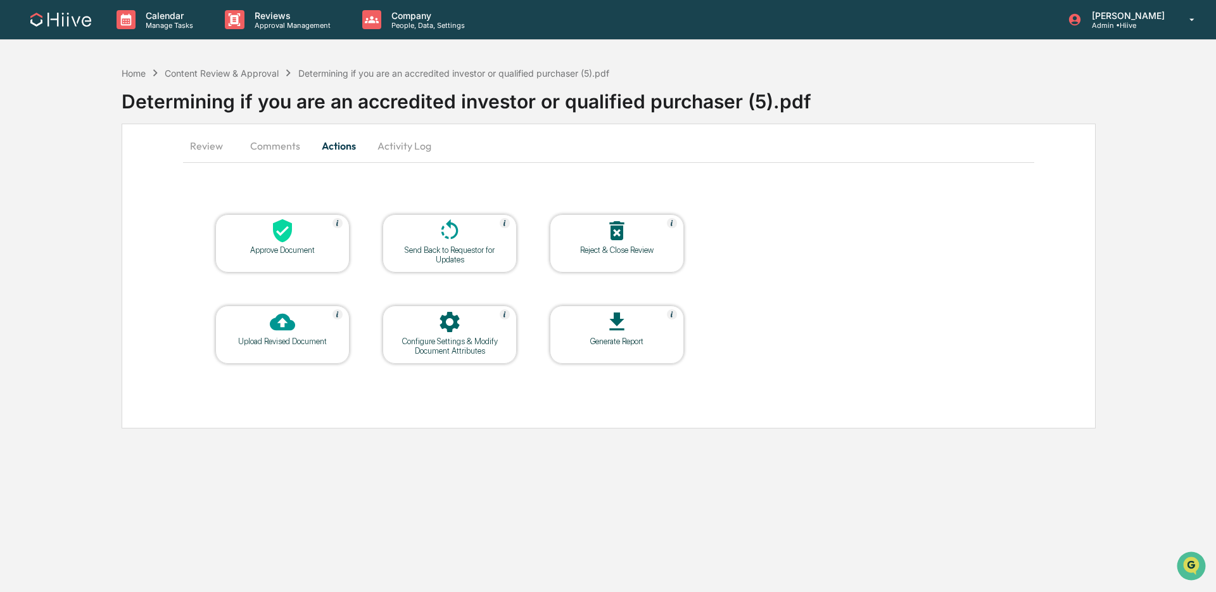
click at [419, 227] on div at bounding box center [449, 231] width 127 height 27
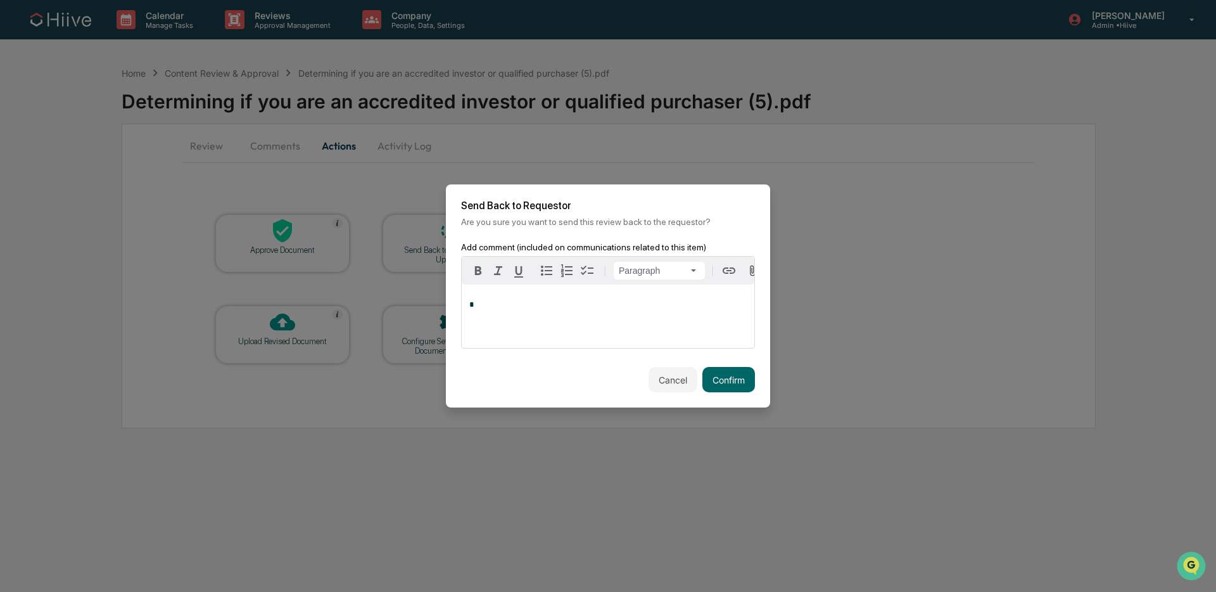
click at [502, 329] on div "*" at bounding box center [608, 315] width 293 height 63
click at [528, 307] on span "**********" at bounding box center [562, 304] width 187 height 8
drag, startPoint x: 716, startPoint y: 375, endPoint x: 709, endPoint y: 374, distance: 7.0
click at [716, 375] on button "Confirm" at bounding box center [728, 379] width 53 height 25
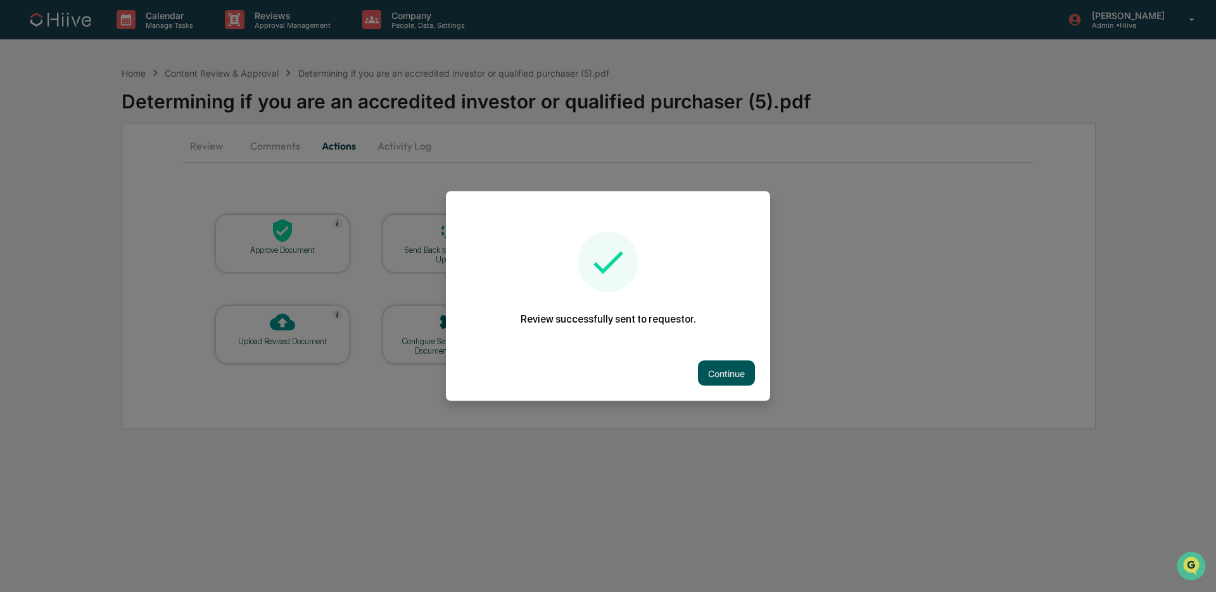
click at [699, 363] on button "Continue" at bounding box center [726, 372] width 57 height 25
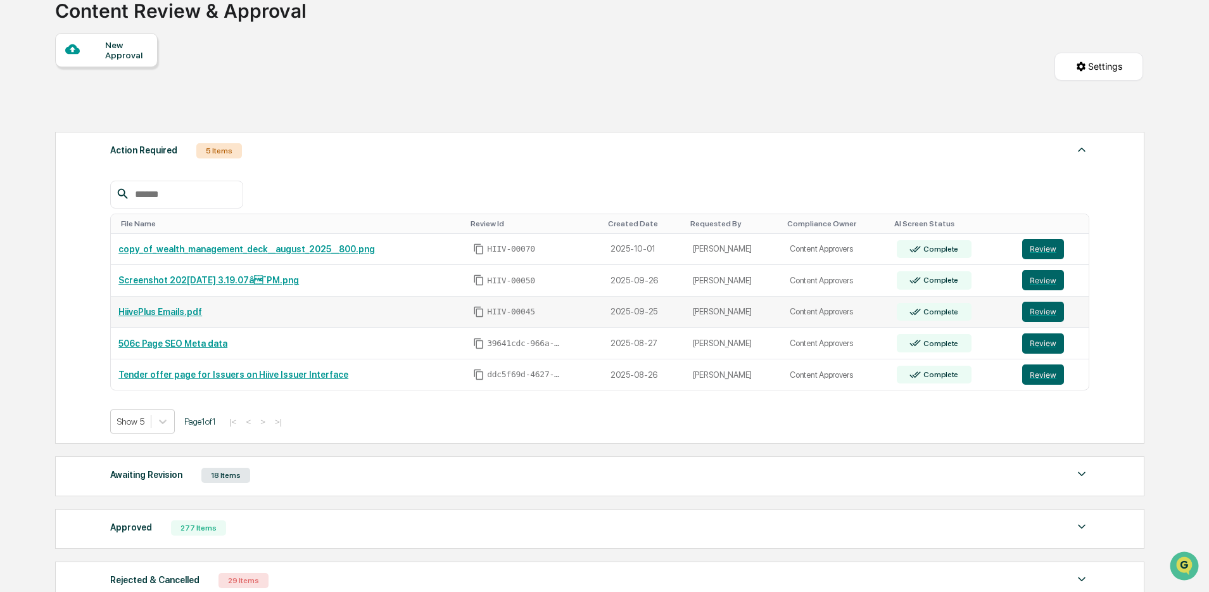
scroll to position [92, 0]
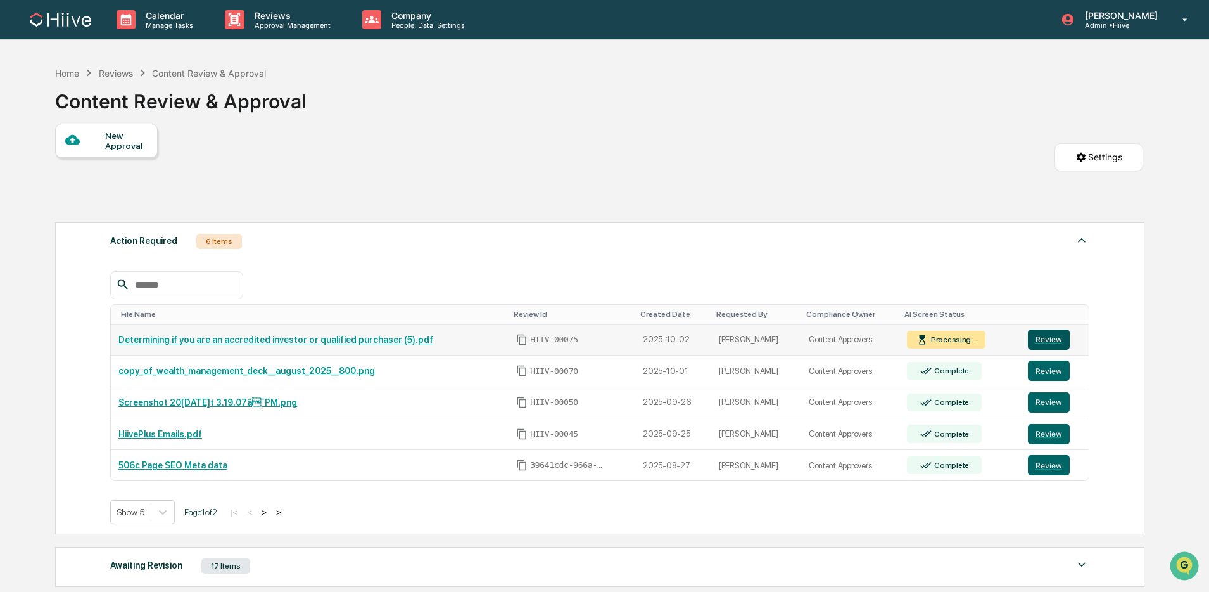
click at [1064, 337] on button "Review" at bounding box center [1049, 339] width 42 height 20
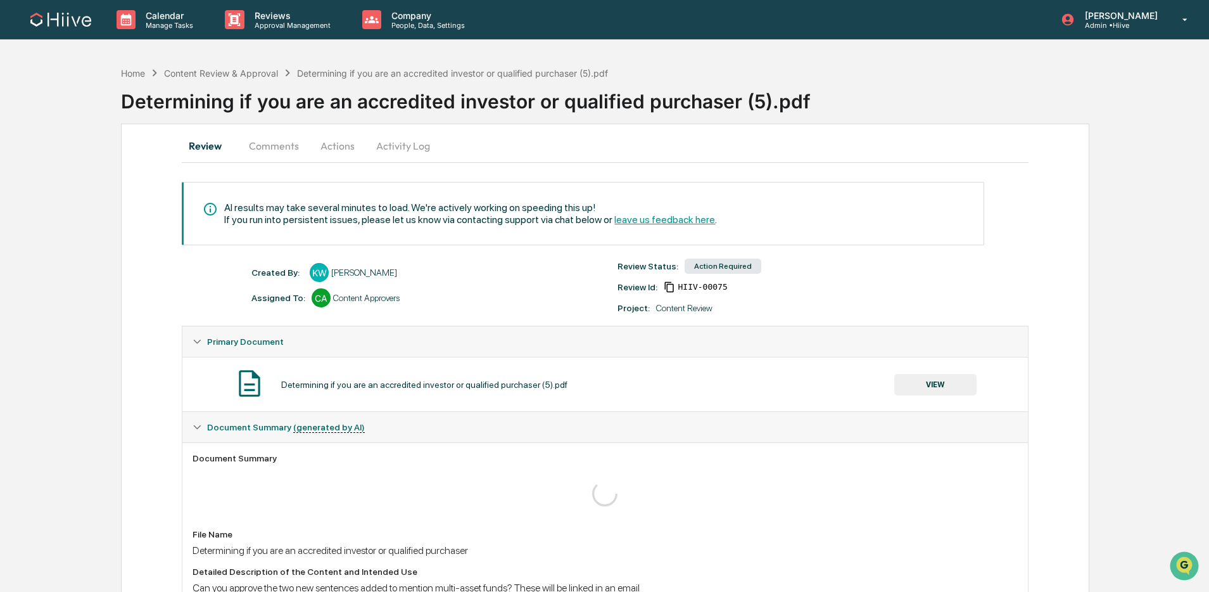
click at [937, 383] on button "VIEW" at bounding box center [935, 385] width 82 height 22
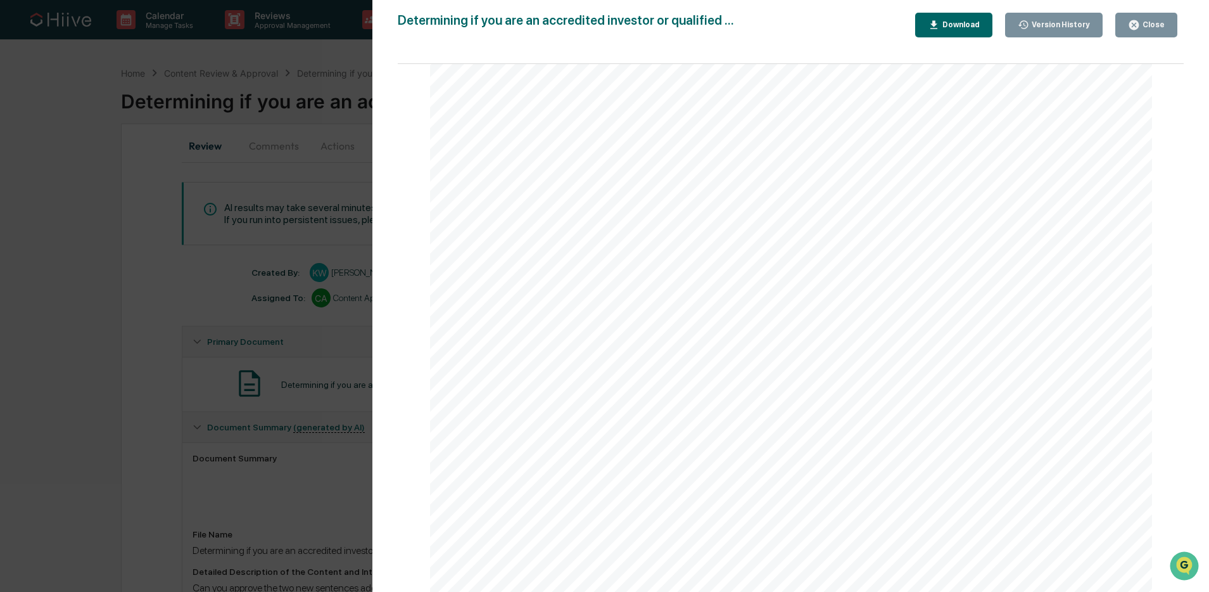
scroll to position [5323, 0]
click at [1138, 27] on icon "button" at bounding box center [1134, 25] width 10 height 10
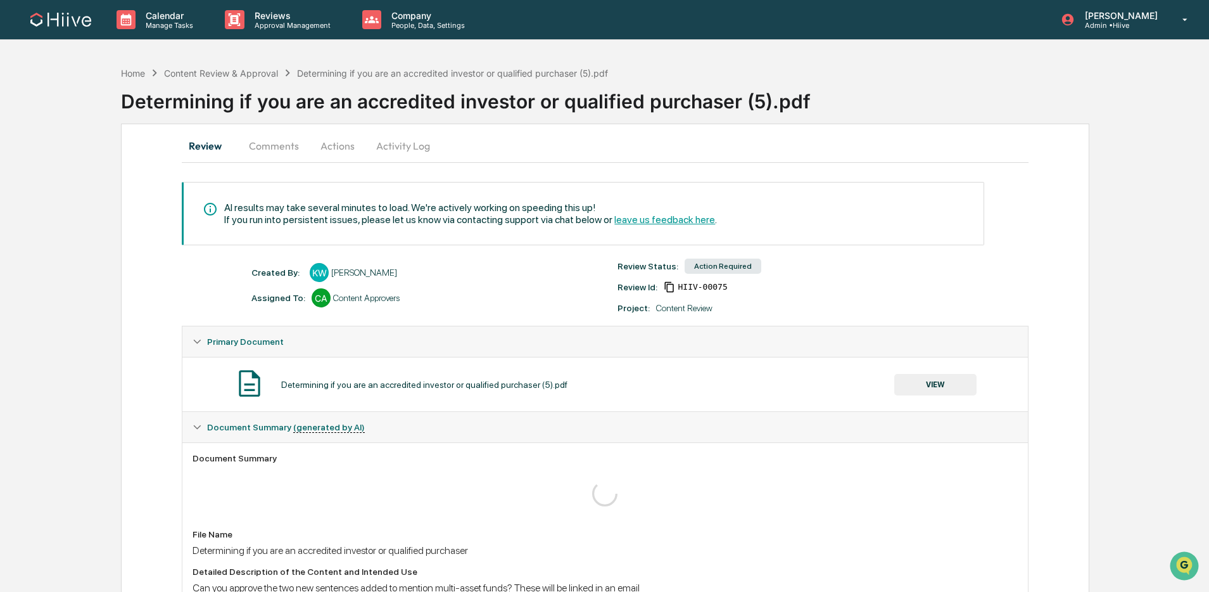
click at [295, 151] on button "Comments" at bounding box center [274, 145] width 70 height 30
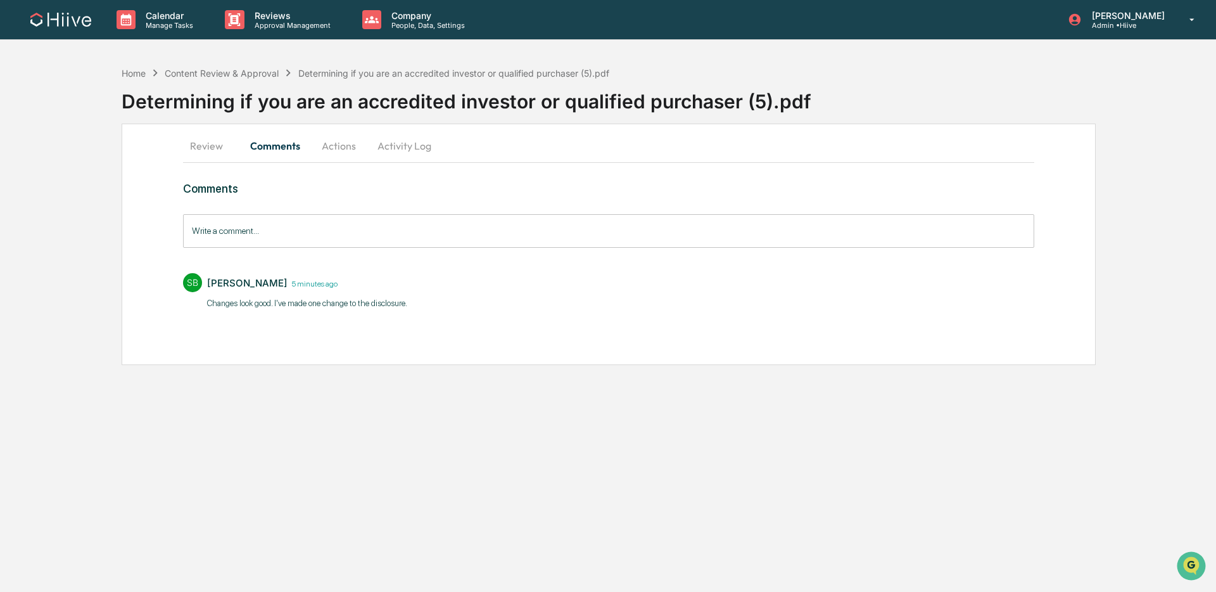
click at [260, 238] on input "Write a comment..." at bounding box center [608, 231] width 851 height 34
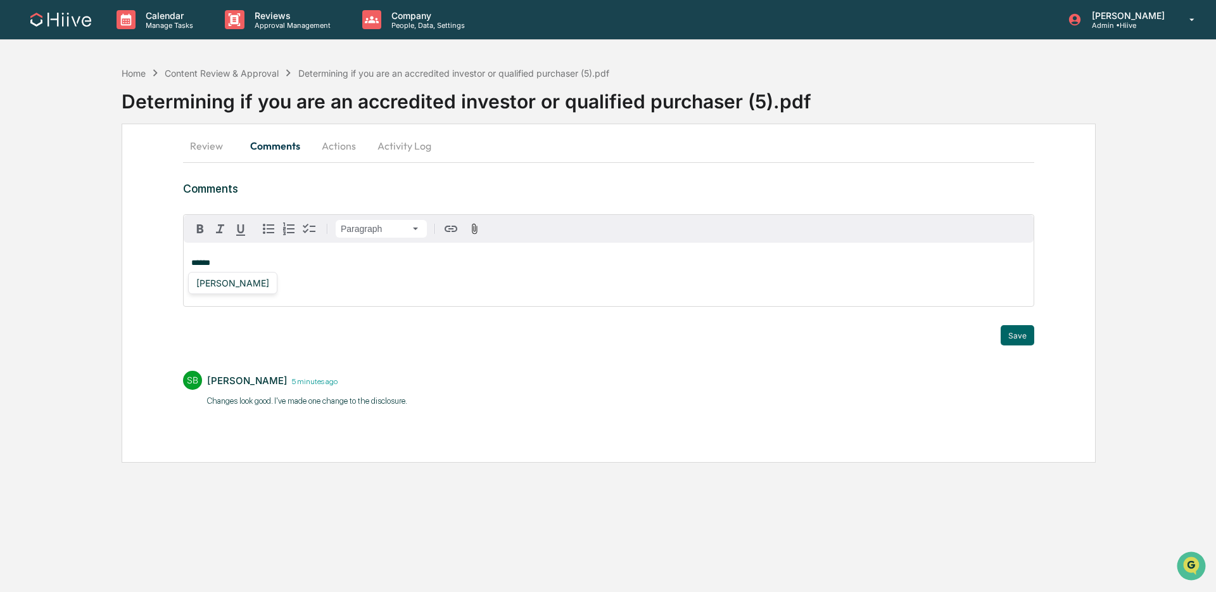
click at [229, 285] on div "Amjad Patel" at bounding box center [232, 283] width 83 height 16
click at [1015, 339] on button "Save" at bounding box center [1018, 335] width 34 height 20
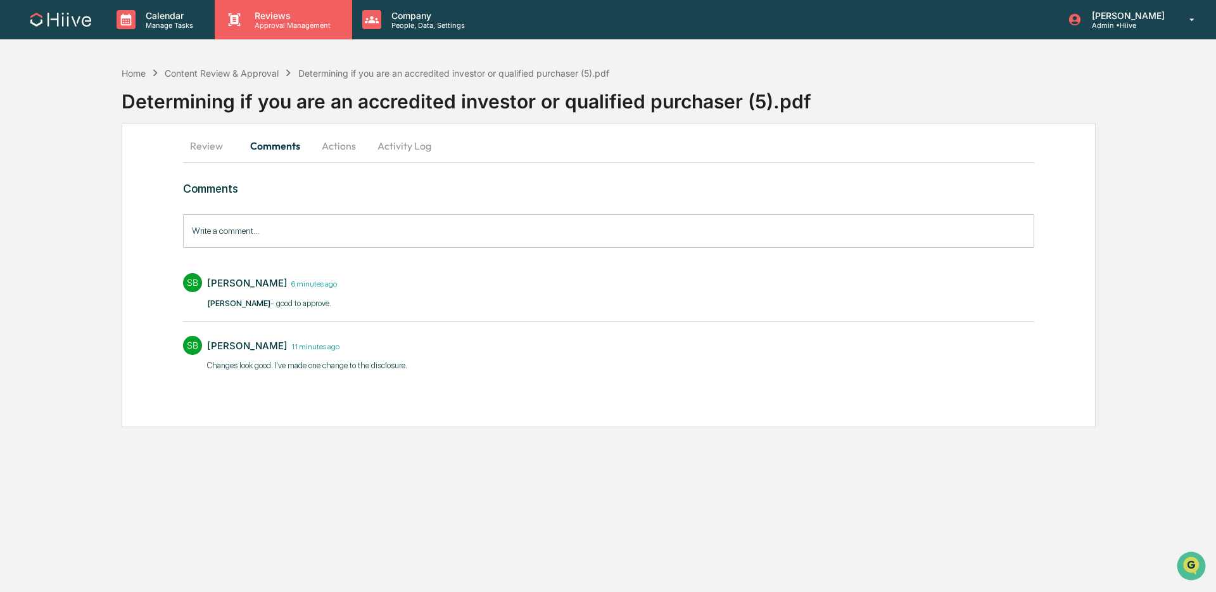
click at [220, 13] on div "Reviews Approval Management" at bounding box center [282, 20] width 124 height 20
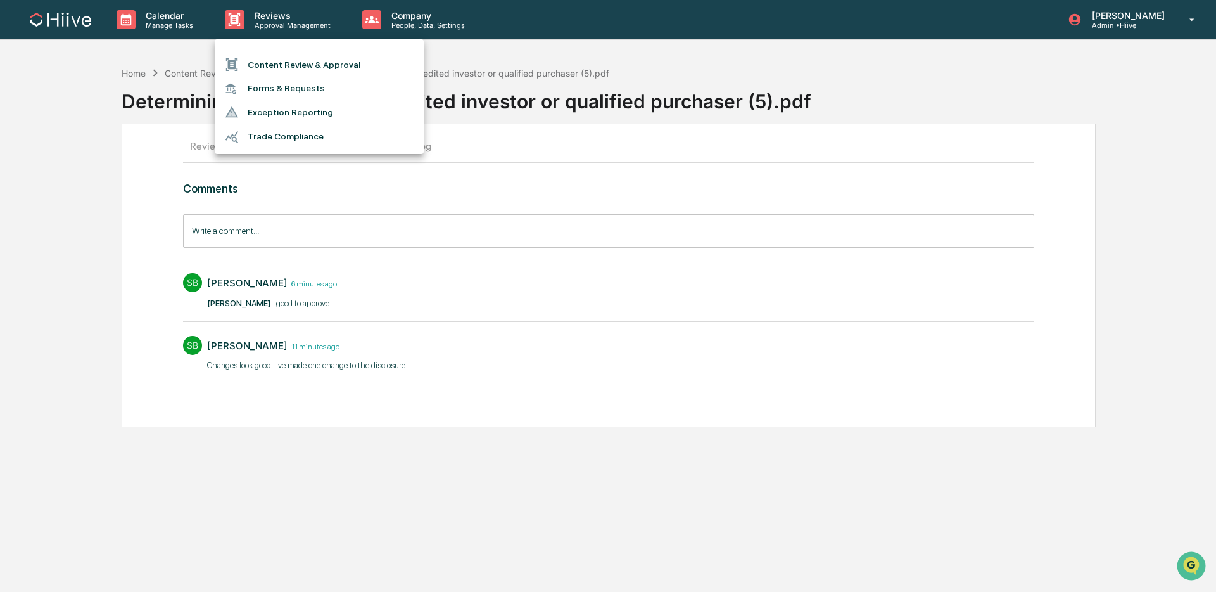
click at [253, 72] on li "Content Review & Approval" at bounding box center [319, 65] width 209 height 24
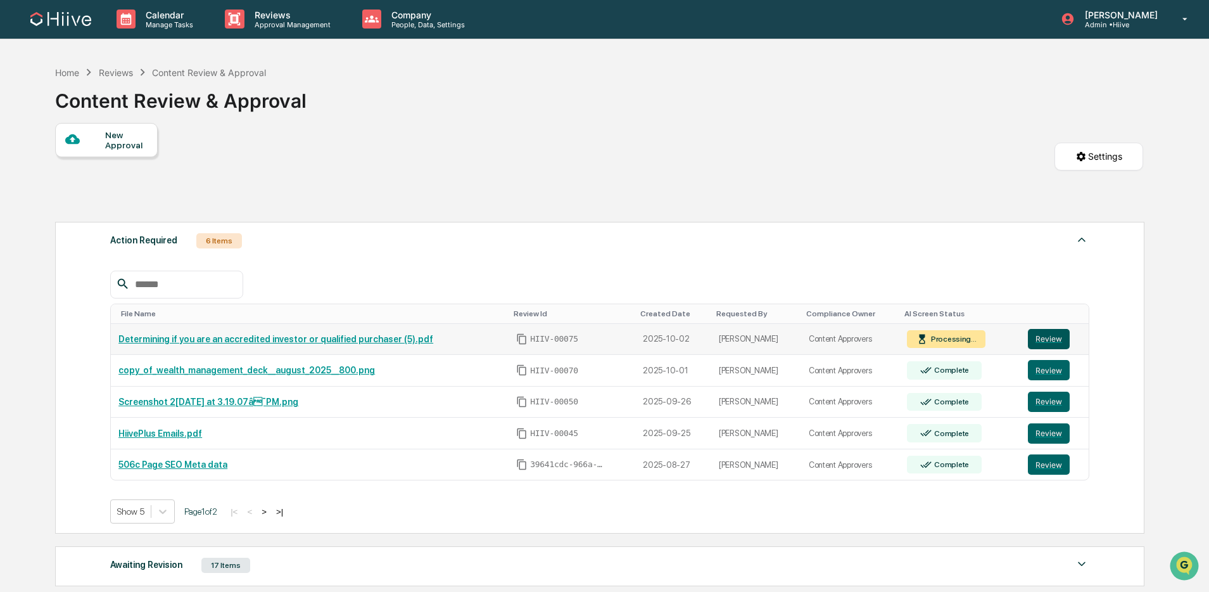
scroll to position [1, 0]
click at [1051, 336] on button "Review" at bounding box center [1049, 338] width 42 height 20
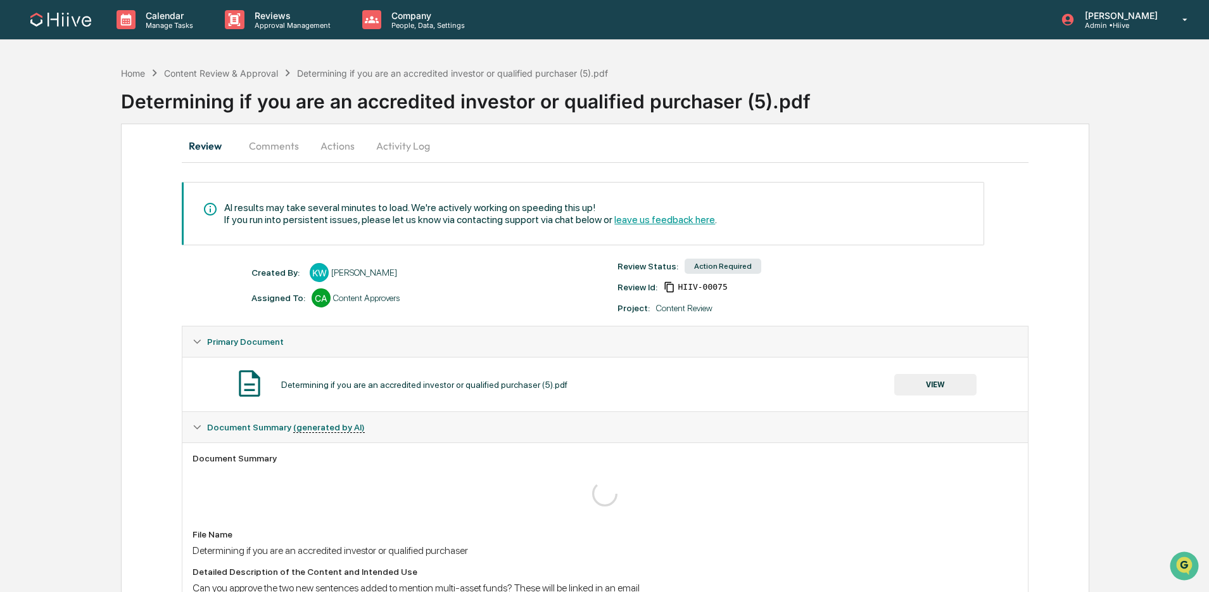
click at [918, 391] on button "VIEW" at bounding box center [935, 385] width 82 height 22
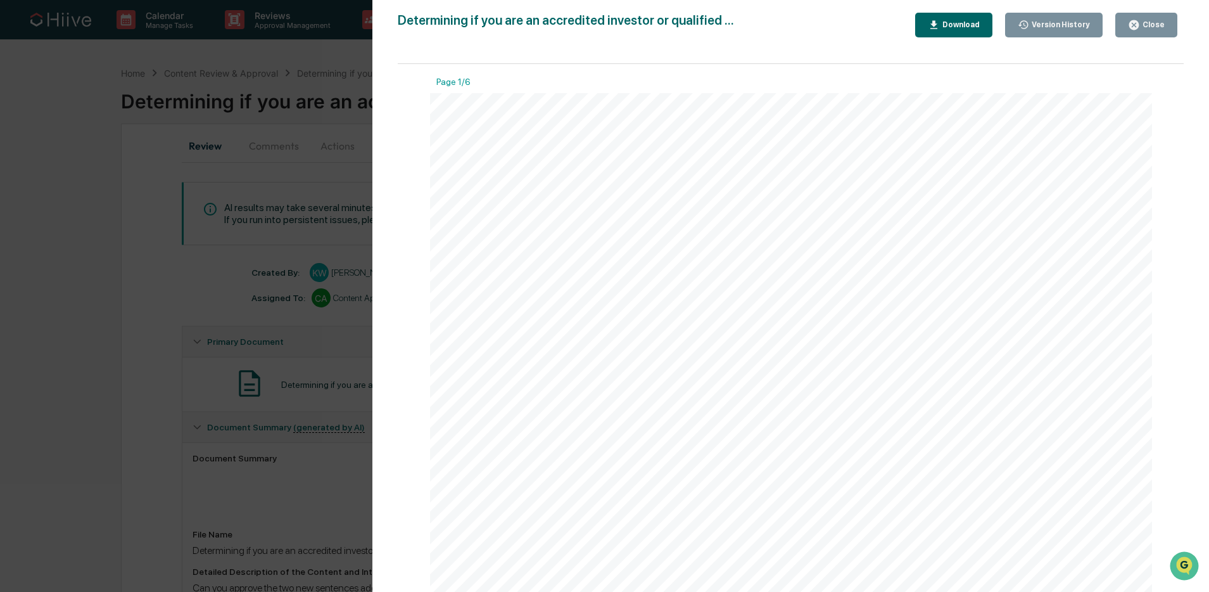
click at [304, 219] on div "Version History 10/02/2025, 06:11 PM Kate Wilson 10/02/2025, 05:47 PM Kate Wils…" at bounding box center [604, 296] width 1209 height 592
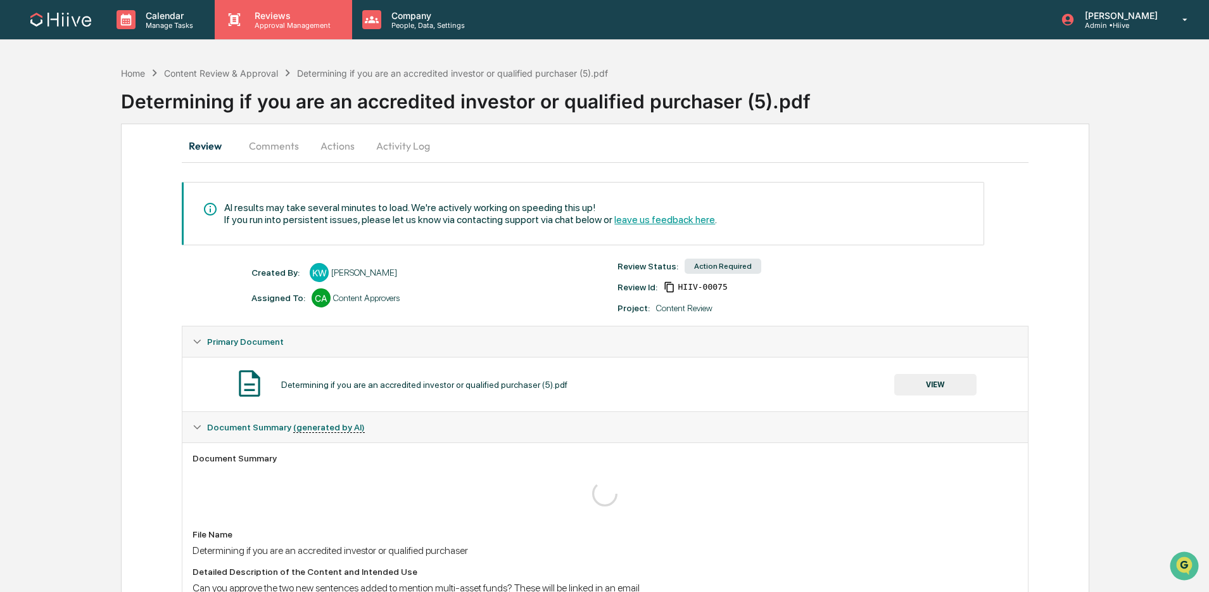
click at [272, 15] on p "Reviews" at bounding box center [290, 15] width 92 height 11
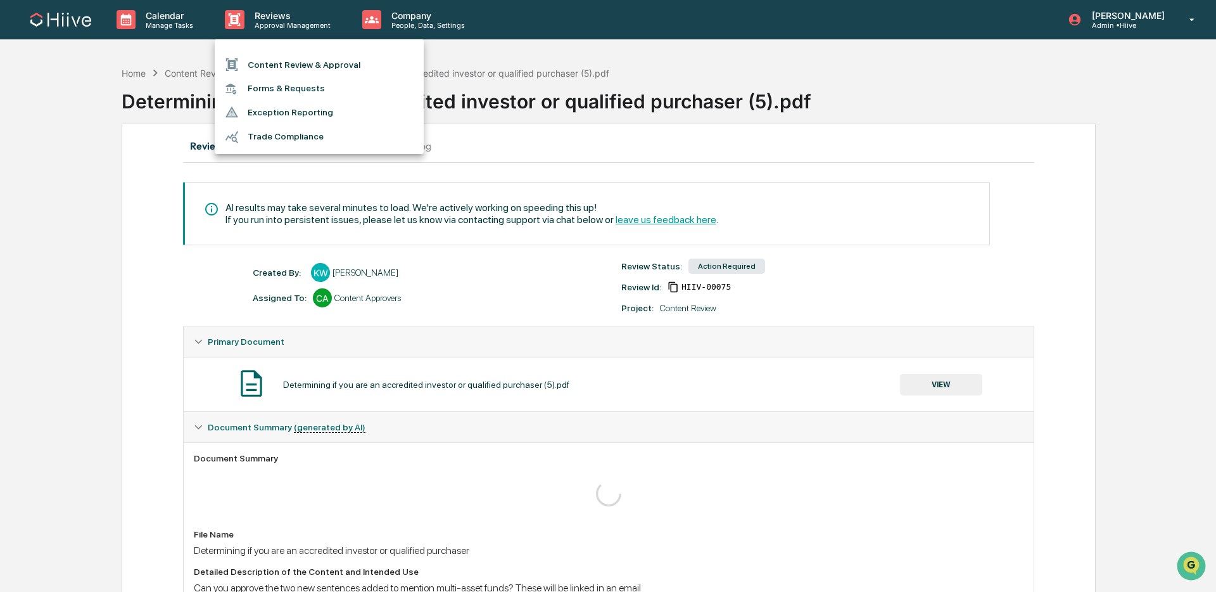
click at [272, 48] on ul "Content Review & Approval Forms & Requests Exception Reporting Trade Compliance" at bounding box center [319, 96] width 209 height 115
click at [263, 58] on li "Content Review & Approval" at bounding box center [319, 65] width 209 height 24
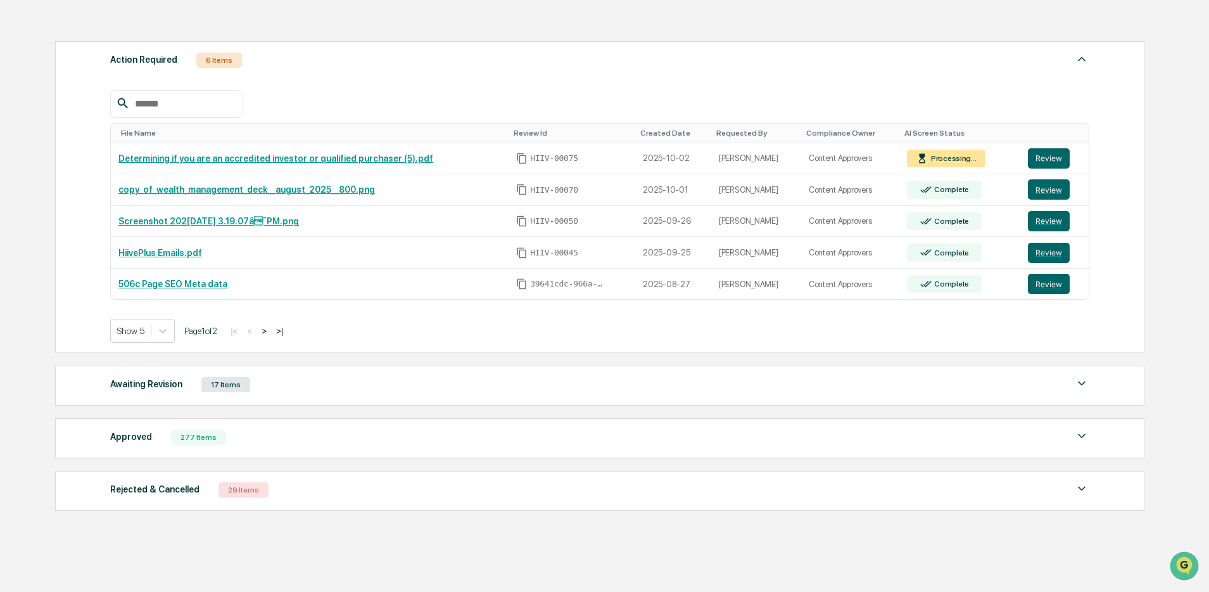
scroll to position [220, 0]
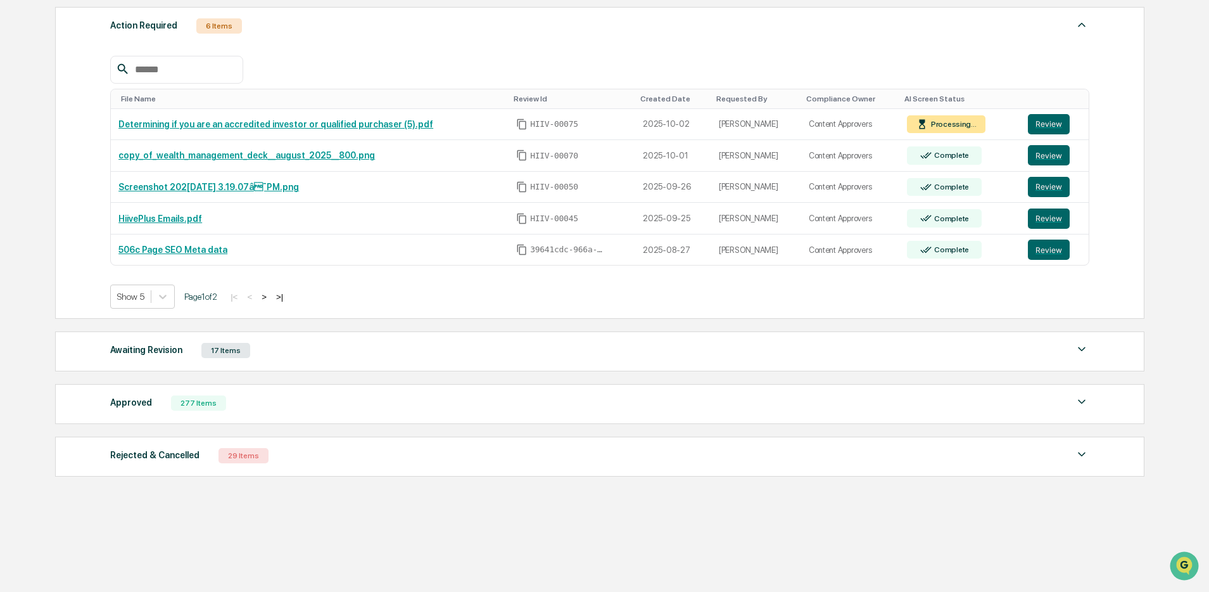
click at [615, 345] on div "Awaiting Revision 17 Items" at bounding box center [599, 350] width 979 height 18
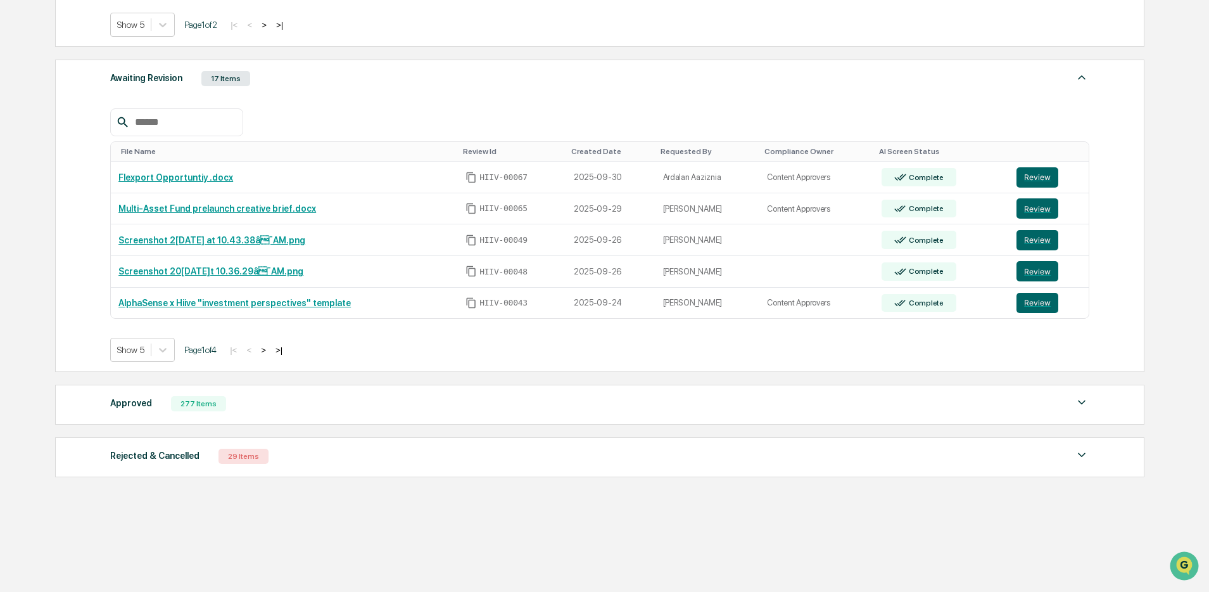
scroll to position [493, 0]
click at [505, 394] on div "Approved 277 Items" at bounding box center [599, 403] width 979 height 18
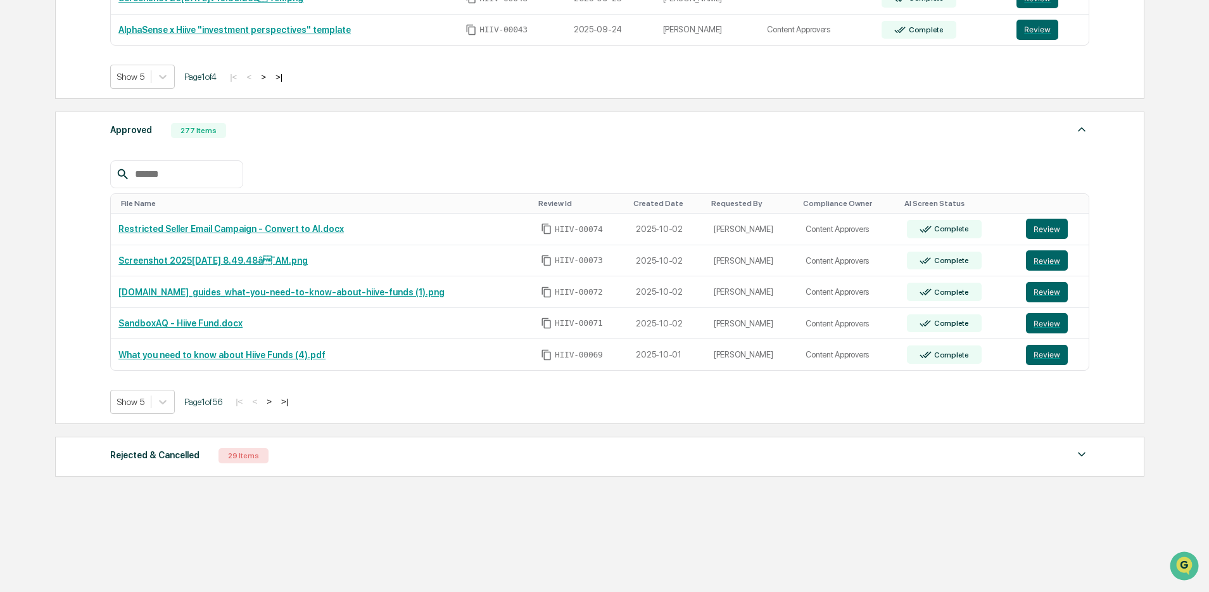
scroll to position [766, 0]
click at [276, 402] on button ">" at bounding box center [269, 401] width 13 height 11
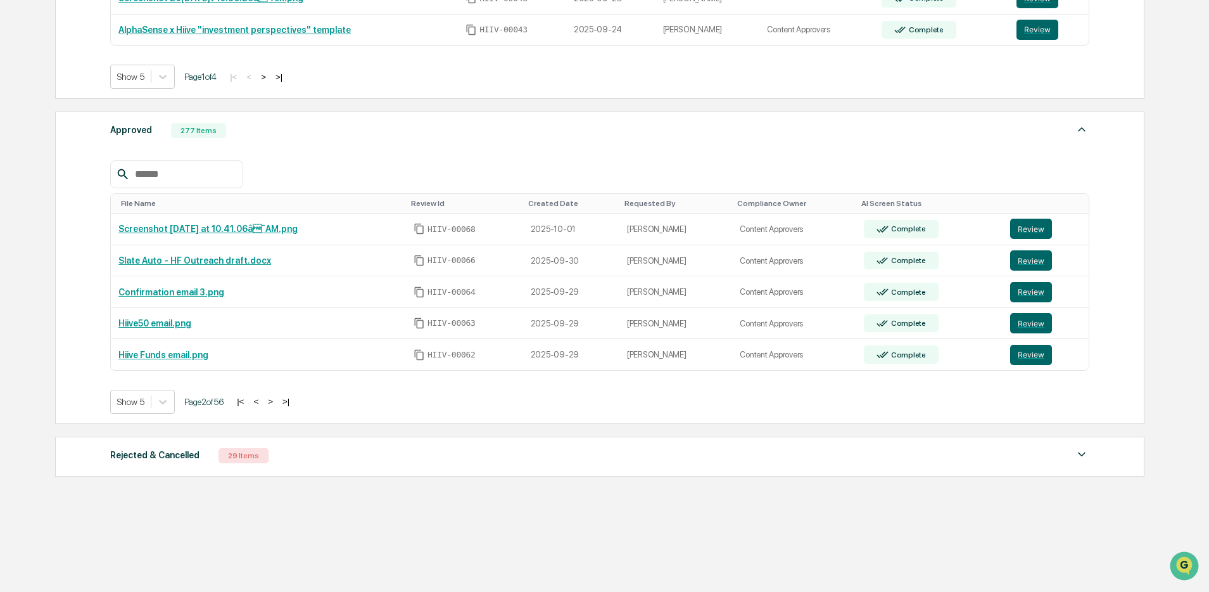
scroll to position [764, 0]
click at [277, 402] on button ">" at bounding box center [270, 401] width 13 height 11
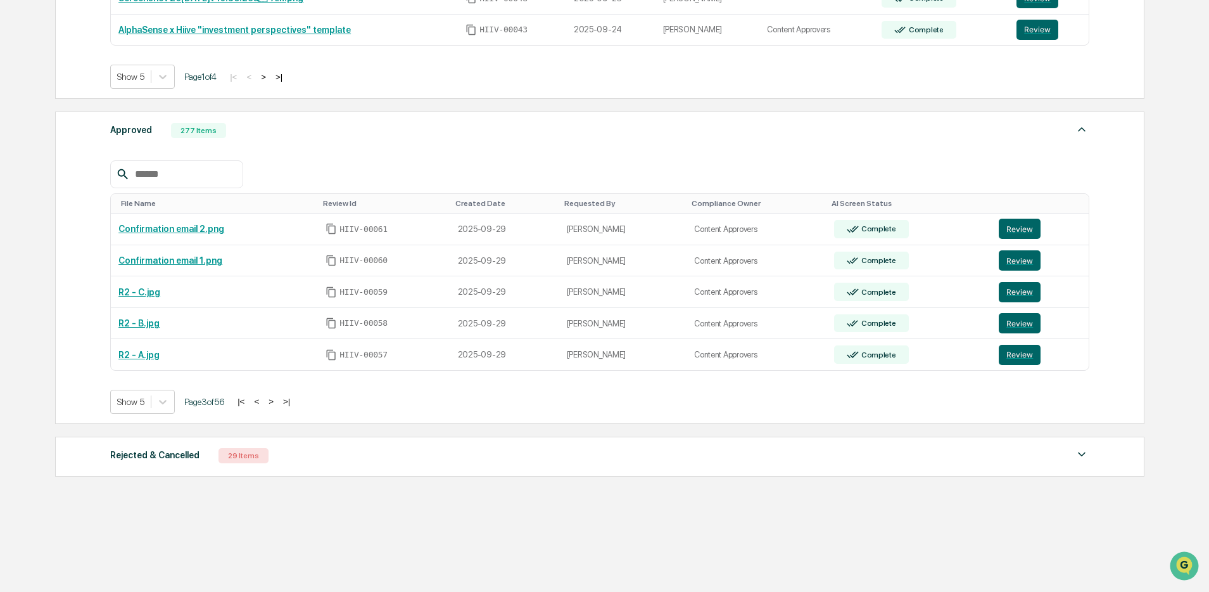
click at [277, 402] on button ">" at bounding box center [271, 401] width 13 height 11
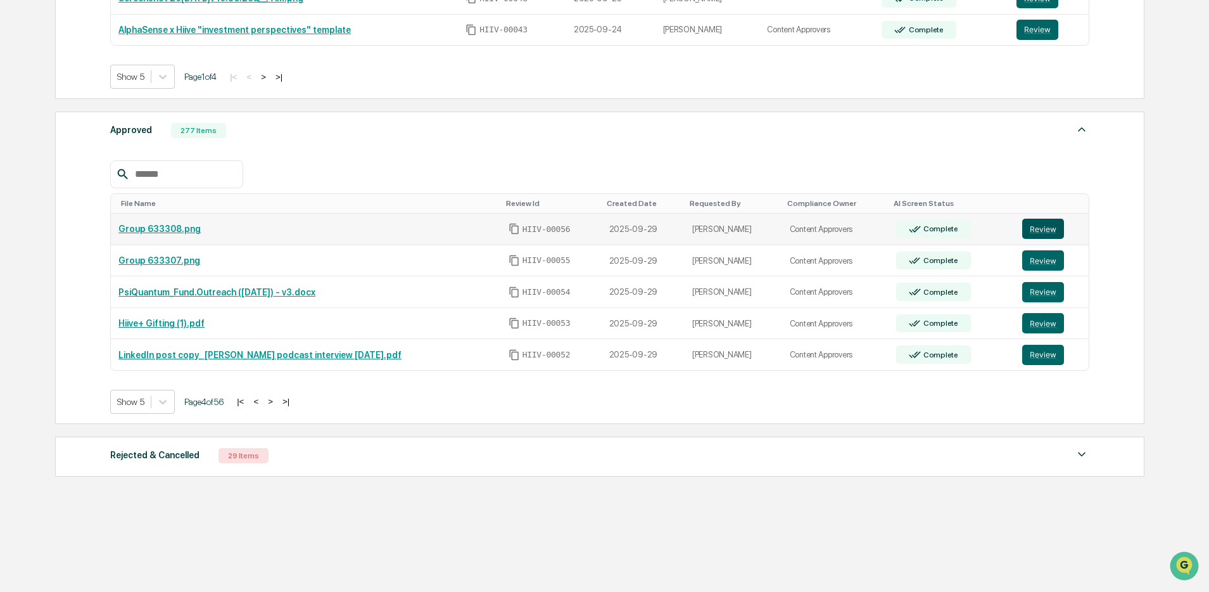
click at [1031, 233] on button "Review" at bounding box center [1043, 229] width 42 height 20
click at [1053, 262] on button "Review" at bounding box center [1043, 260] width 42 height 20
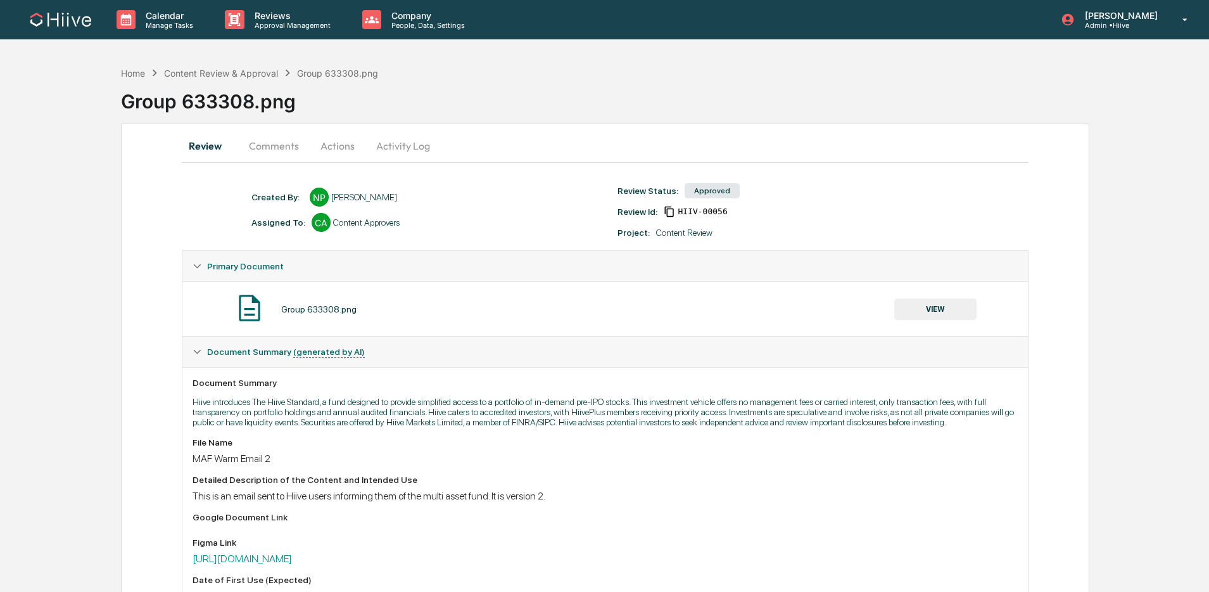
click at [939, 314] on button "VIEW" at bounding box center [935, 309] width 82 height 22
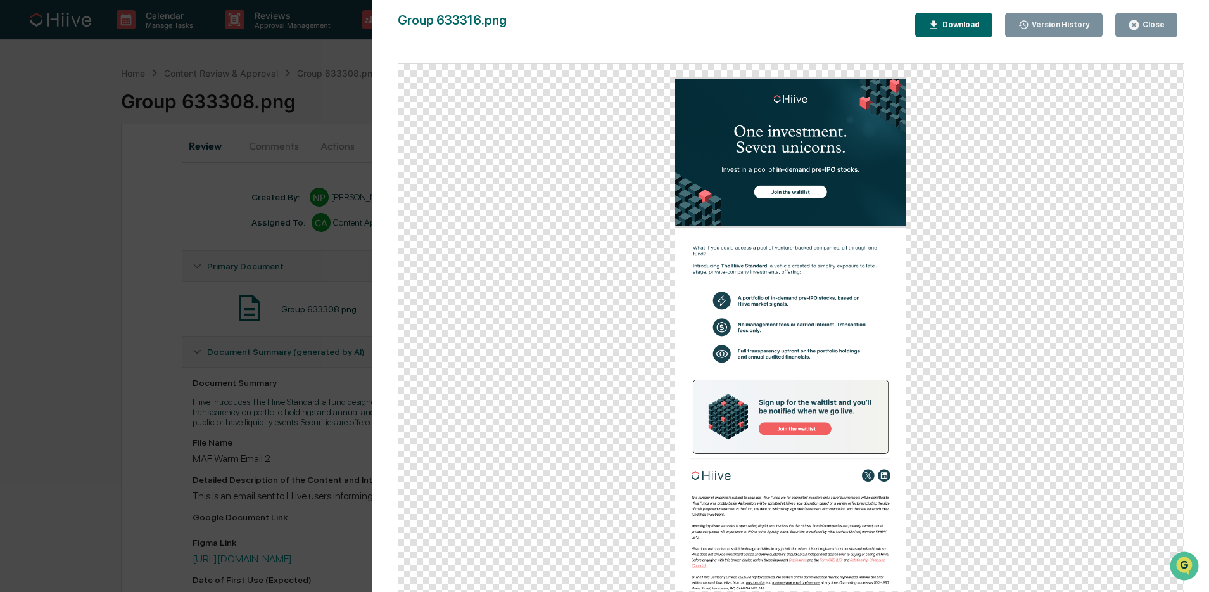
click at [1157, 22] on div "Close" at bounding box center [1152, 24] width 25 height 9
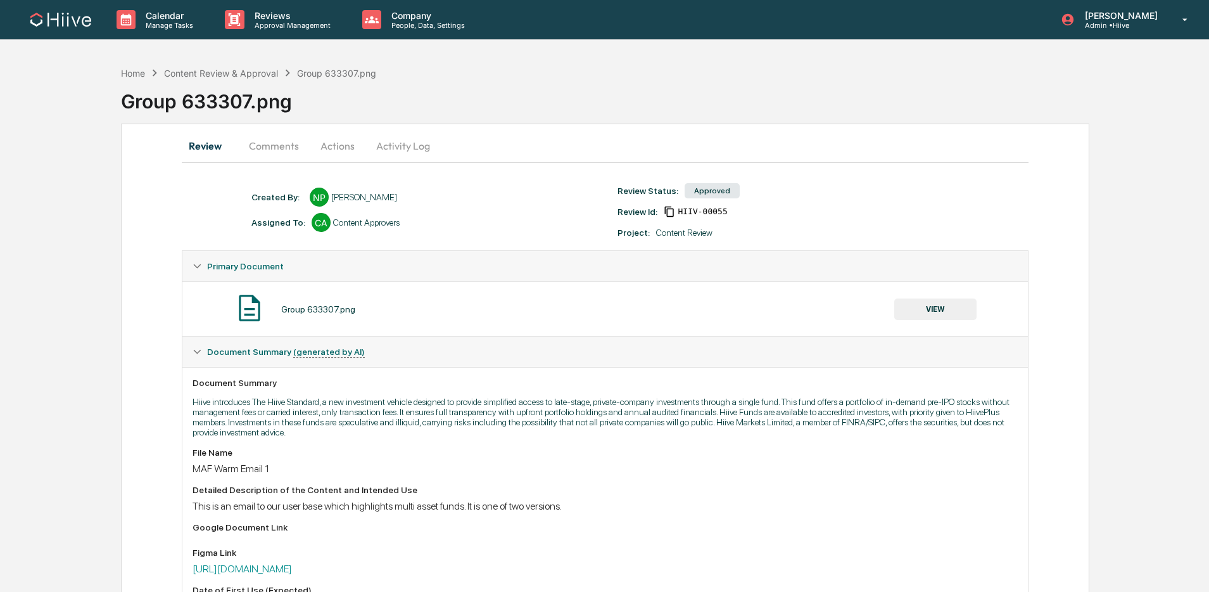
click at [937, 315] on button "VIEW" at bounding box center [935, 309] width 82 height 22
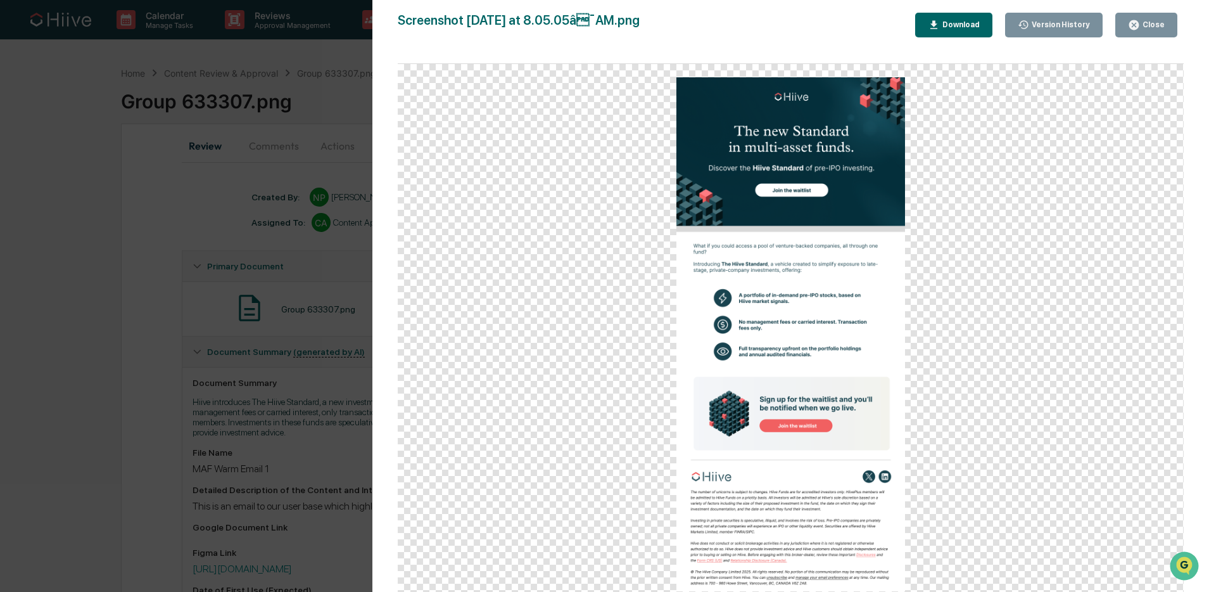
click at [1126, 29] on button "Close" at bounding box center [1146, 25] width 62 height 25
